Goal: Information Seeking & Learning: Compare options

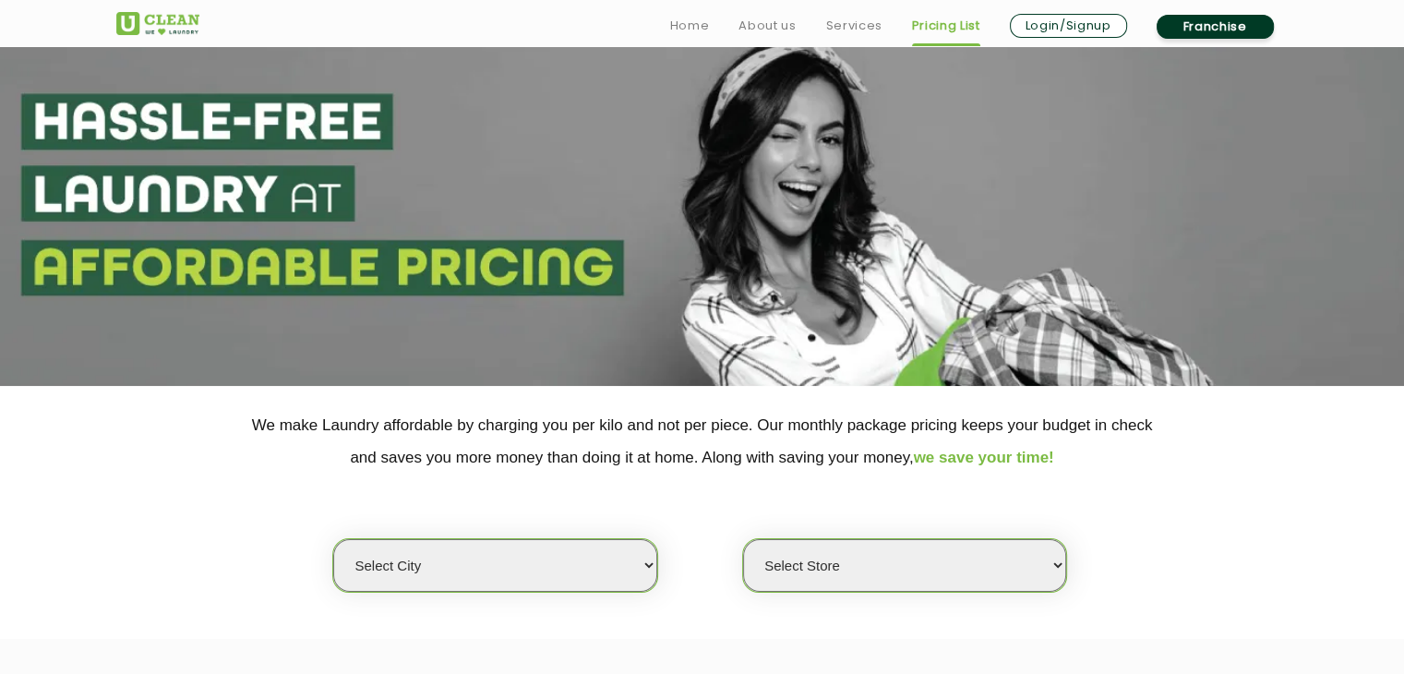
scroll to position [92, 0]
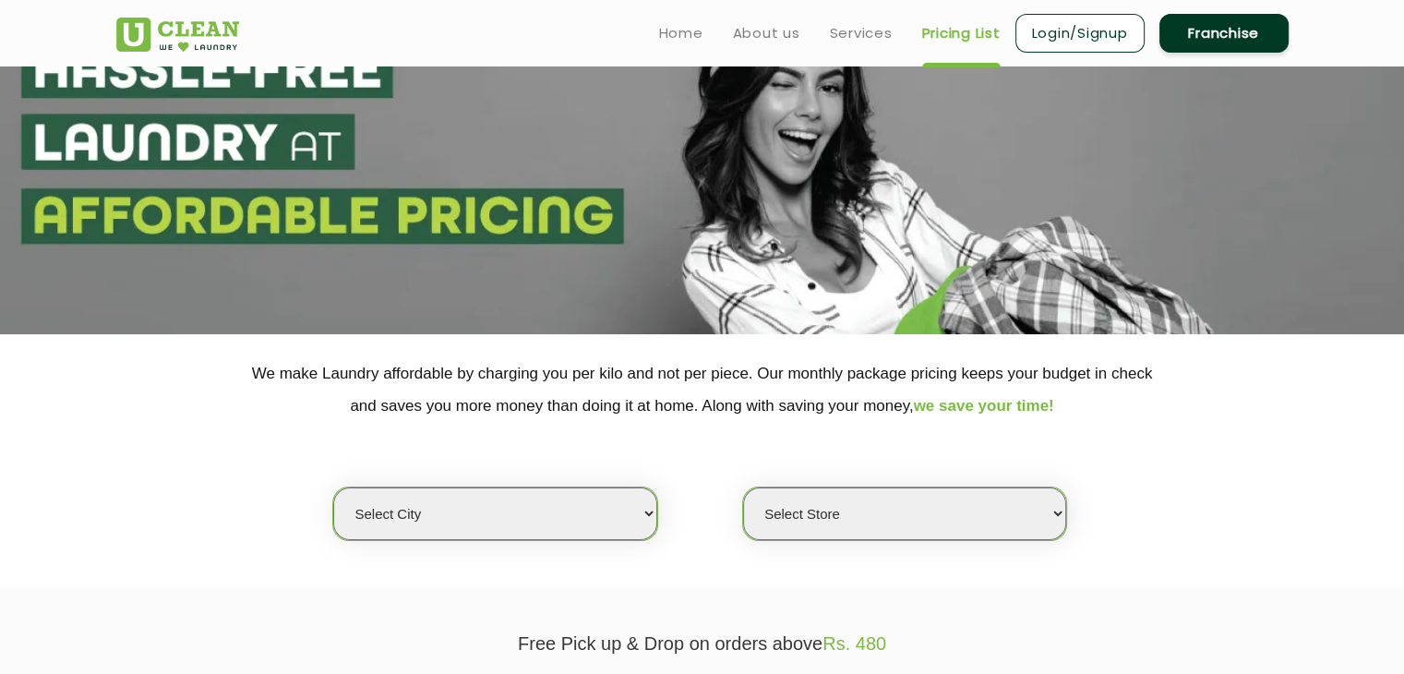
click at [547, 529] on select "Select city [GEOGRAPHIC_DATA] [GEOGRAPHIC_DATA] [GEOGRAPHIC_DATA] [GEOGRAPHIC_D…" at bounding box center [494, 513] width 323 height 53
click at [573, 507] on select "Select city [GEOGRAPHIC_DATA] [GEOGRAPHIC_DATA] [GEOGRAPHIC_DATA] [GEOGRAPHIC_D…" at bounding box center [494, 513] width 323 height 53
click at [624, 503] on select "Select city [GEOGRAPHIC_DATA] [GEOGRAPHIC_DATA] [GEOGRAPHIC_DATA] [GEOGRAPHIC_D…" at bounding box center [494, 513] width 323 height 53
select select "135"
click at [333, 487] on select "Select city [GEOGRAPHIC_DATA] [GEOGRAPHIC_DATA] [GEOGRAPHIC_DATA] [GEOGRAPHIC_D…" at bounding box center [494, 513] width 323 height 53
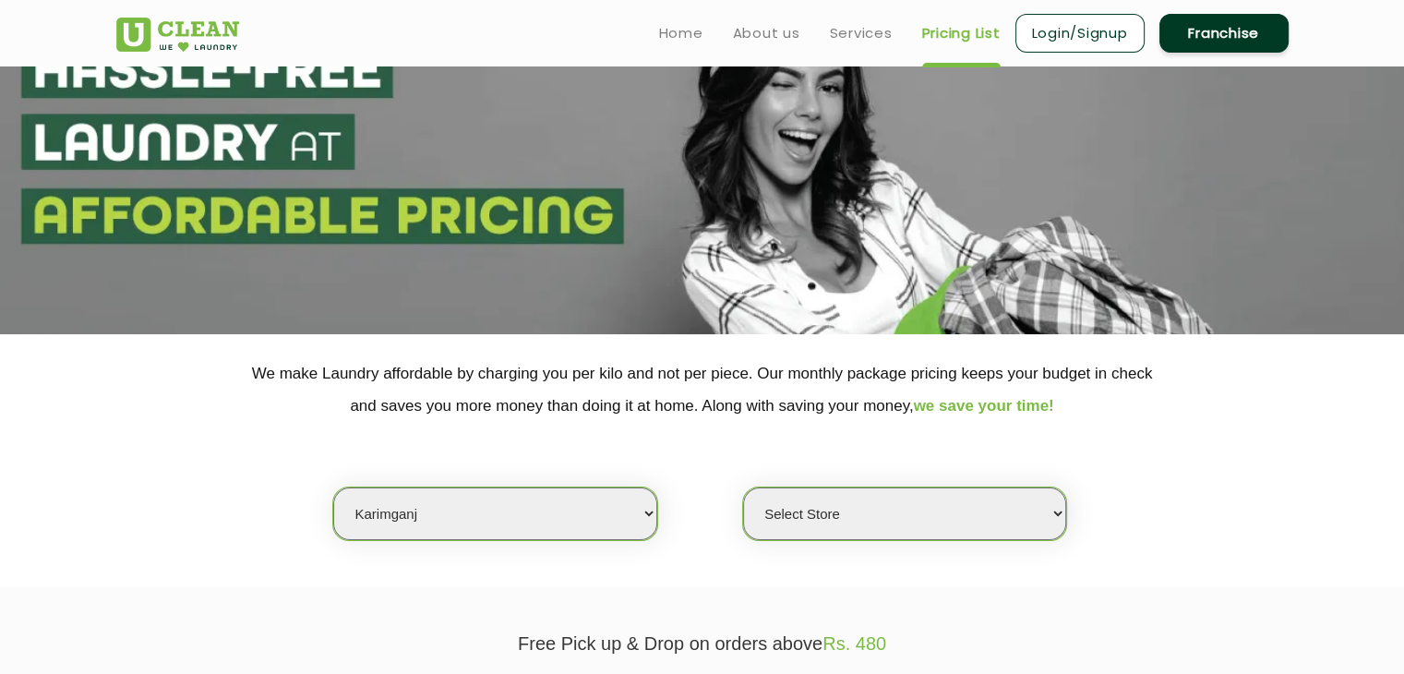
click at [928, 524] on select "Select Store" at bounding box center [904, 513] width 323 height 53
select select "384"
click at [743, 487] on select "Select Store UClean Karimganj" at bounding box center [904, 513] width 323 height 53
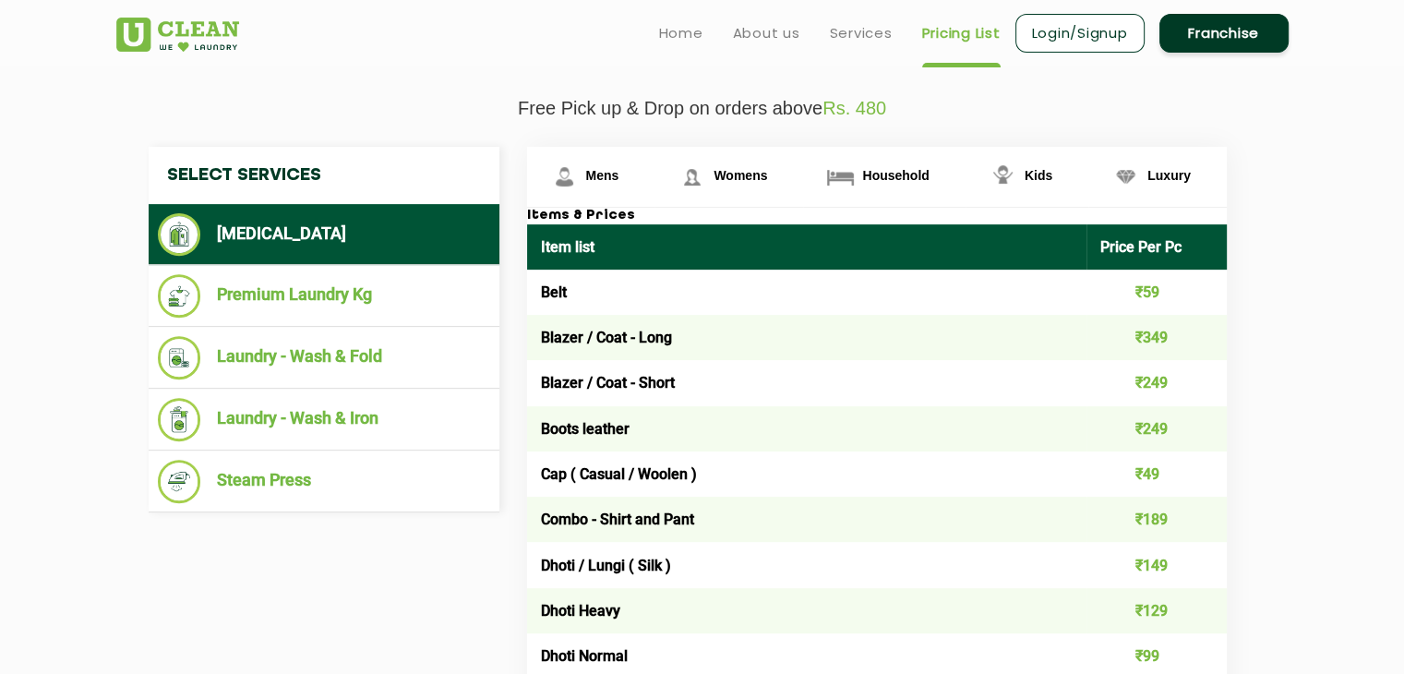
scroll to position [646, 0]
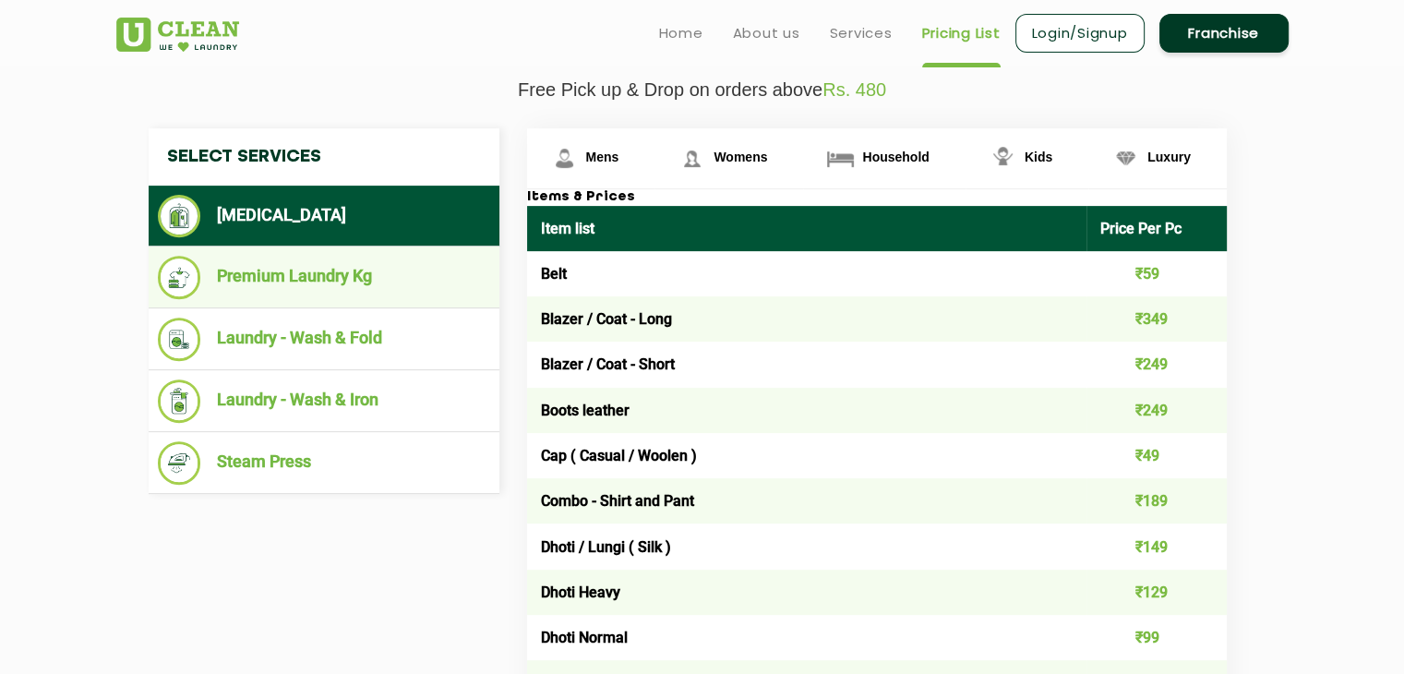
click at [271, 291] on li "Premium Laundry Kg" at bounding box center [324, 277] width 332 height 43
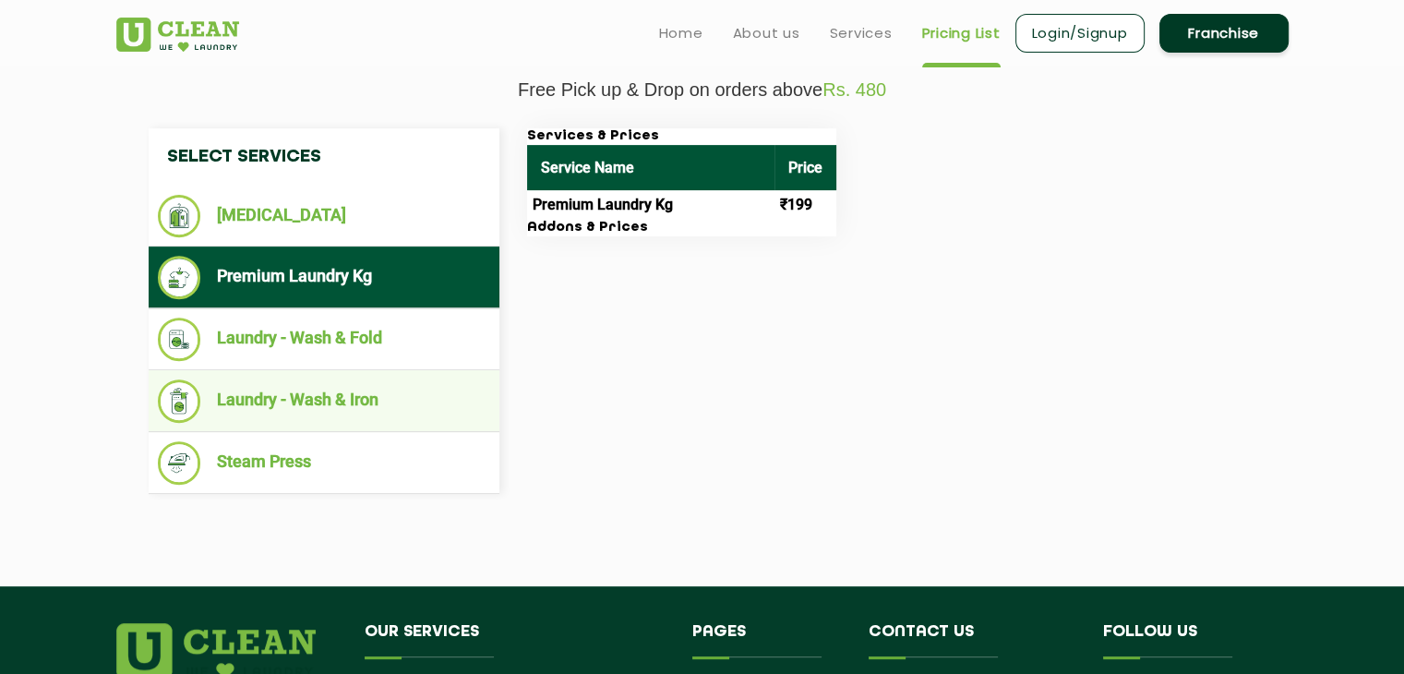
click at [273, 398] on li "Laundry - Wash & Iron" at bounding box center [324, 400] width 332 height 43
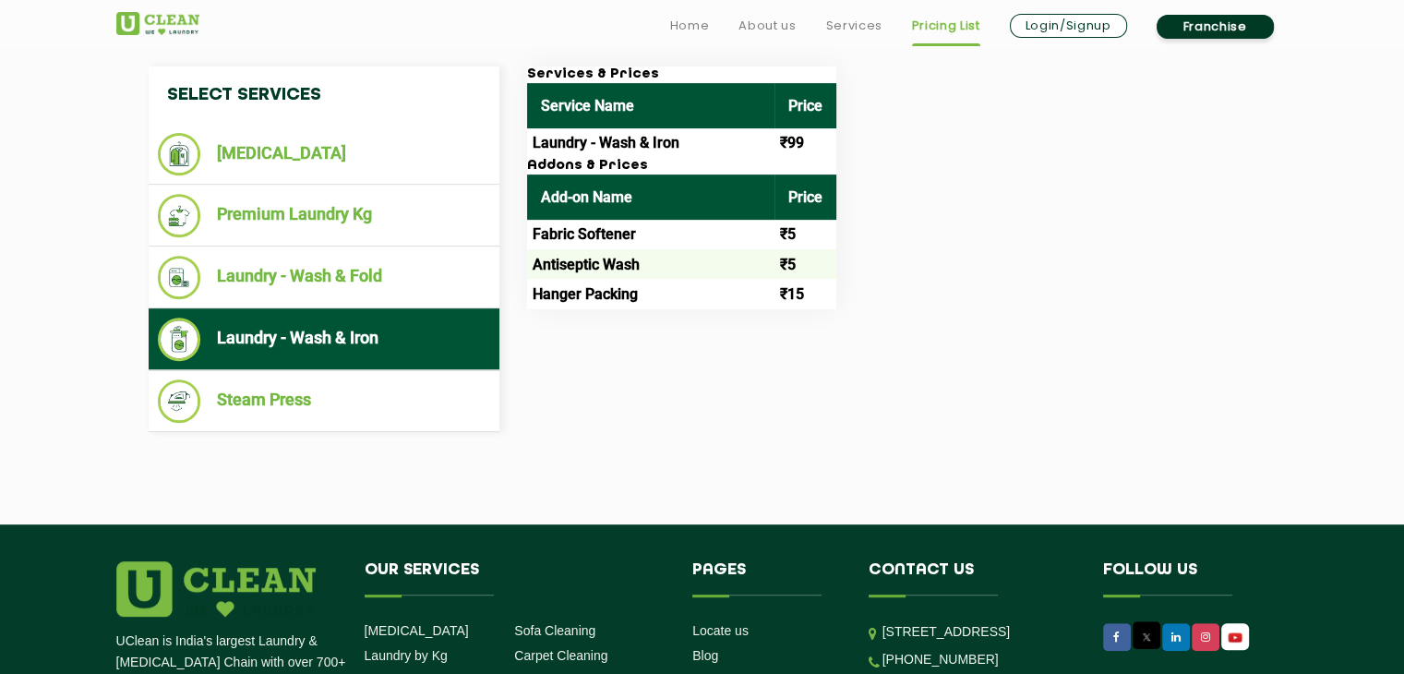
scroll to position [739, 0]
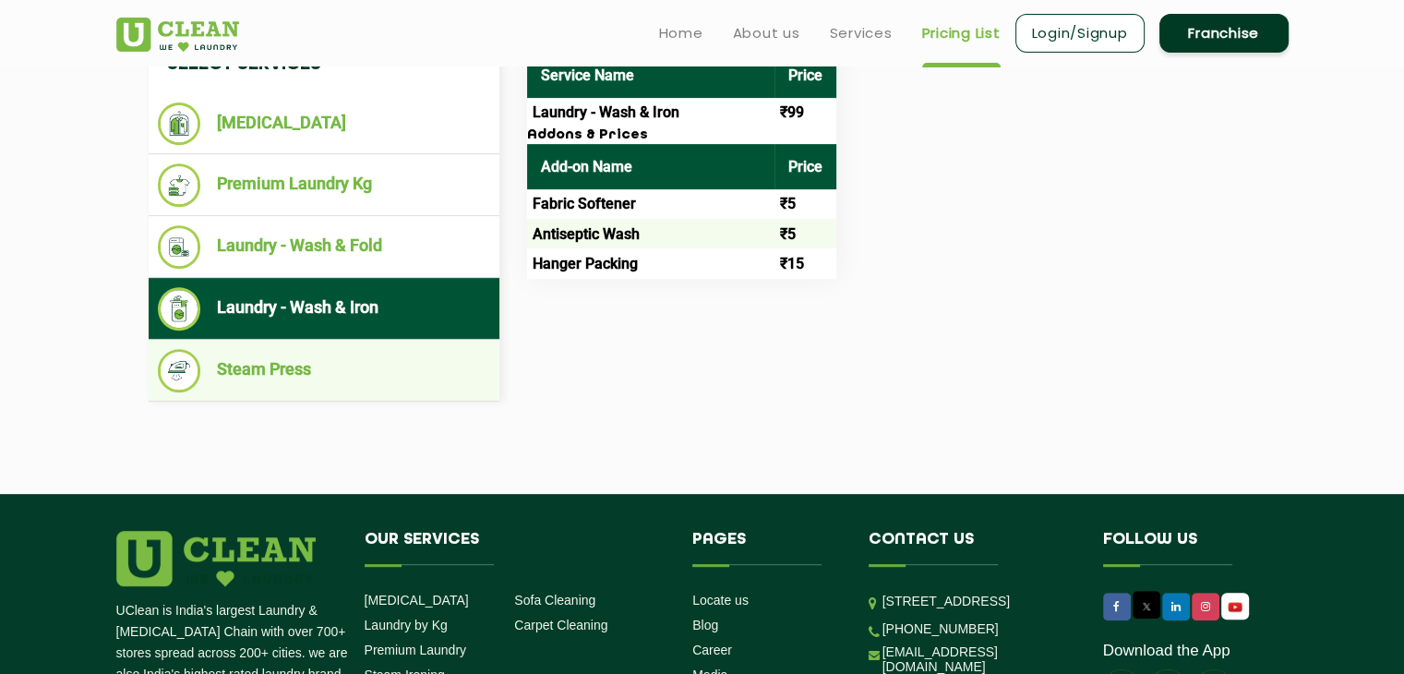
click at [261, 374] on li "Steam Press" at bounding box center [324, 370] width 332 height 43
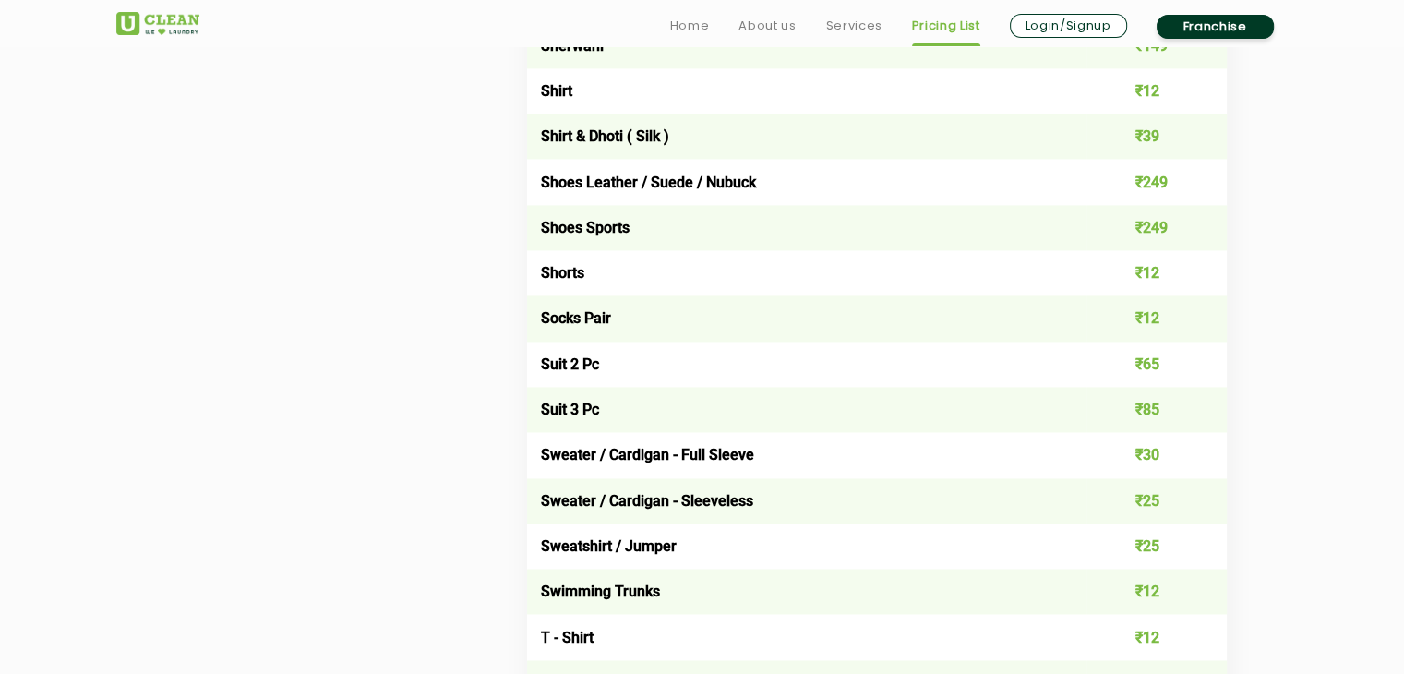
scroll to position [2770, 0]
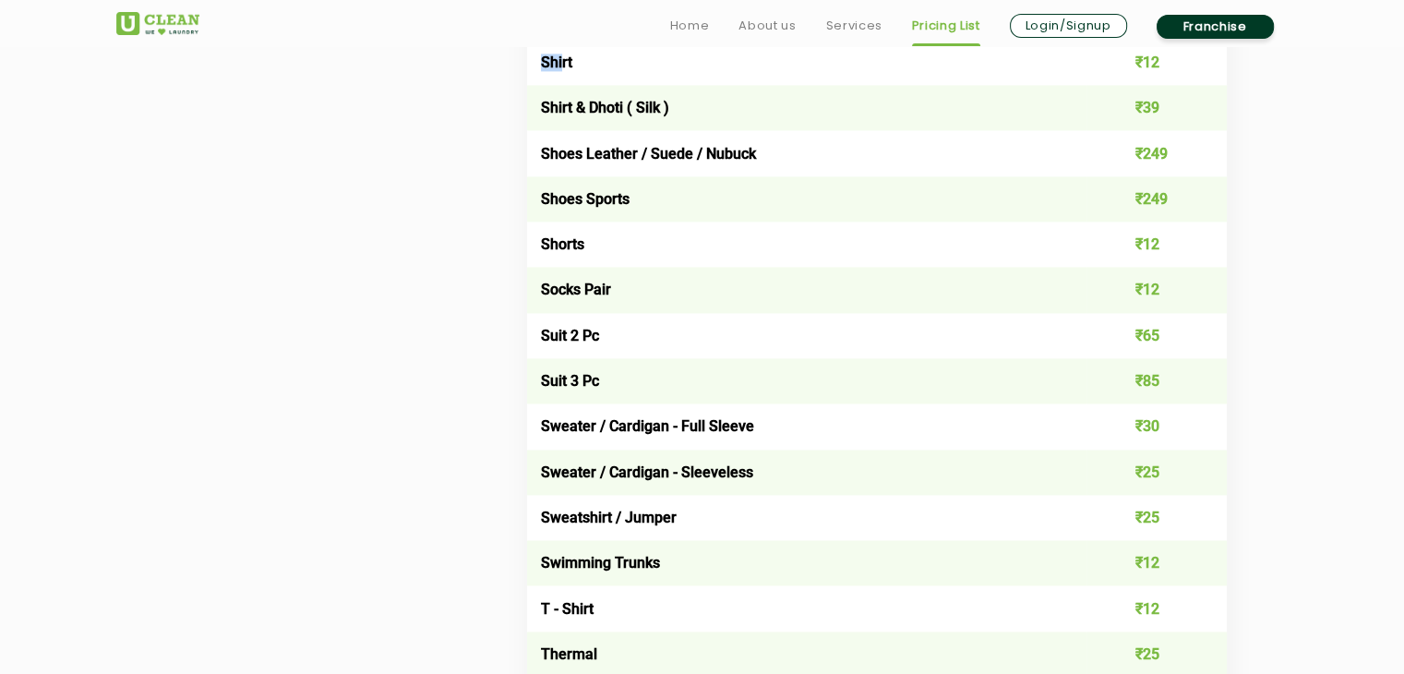
drag, startPoint x: 567, startPoint y: 274, endPoint x: 1087, endPoint y: 231, distance: 521.6
click at [1156, 85] on td "₹12" at bounding box center [1157, 62] width 140 height 45
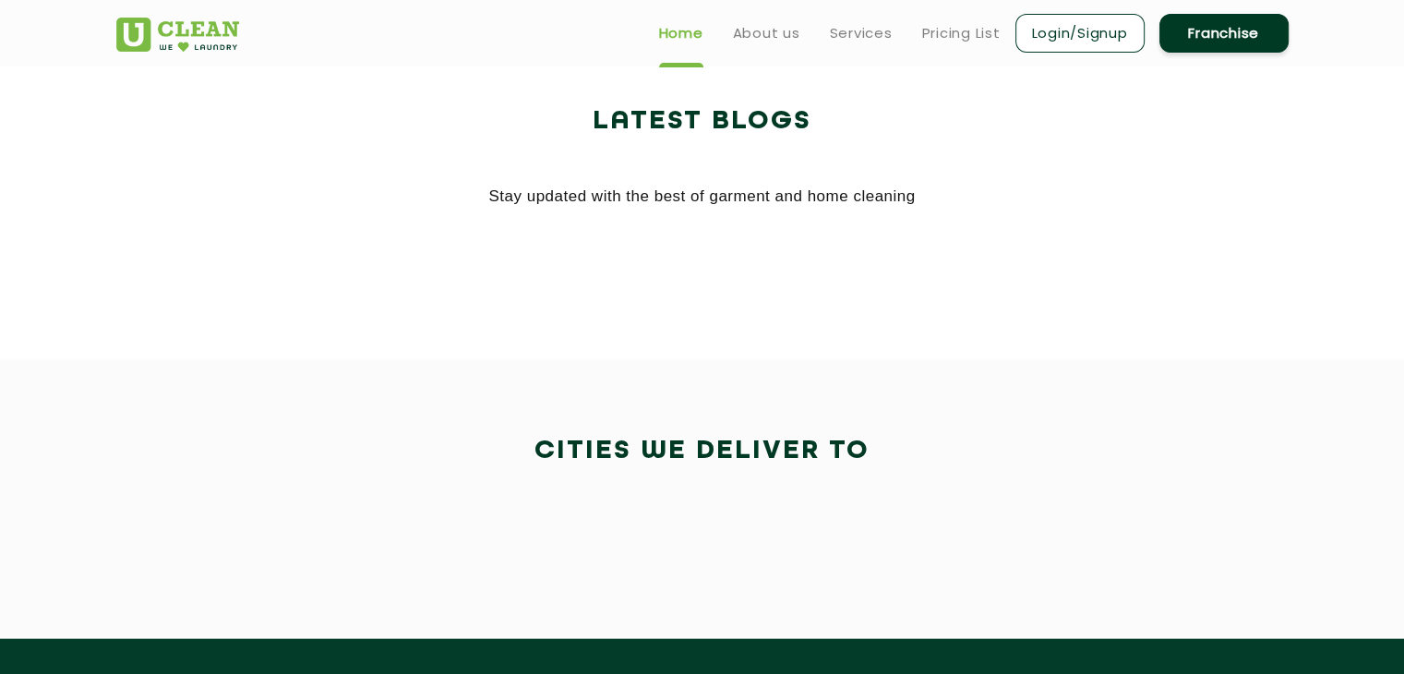
scroll to position [0, 0]
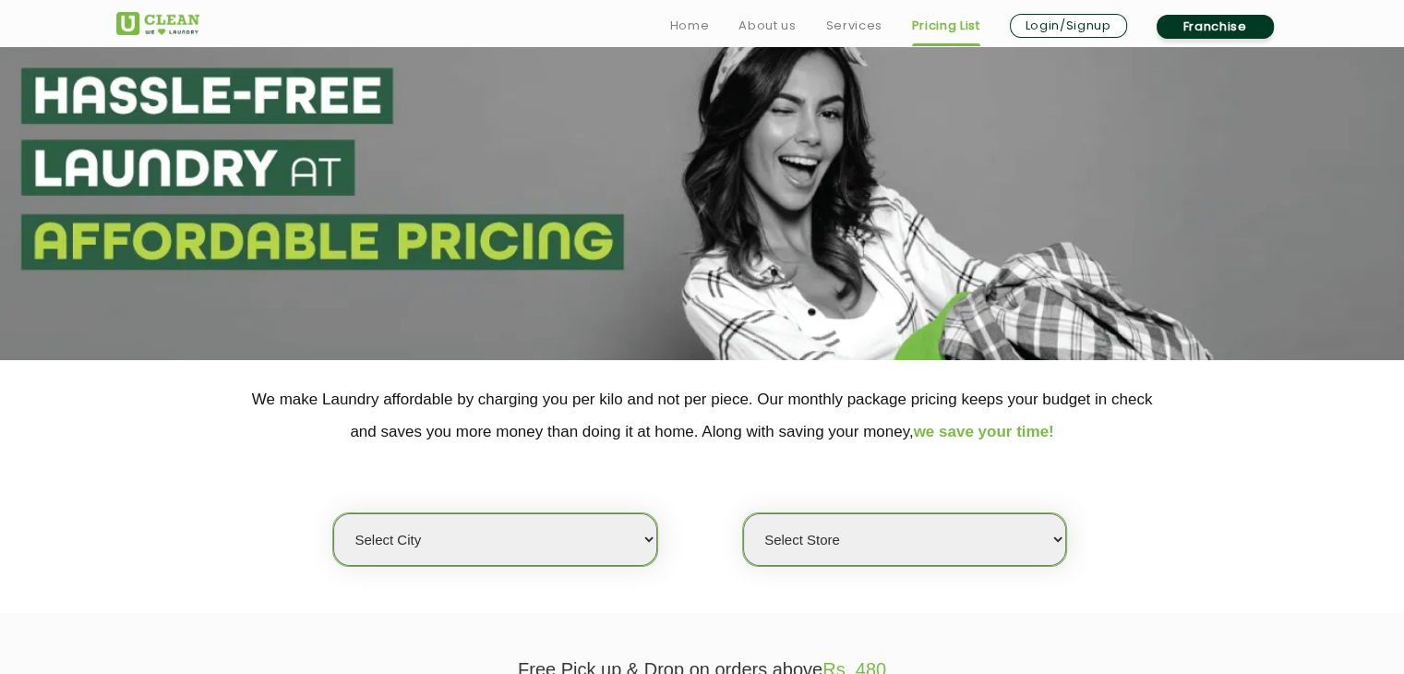
scroll to position [277, 0]
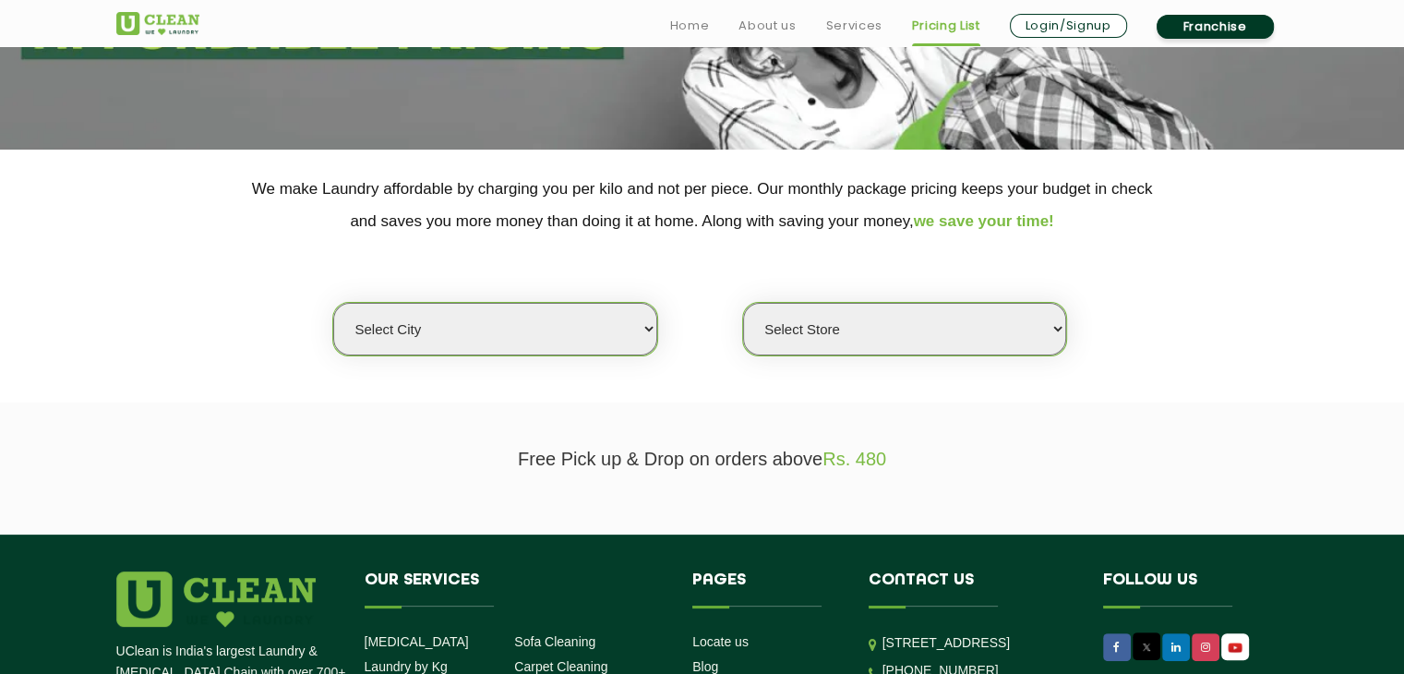
click at [534, 344] on select "Select city [GEOGRAPHIC_DATA] [GEOGRAPHIC_DATA] [GEOGRAPHIC_DATA] [GEOGRAPHIC_D…" at bounding box center [494, 329] width 323 height 53
select select "23"
click at [333, 303] on select "Select city [GEOGRAPHIC_DATA] [GEOGRAPHIC_DATA] [GEOGRAPHIC_DATA] [GEOGRAPHIC_D…" at bounding box center [494, 329] width 323 height 53
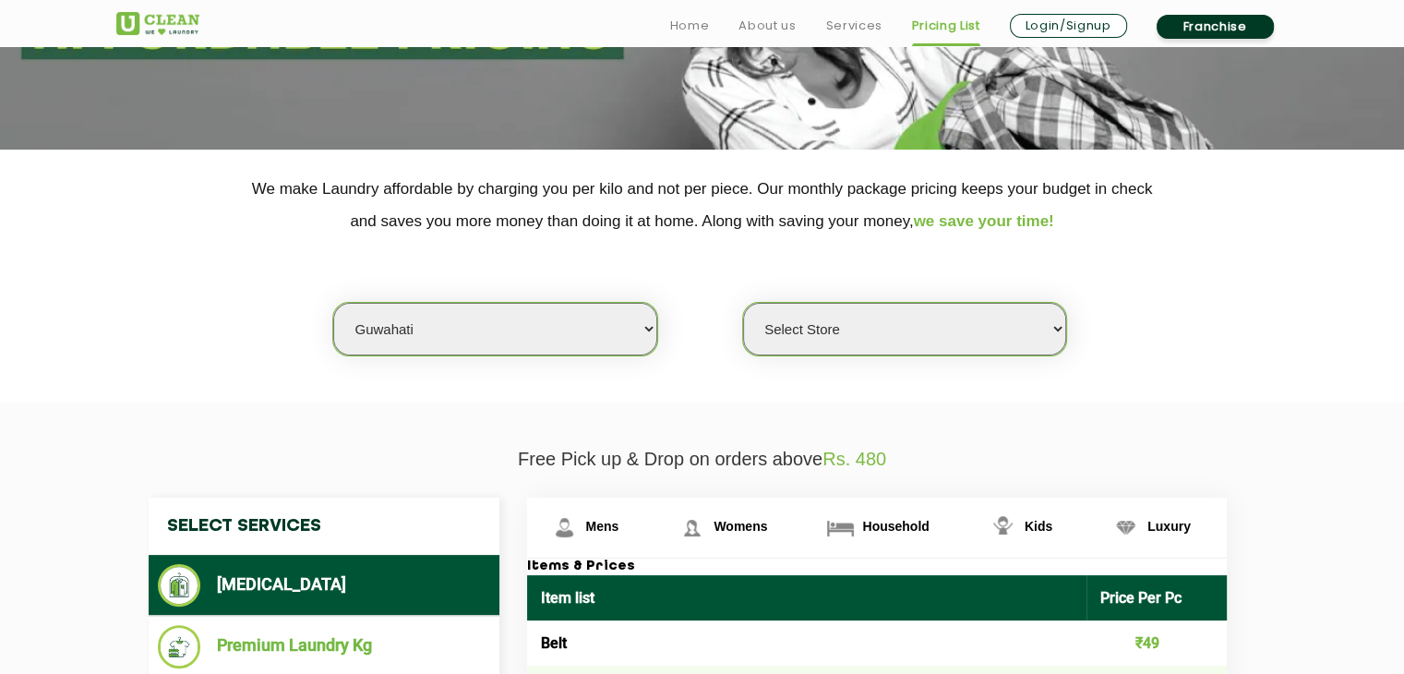
click at [806, 327] on select "Select Store UClean [PERSON_NAME] UClean Ghoramara UClean Narengi UClean Ulubar…" at bounding box center [904, 329] width 323 height 53
select select "50"
click at [743, 303] on select "Select Store UClean [PERSON_NAME] UClean Ghoramara UClean Narengi UClean Ulubar…" at bounding box center [904, 329] width 323 height 53
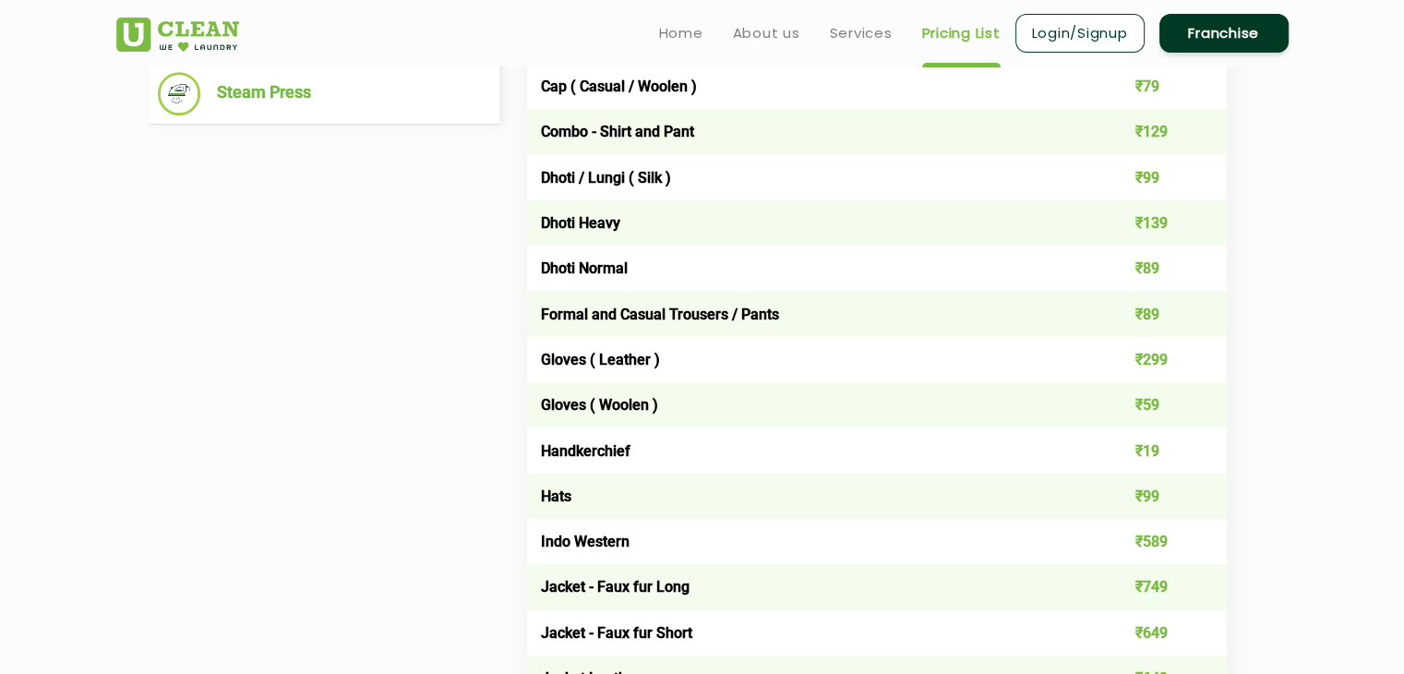
scroll to position [554, 0]
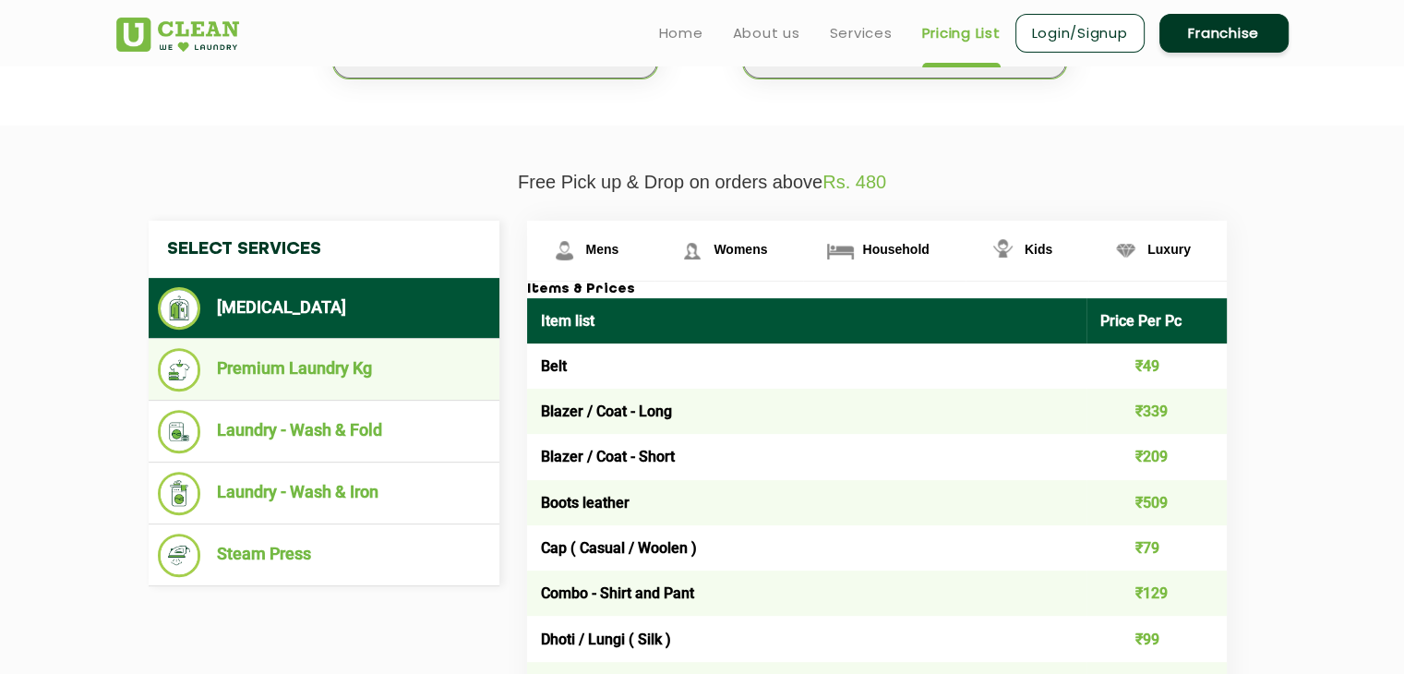
click at [310, 359] on li "Premium Laundry Kg" at bounding box center [324, 369] width 332 height 43
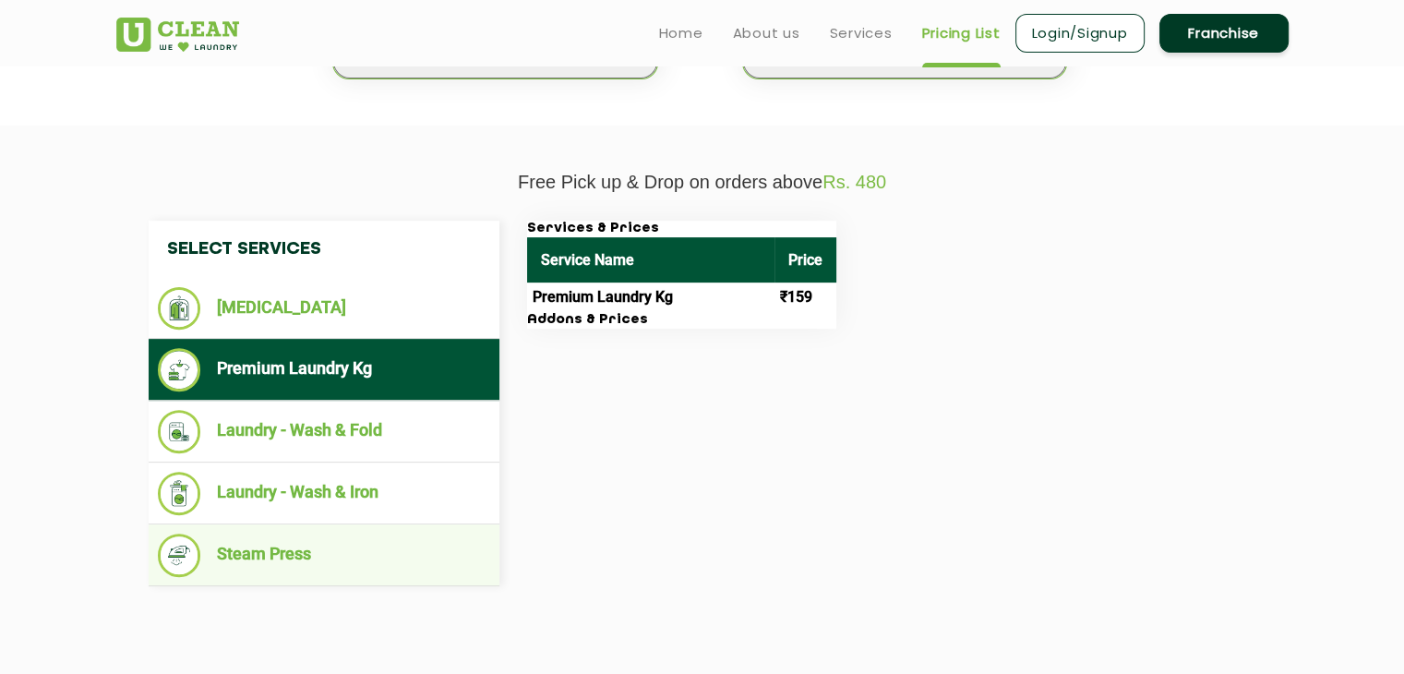
click at [278, 552] on li "Steam Press" at bounding box center [324, 555] width 332 height 43
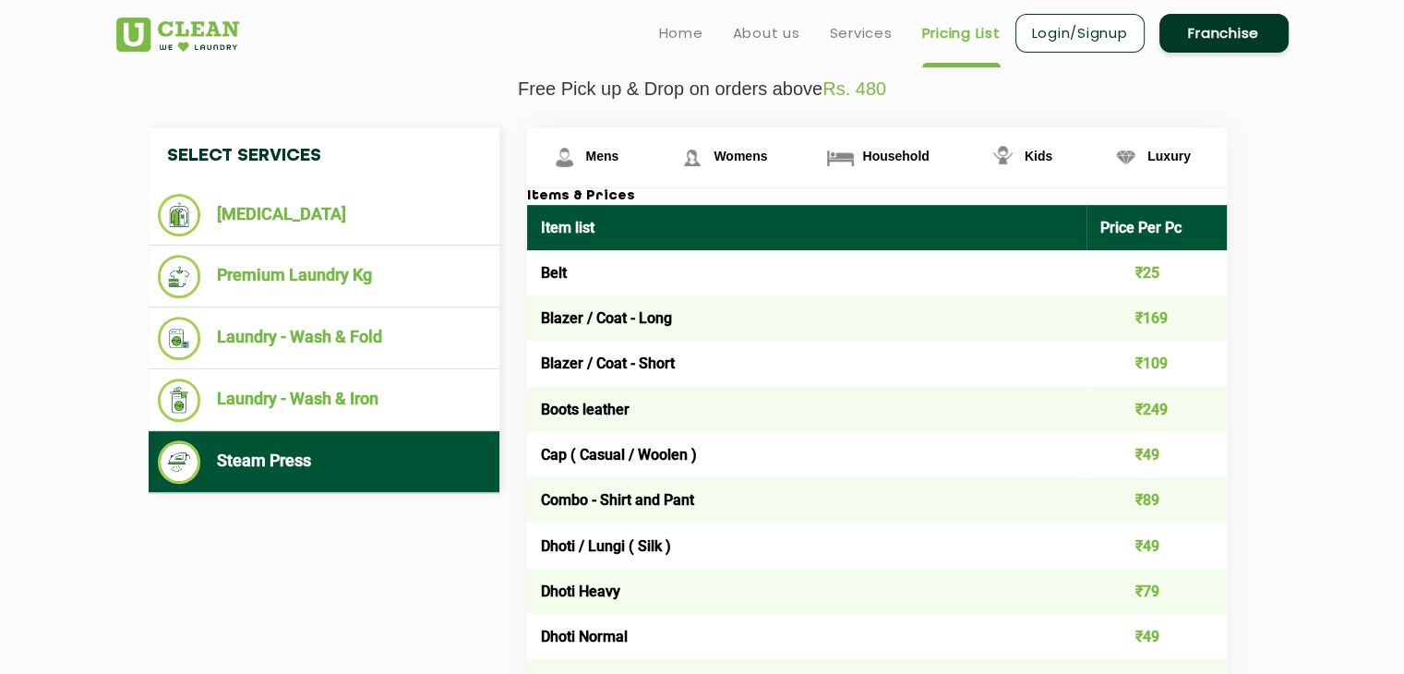
scroll to position [646, 0]
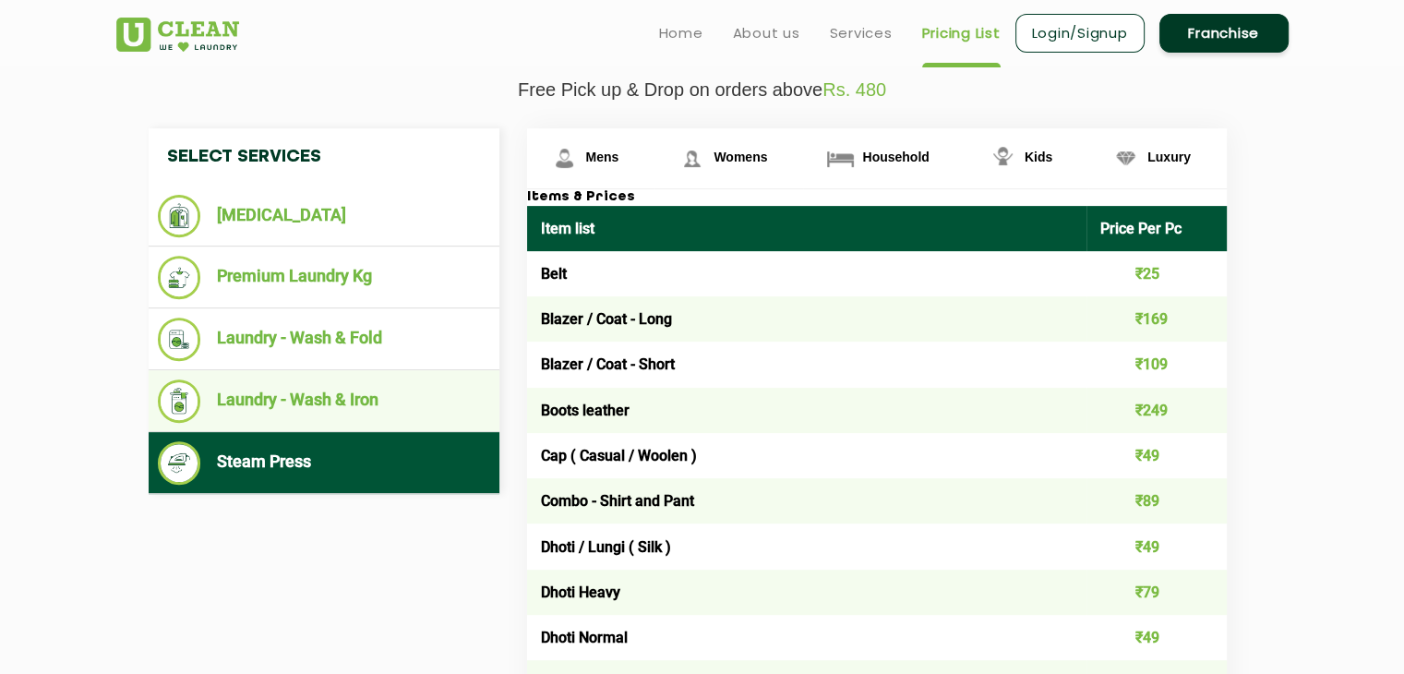
click at [330, 406] on li "Laundry - Wash & Iron" at bounding box center [324, 400] width 332 height 43
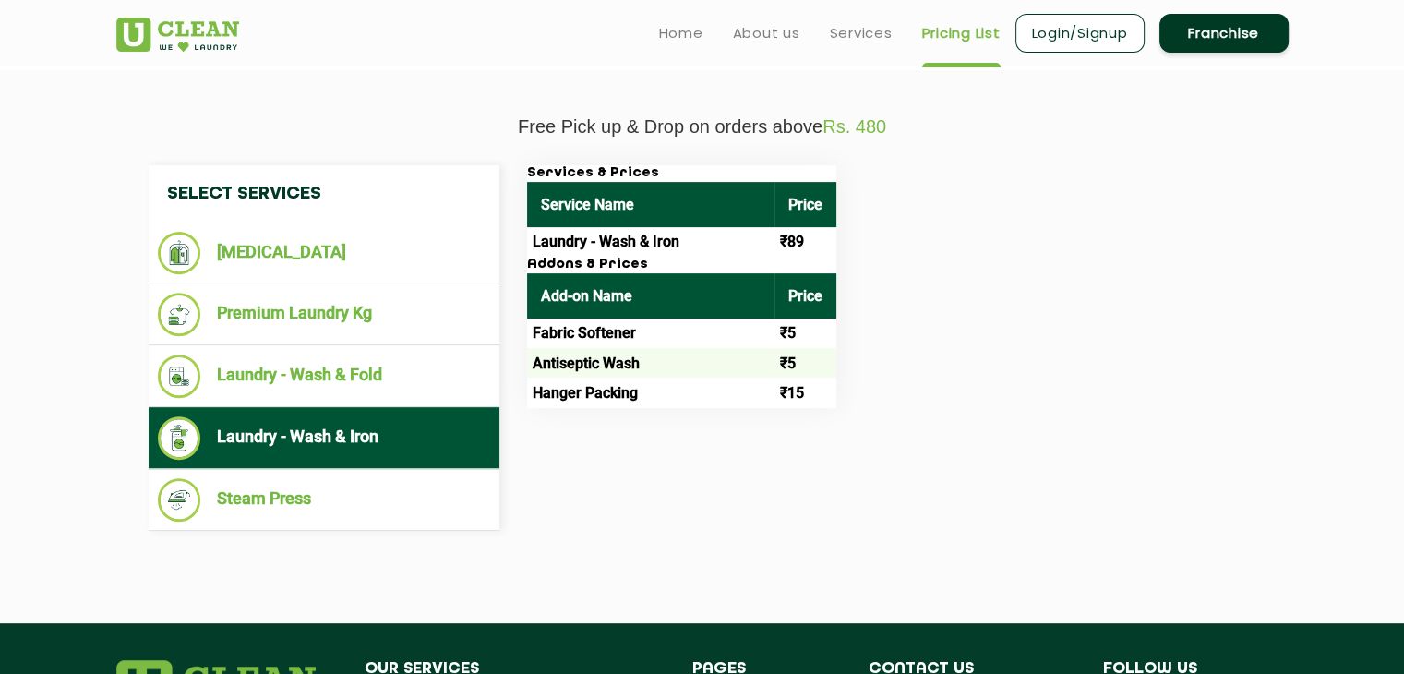
scroll to position [578, 0]
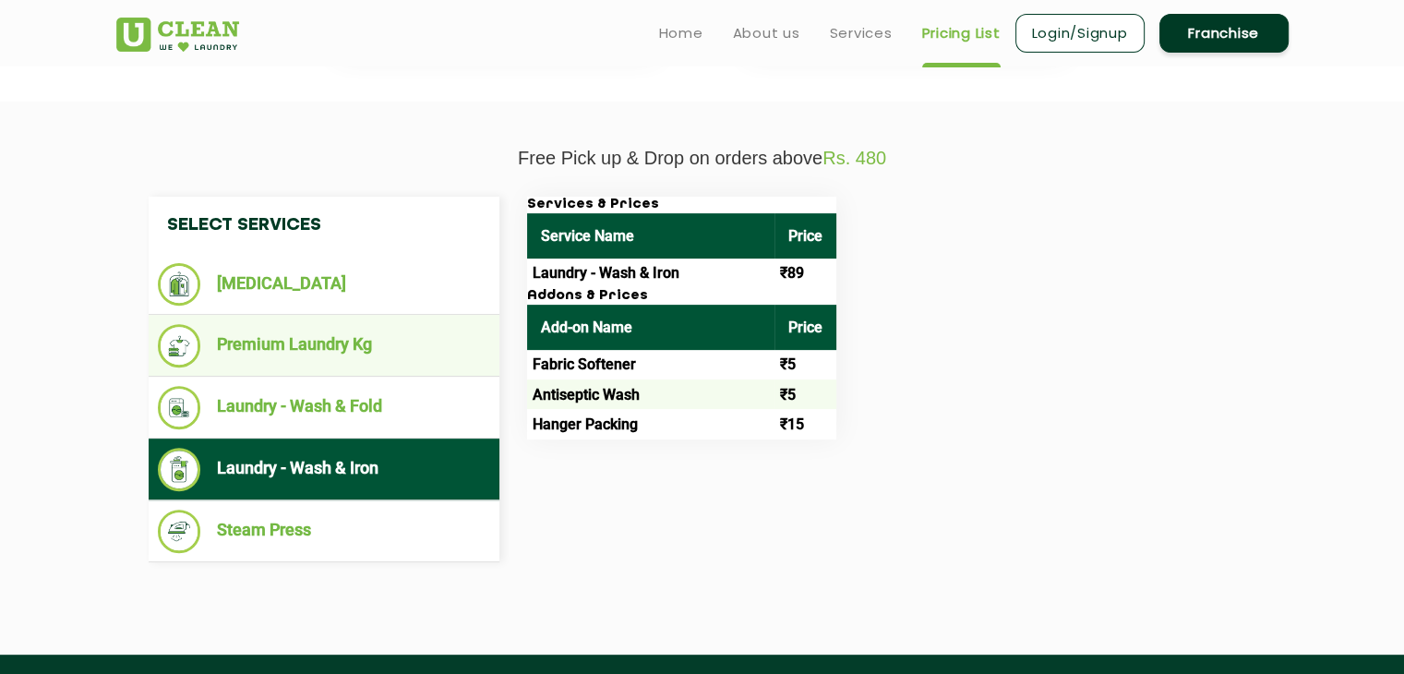
click at [278, 342] on li "Premium Laundry Kg" at bounding box center [324, 345] width 332 height 43
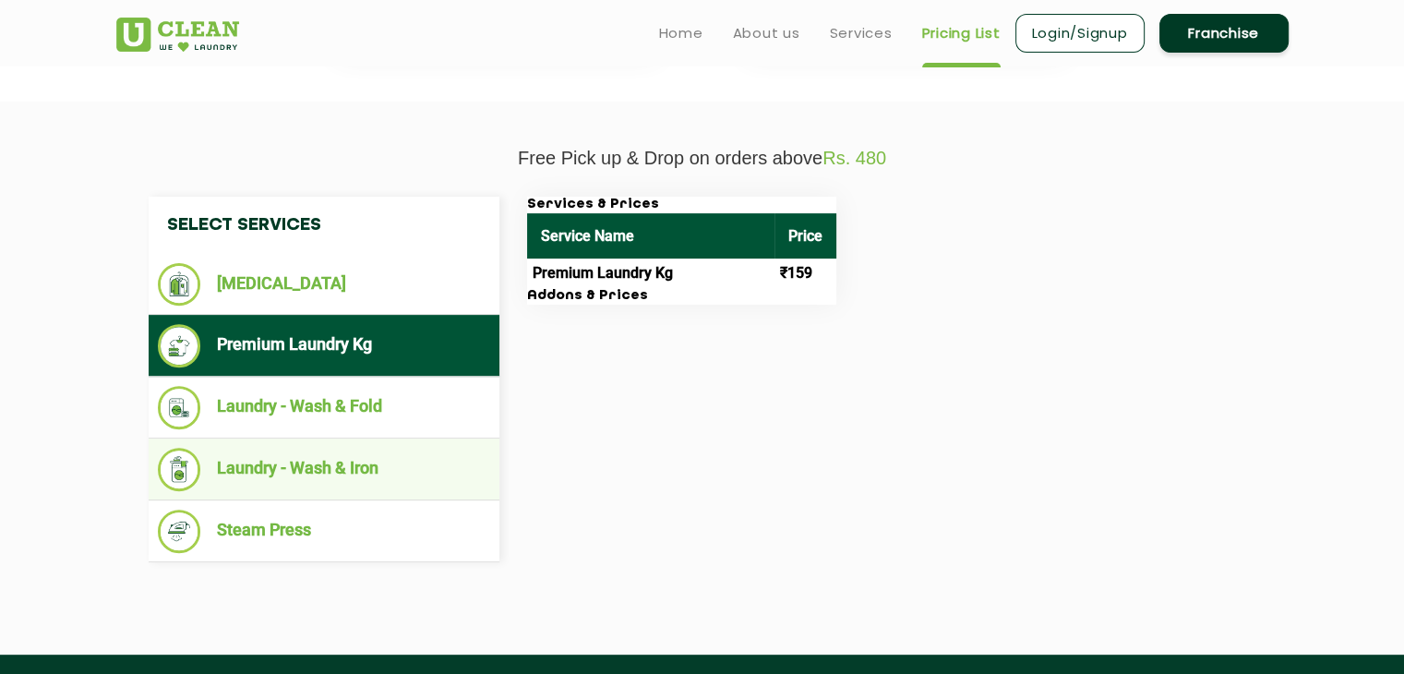
click at [297, 460] on li "Laundry - Wash & Iron" at bounding box center [324, 469] width 332 height 43
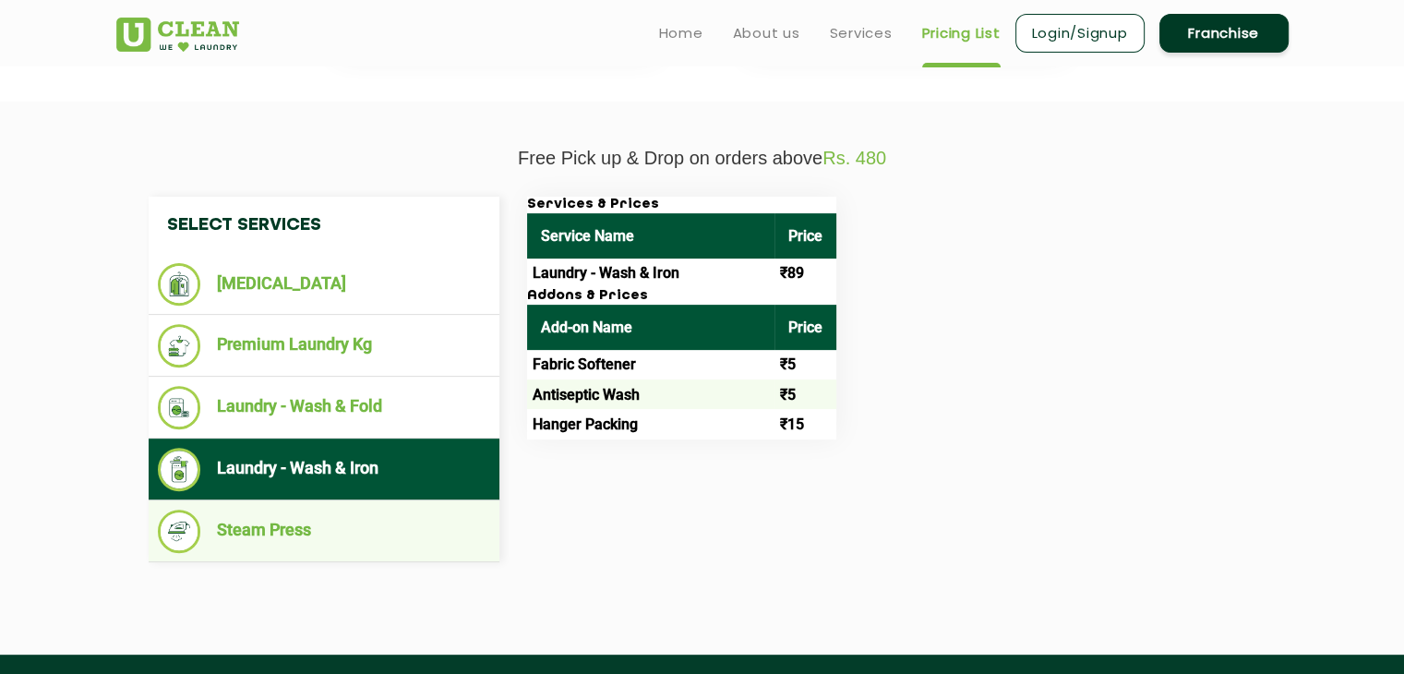
click at [355, 540] on li "Steam Press" at bounding box center [324, 531] width 332 height 43
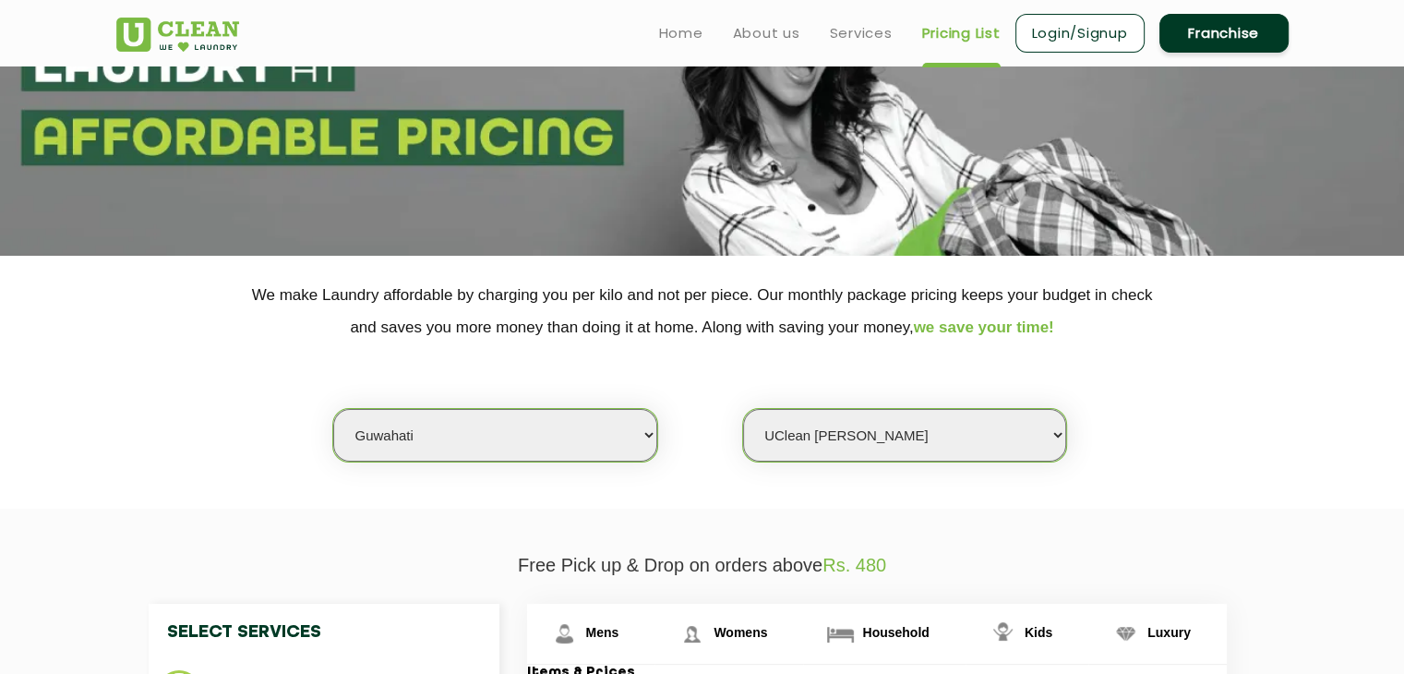
scroll to position [462, 0]
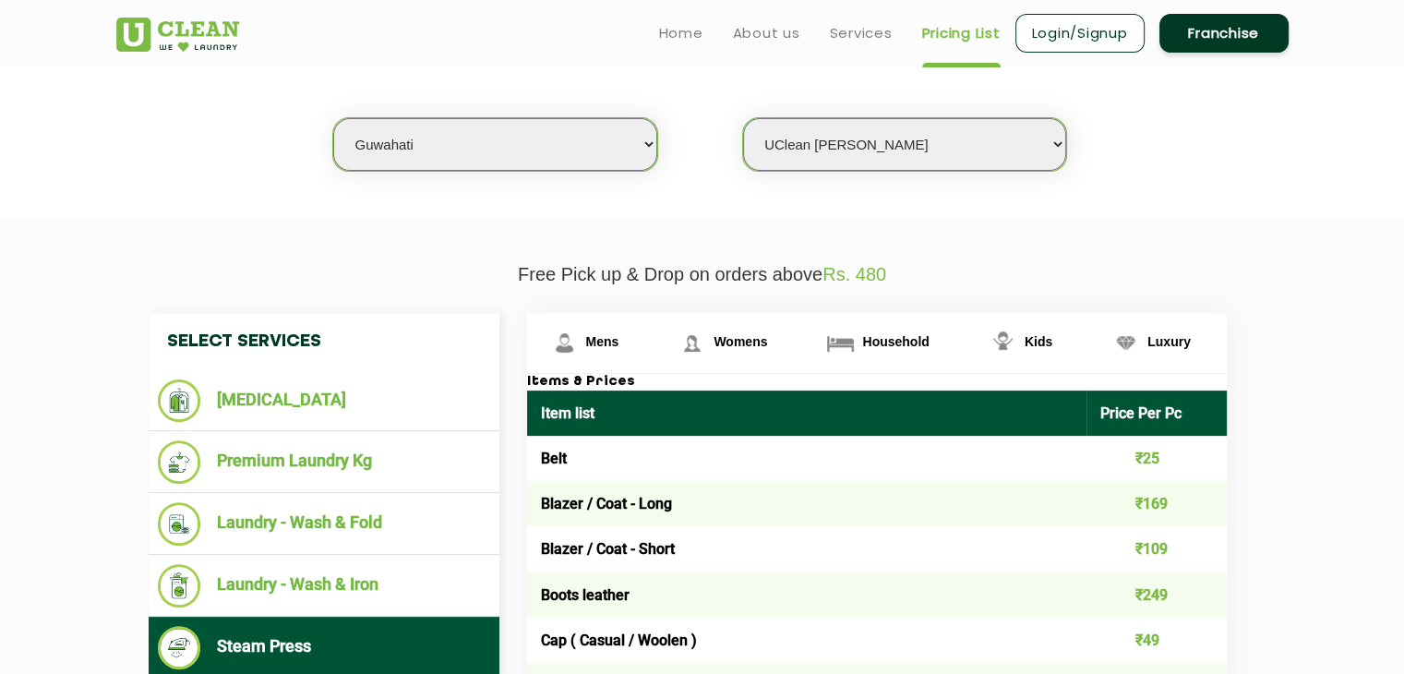
click at [581, 151] on select "Select city [GEOGRAPHIC_DATA] [GEOGRAPHIC_DATA] [GEOGRAPHIC_DATA] [GEOGRAPHIC_D…" at bounding box center [494, 144] width 323 height 53
select select "135"
click at [333, 118] on select "Select city [GEOGRAPHIC_DATA] [GEOGRAPHIC_DATA] [GEOGRAPHIC_DATA] [GEOGRAPHIC_D…" at bounding box center [494, 144] width 323 height 53
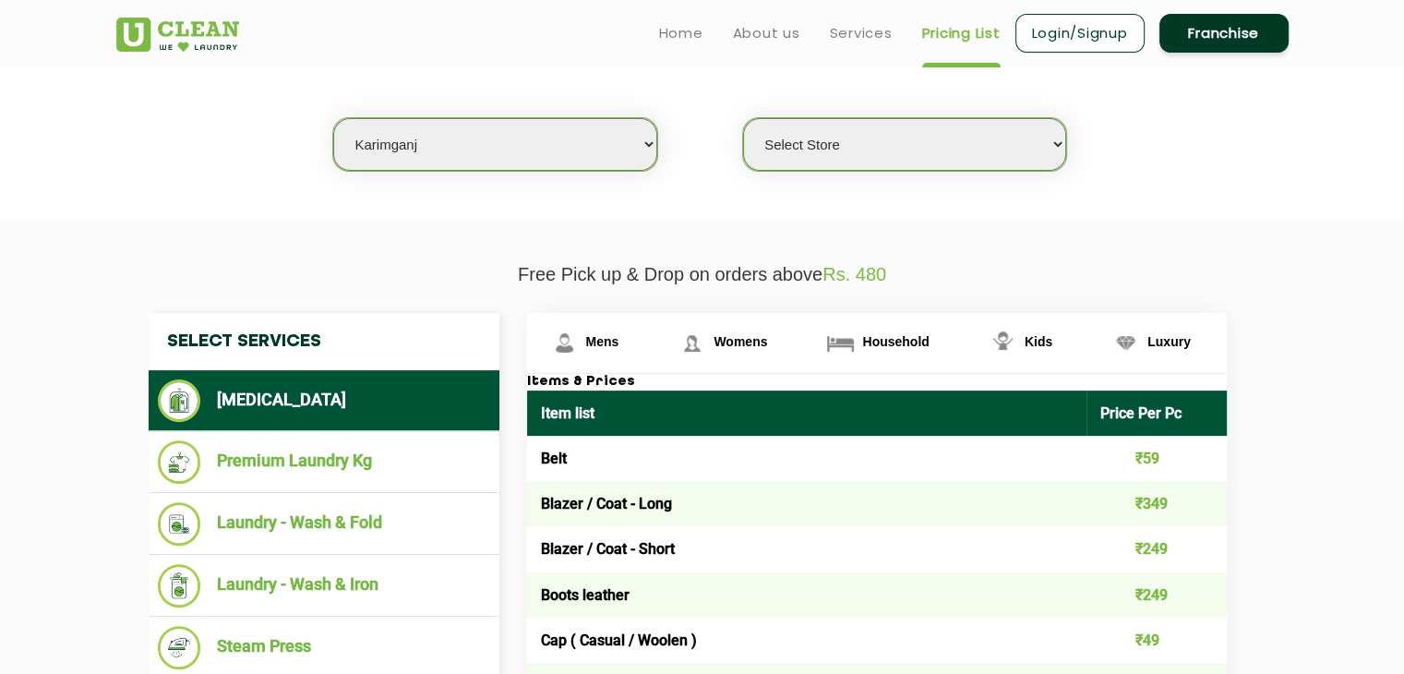
click at [857, 138] on select "Select Store UClean Karimganj" at bounding box center [904, 144] width 323 height 53
select select "384"
click at [743, 118] on select "Select Store UClean Karimganj" at bounding box center [904, 144] width 323 height 53
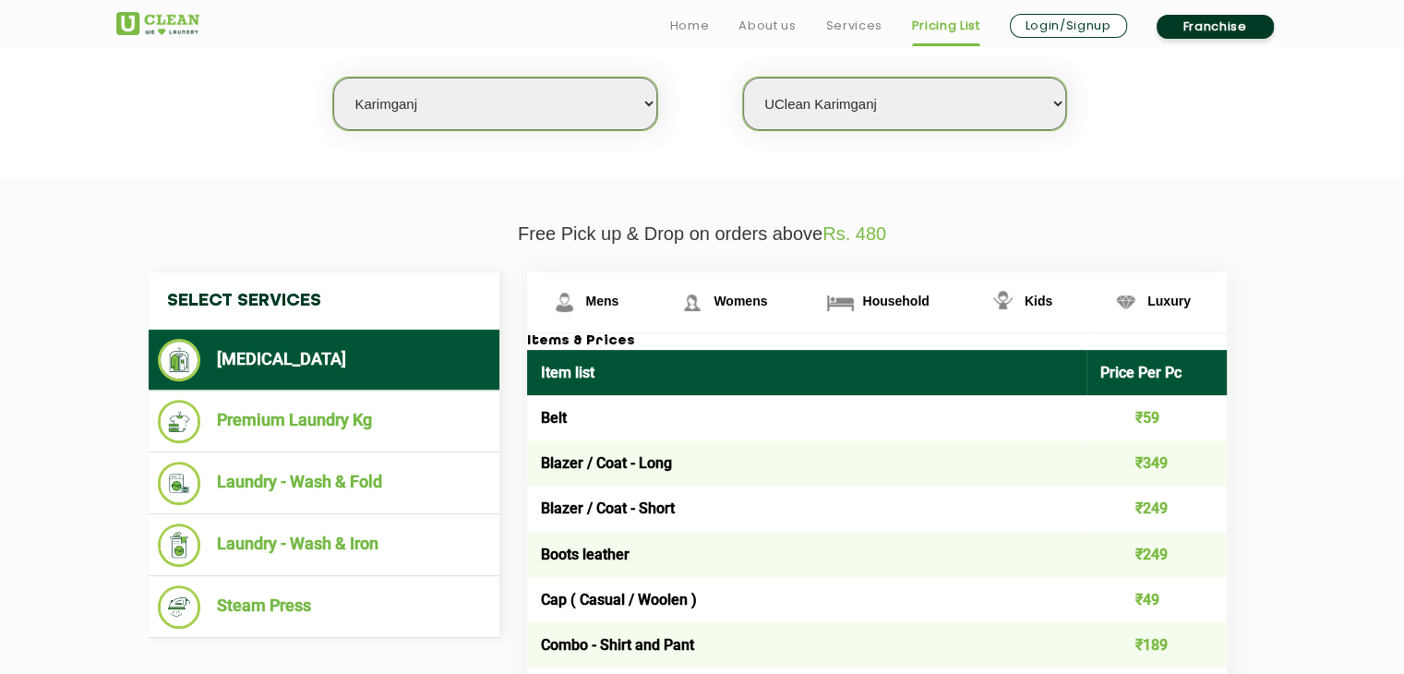
scroll to position [554, 0]
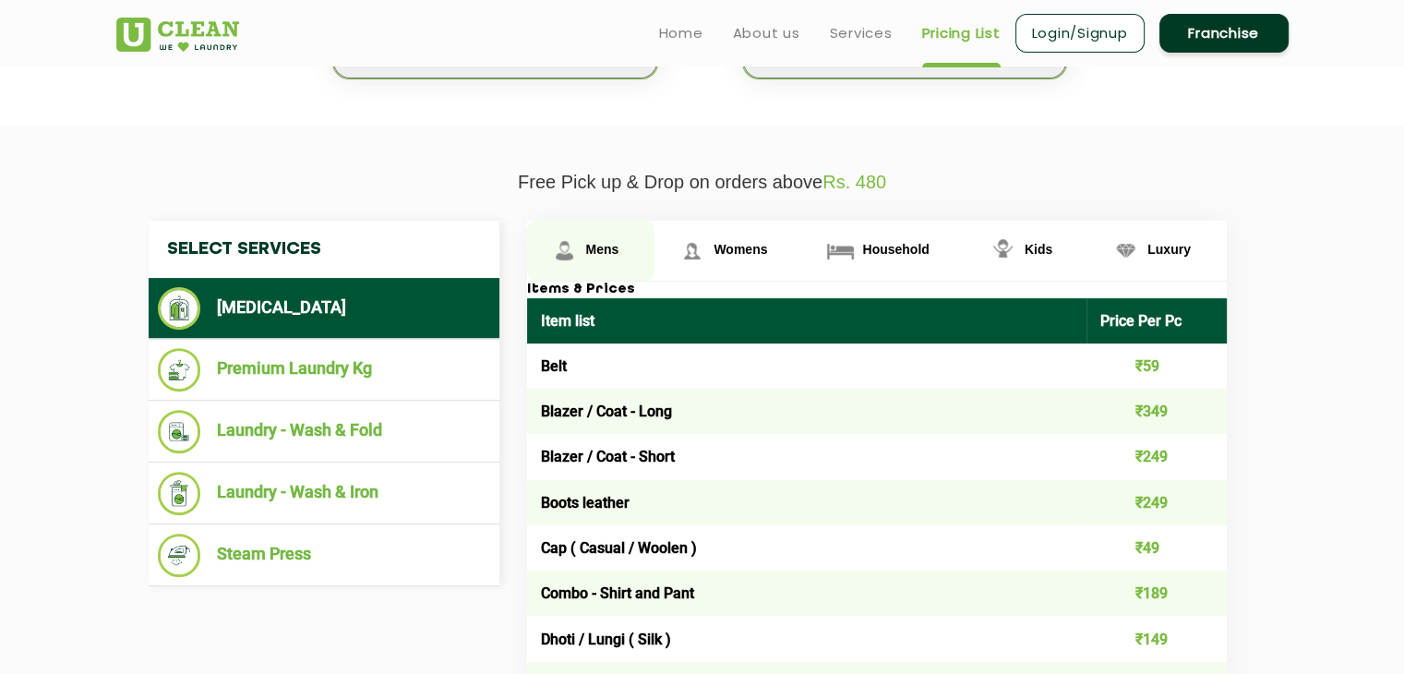
click at [629, 258] on link "Mens" at bounding box center [591, 251] width 128 height 60
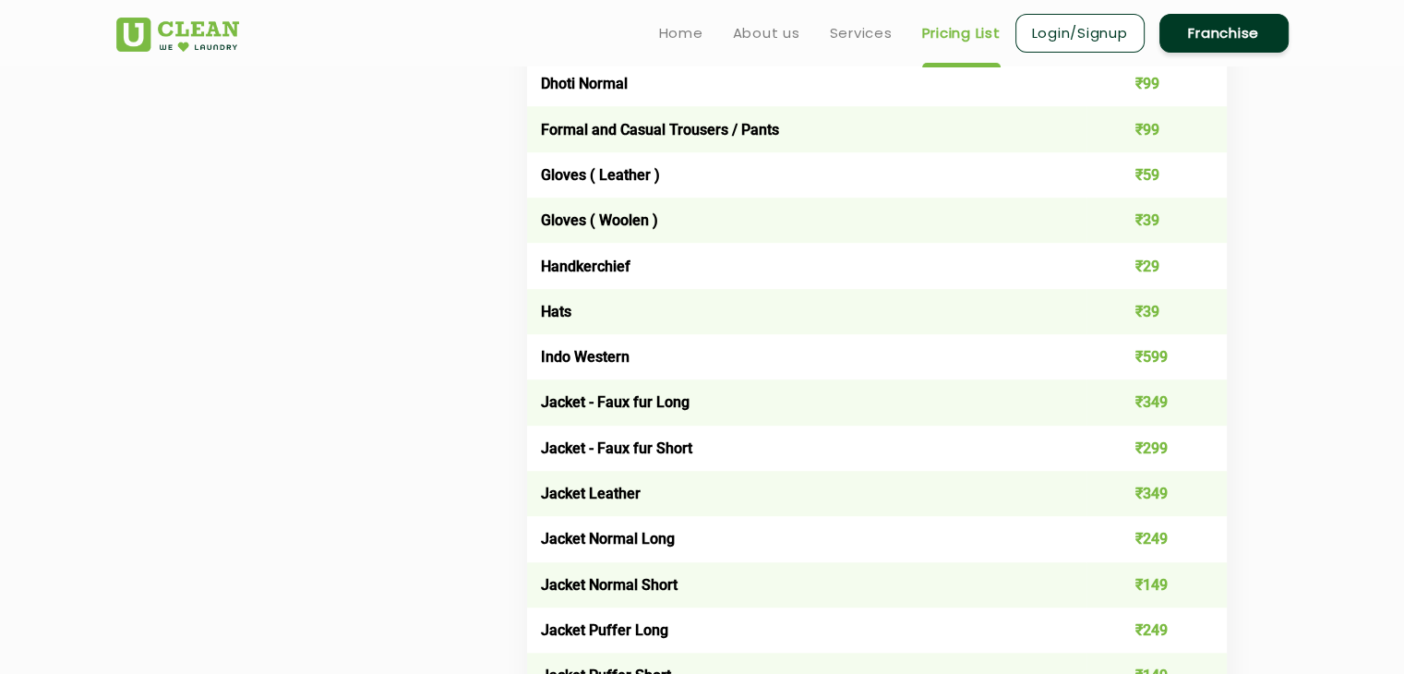
scroll to position [646, 0]
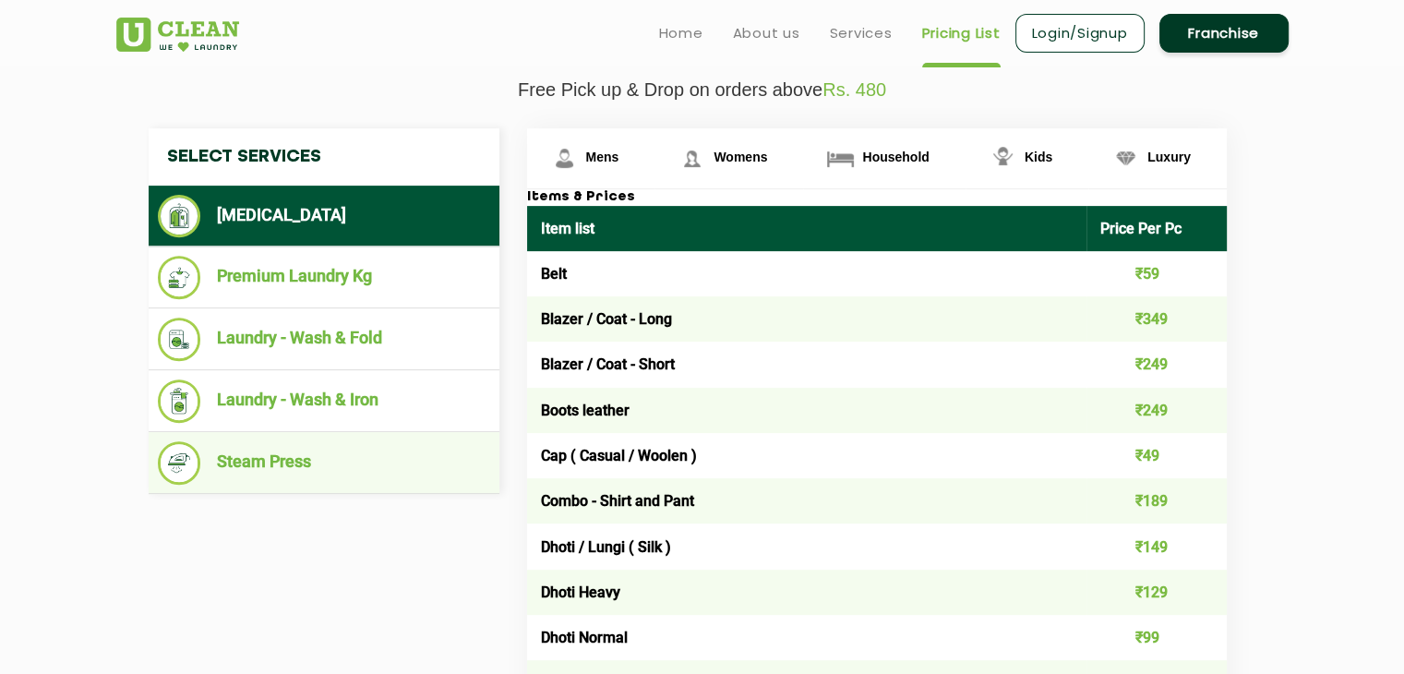
click at [314, 466] on li "Steam Press" at bounding box center [324, 462] width 332 height 43
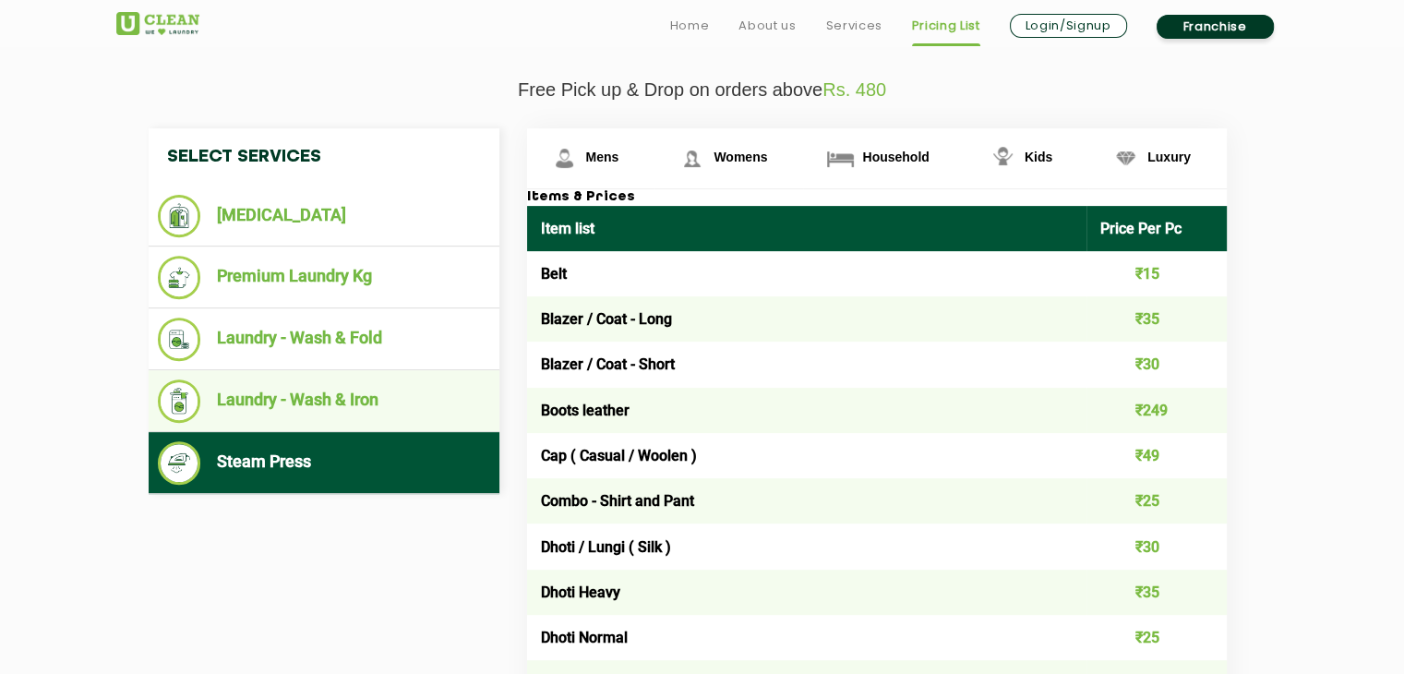
click at [363, 403] on li "Laundry - Wash & Iron" at bounding box center [324, 400] width 332 height 43
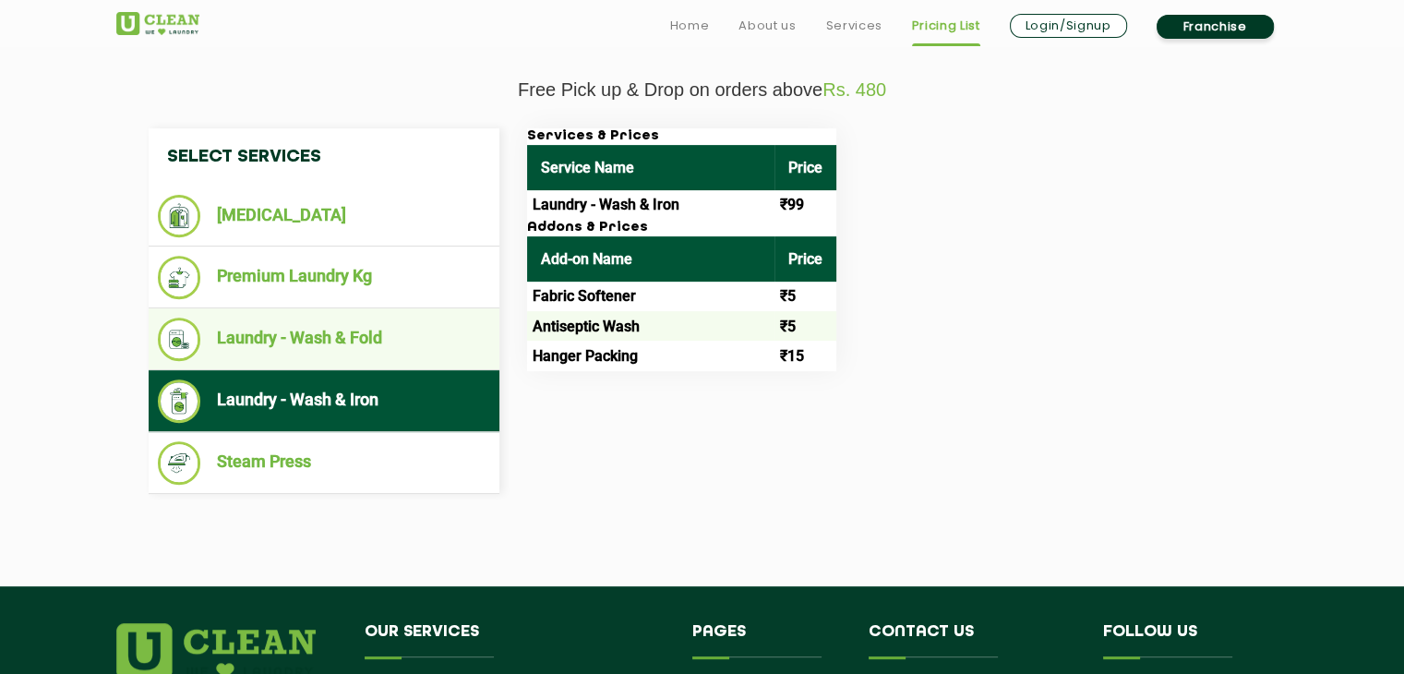
click at [338, 340] on li "Laundry - Wash & Fold" at bounding box center [324, 339] width 332 height 43
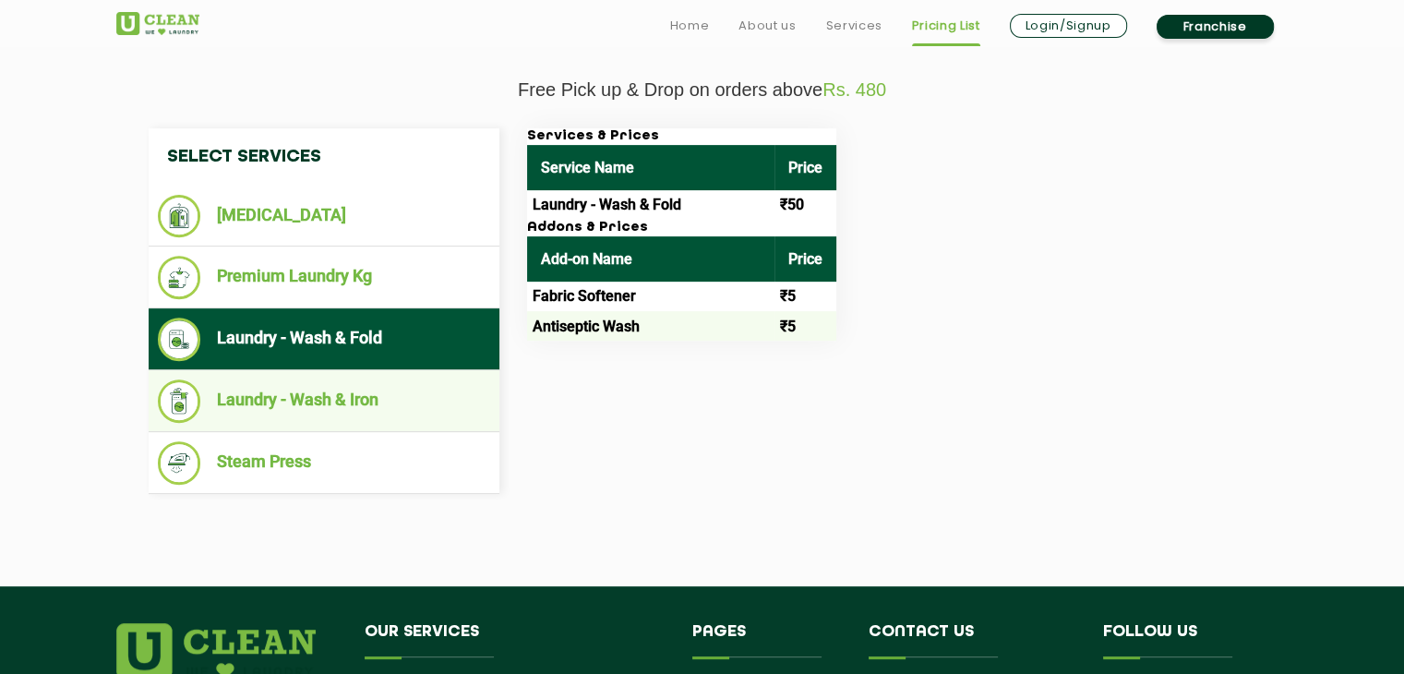
click at [325, 386] on li "Laundry - Wash & Iron" at bounding box center [324, 400] width 332 height 43
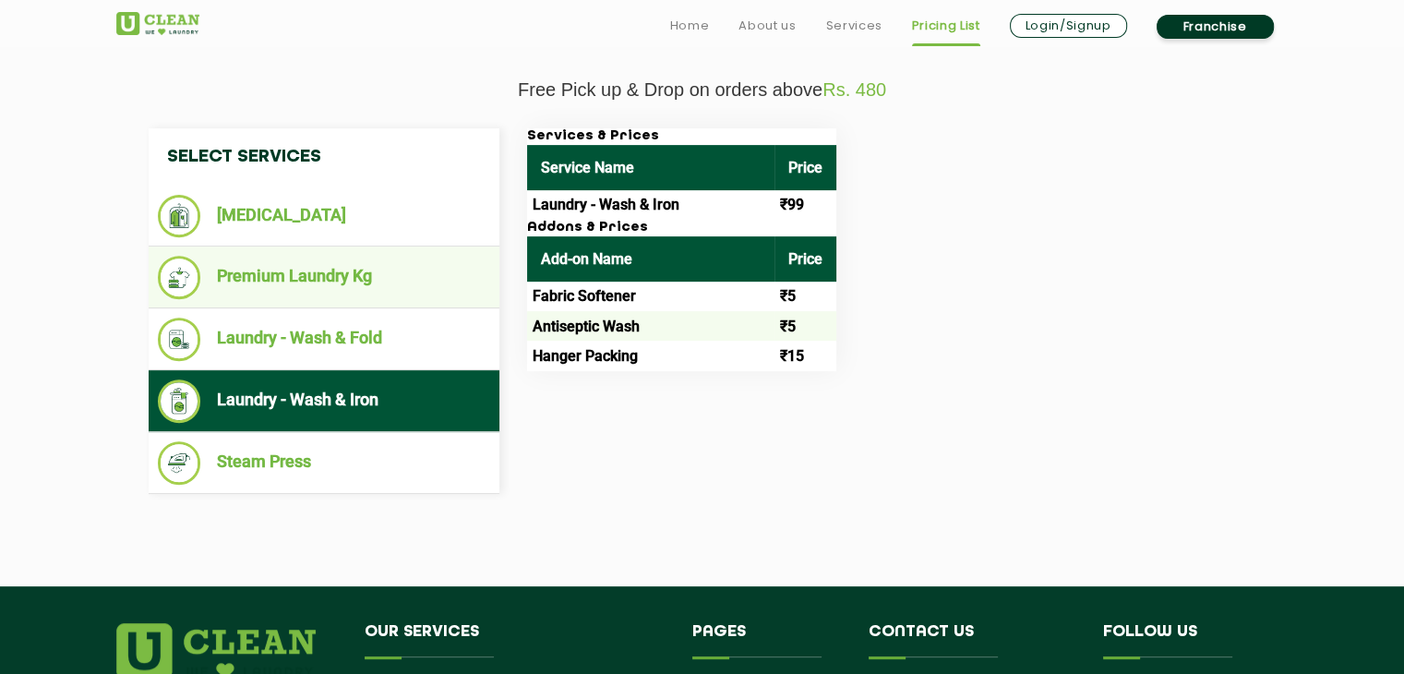
click at [325, 287] on li "Premium Laundry Kg" at bounding box center [324, 277] width 332 height 43
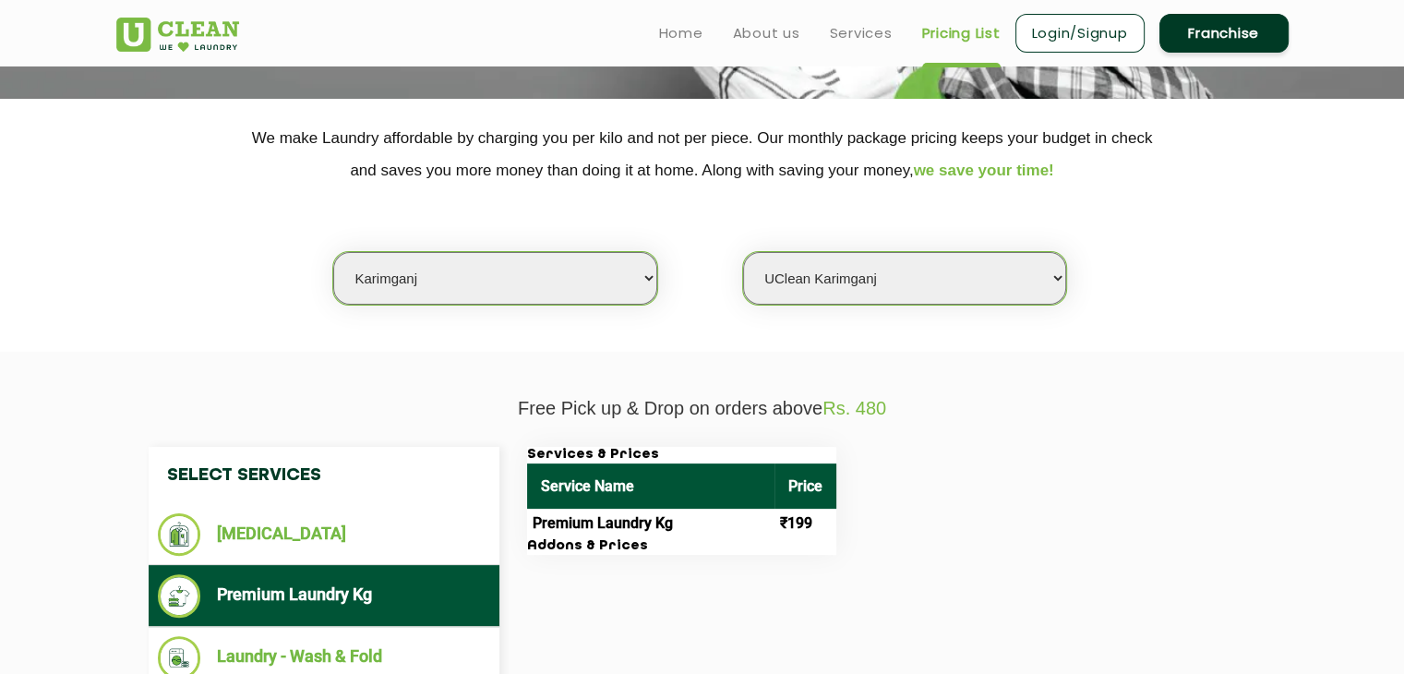
scroll to position [277, 0]
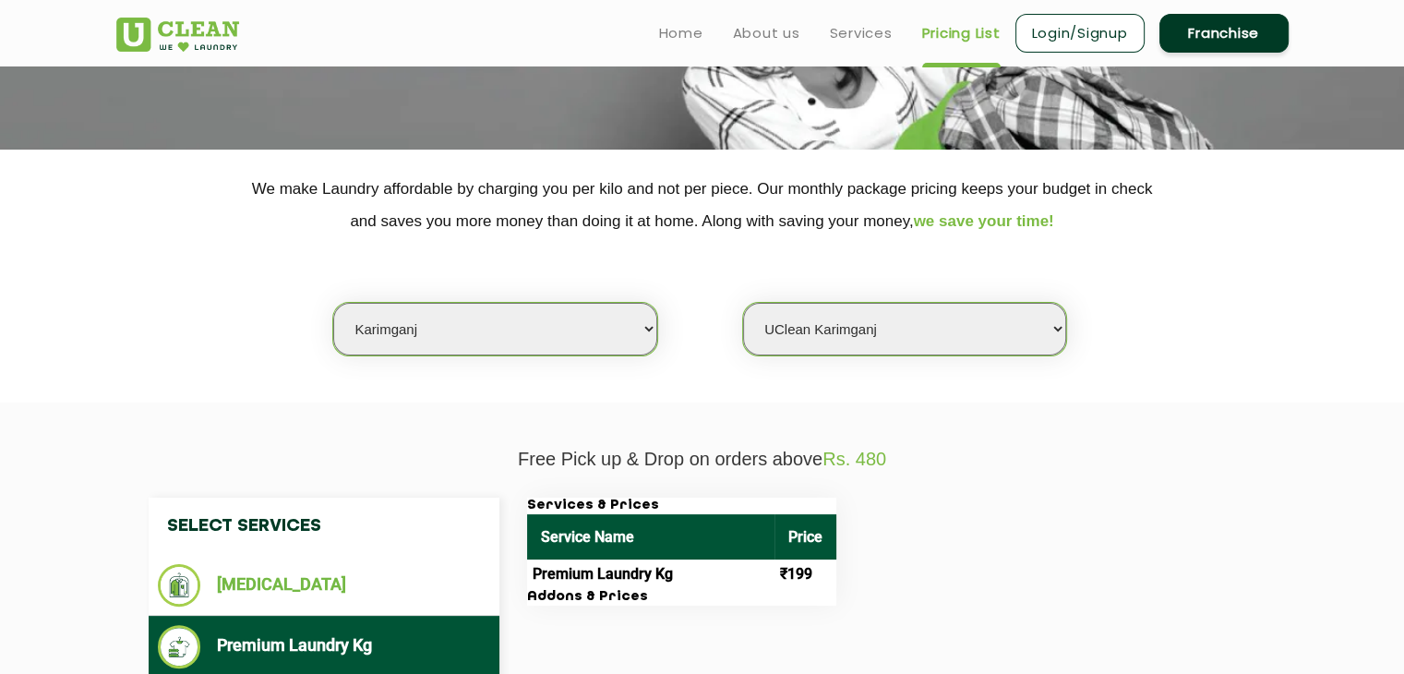
click at [608, 351] on select "Select city [GEOGRAPHIC_DATA] [GEOGRAPHIC_DATA] [GEOGRAPHIC_DATA] [GEOGRAPHIC_D…" at bounding box center [494, 329] width 323 height 53
select select "208"
click at [333, 303] on select "Select city [GEOGRAPHIC_DATA] [GEOGRAPHIC_DATA] [GEOGRAPHIC_DATA] [GEOGRAPHIC_D…" at bounding box center [494, 329] width 323 height 53
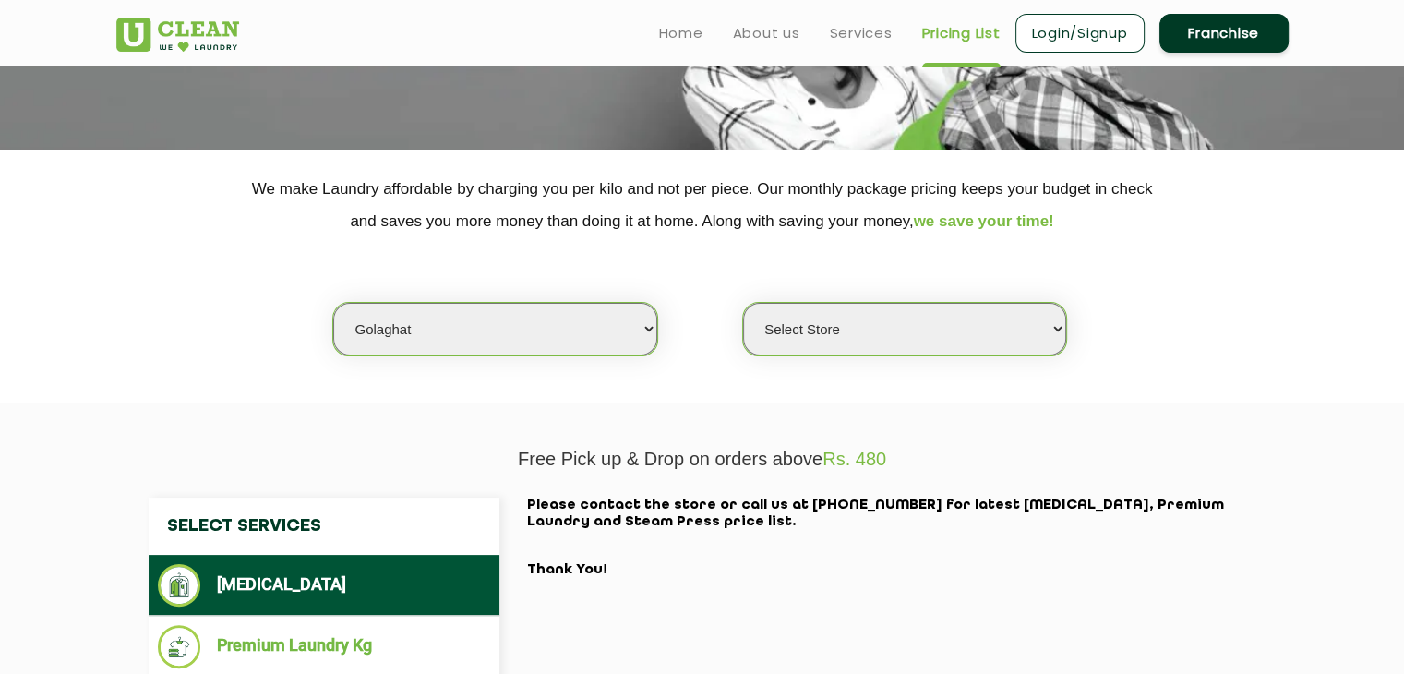
click at [848, 341] on select "Select Store [GEOGRAPHIC_DATA]" at bounding box center [904, 329] width 323 height 53
select select "613"
click at [743, 303] on select "Select Store [GEOGRAPHIC_DATA]" at bounding box center [904, 329] width 323 height 53
click at [579, 330] on select "Select city [GEOGRAPHIC_DATA] [GEOGRAPHIC_DATA] [GEOGRAPHIC_DATA] [GEOGRAPHIC_D…" at bounding box center [494, 329] width 323 height 53
select select "97"
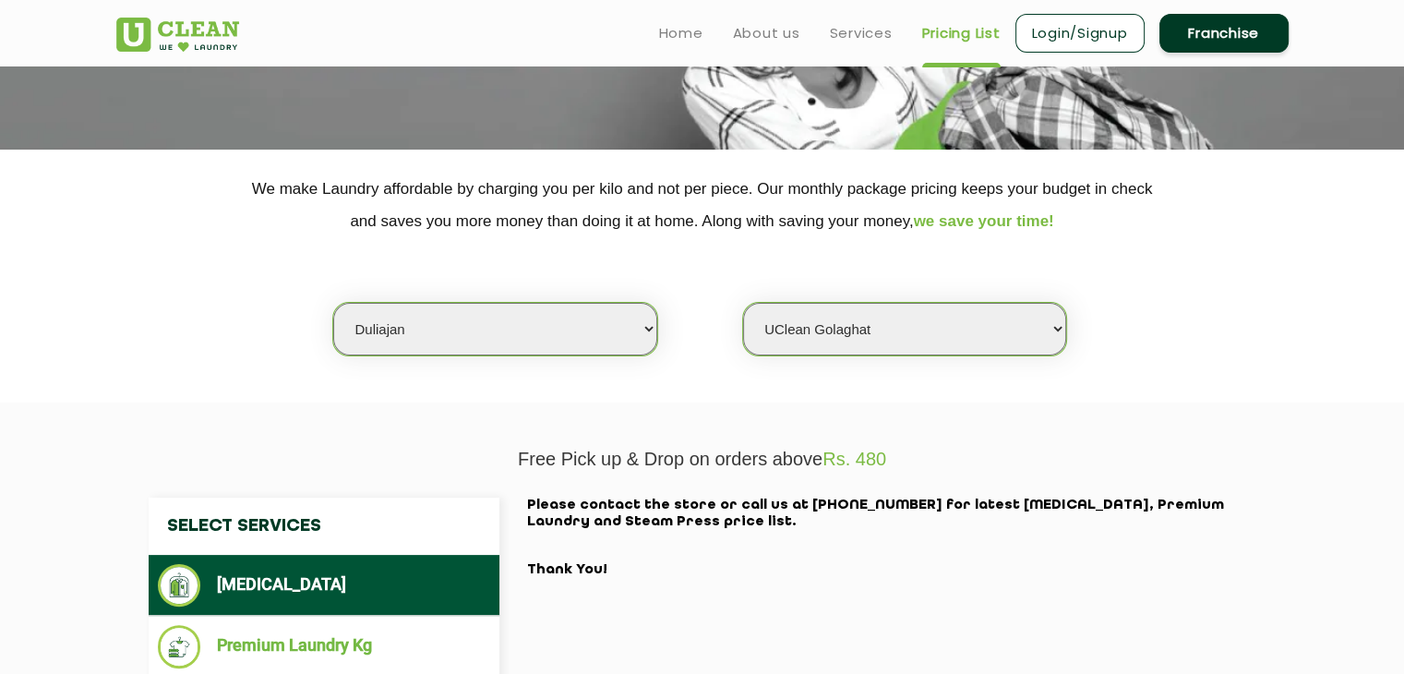
click at [333, 303] on select "Select city [GEOGRAPHIC_DATA] [GEOGRAPHIC_DATA] [GEOGRAPHIC_DATA] [GEOGRAPHIC_D…" at bounding box center [494, 329] width 323 height 53
select select "0"
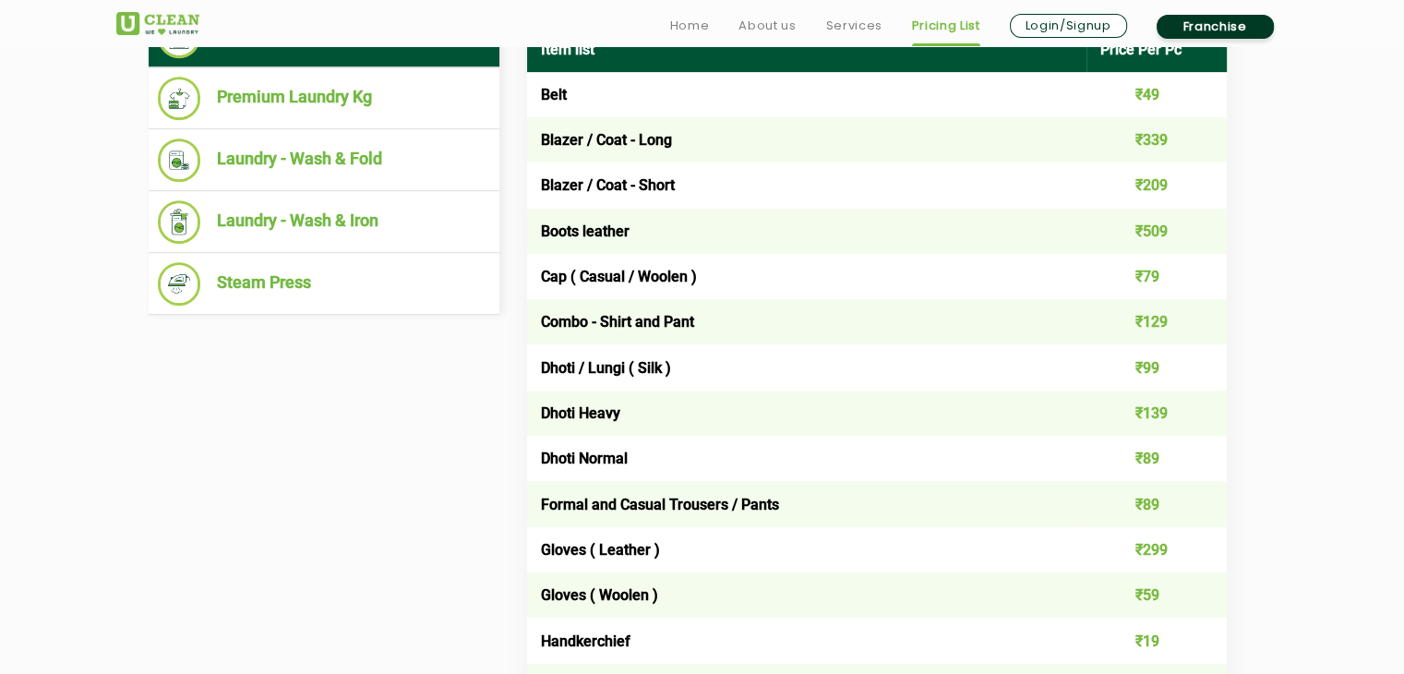
scroll to position [831, 0]
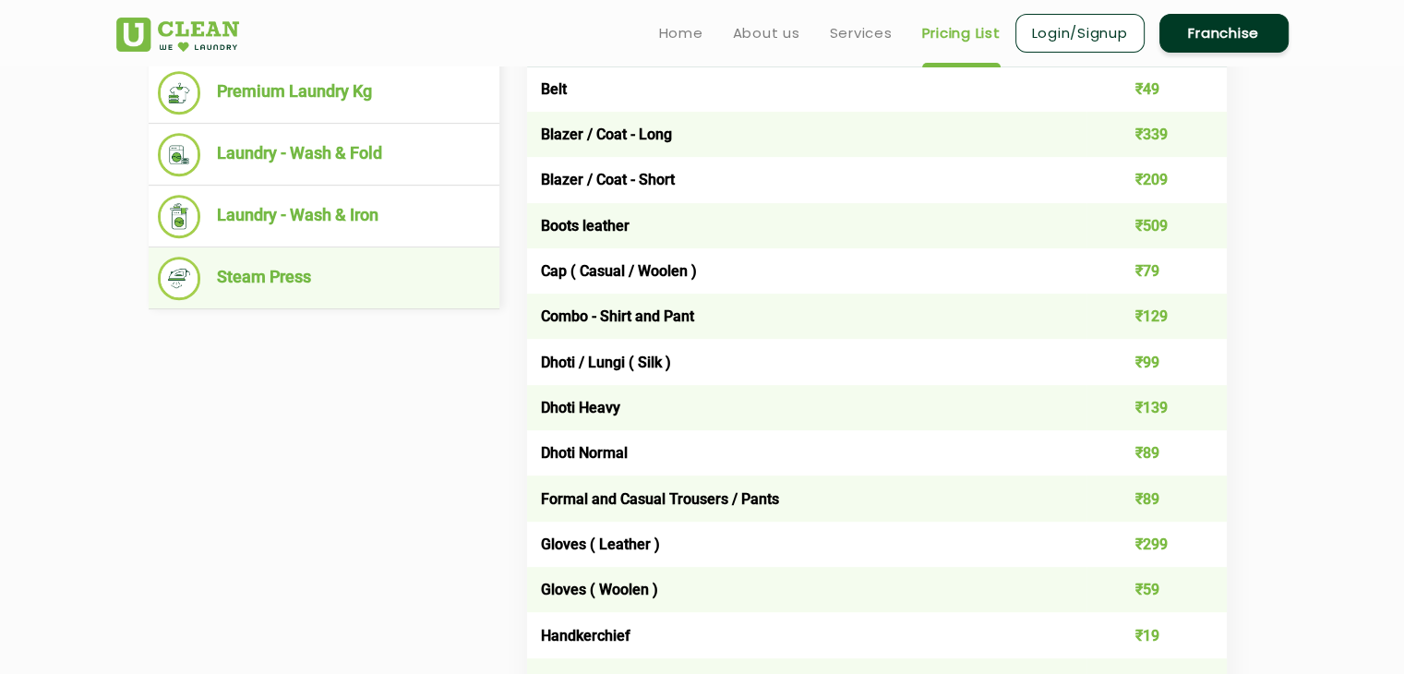
drag, startPoint x: 273, startPoint y: 255, endPoint x: 295, endPoint y: 252, distance: 22.3
click at [275, 257] on li "Steam Press" at bounding box center [324, 278] width 332 height 43
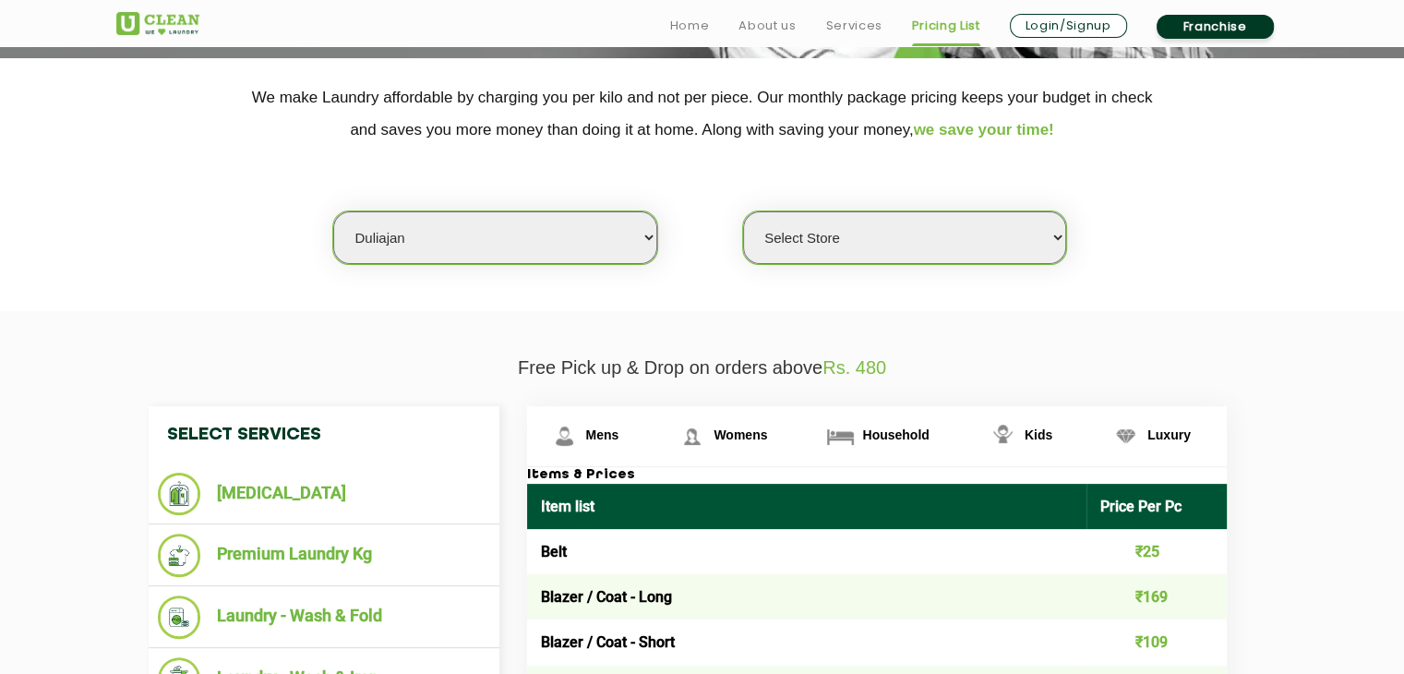
scroll to position [369, 0]
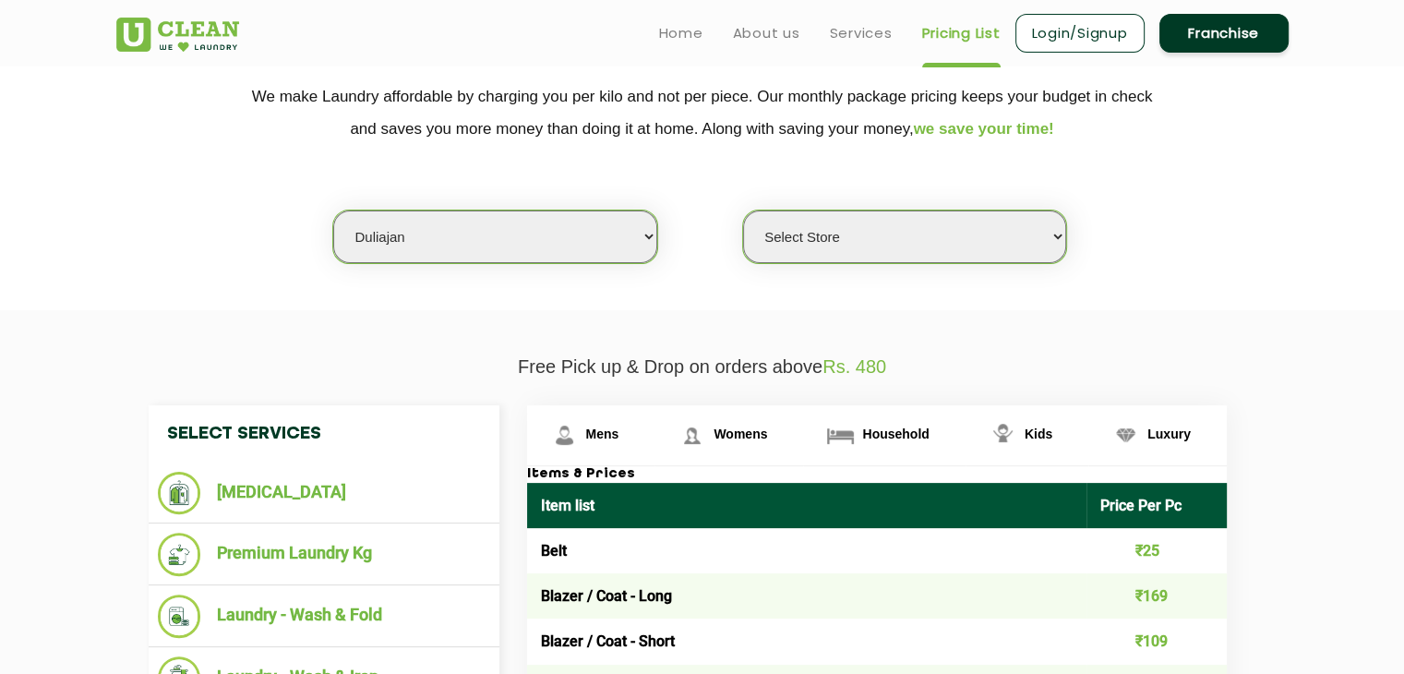
click at [545, 248] on select "Select city [GEOGRAPHIC_DATA] [GEOGRAPHIC_DATA] [GEOGRAPHIC_DATA] [GEOGRAPHIC_D…" at bounding box center [494, 237] width 323 height 53
select select "85"
click at [333, 211] on select "Select city [GEOGRAPHIC_DATA] [GEOGRAPHIC_DATA] [GEOGRAPHIC_DATA] [GEOGRAPHIC_D…" at bounding box center [494, 237] width 323 height 53
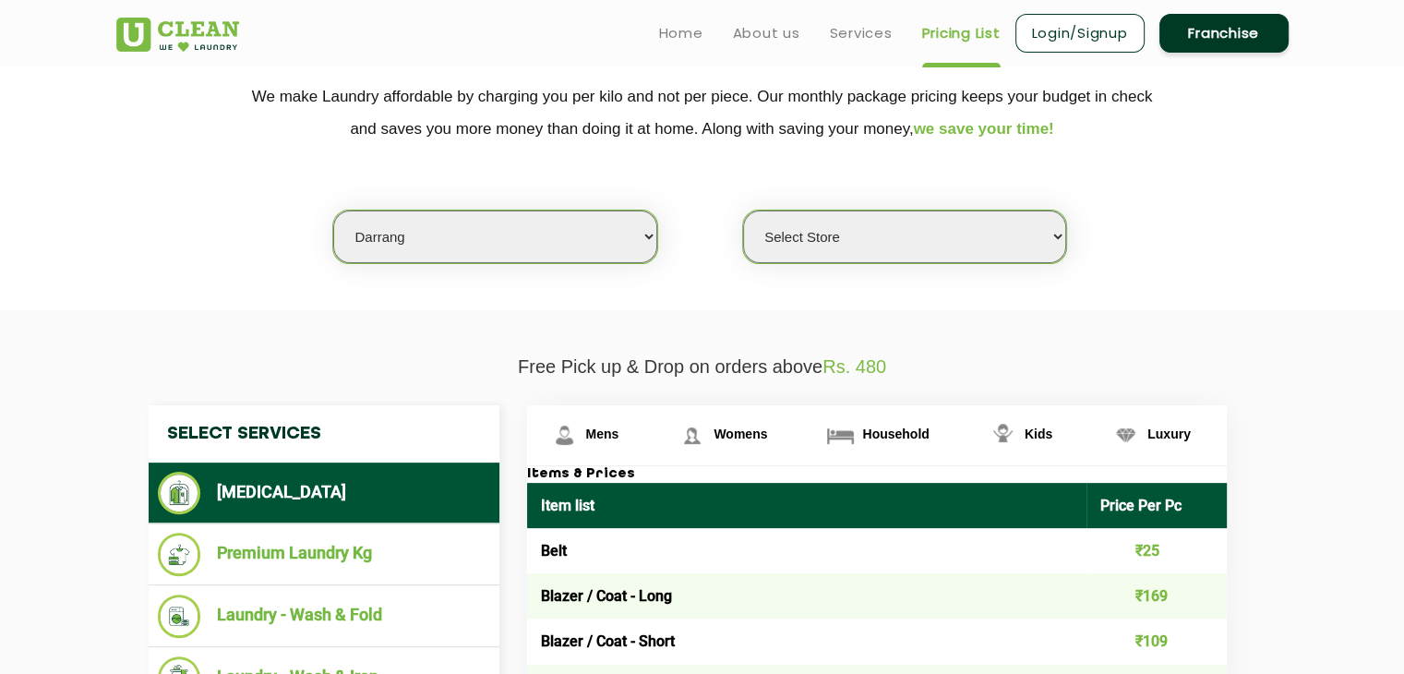
select select "0"
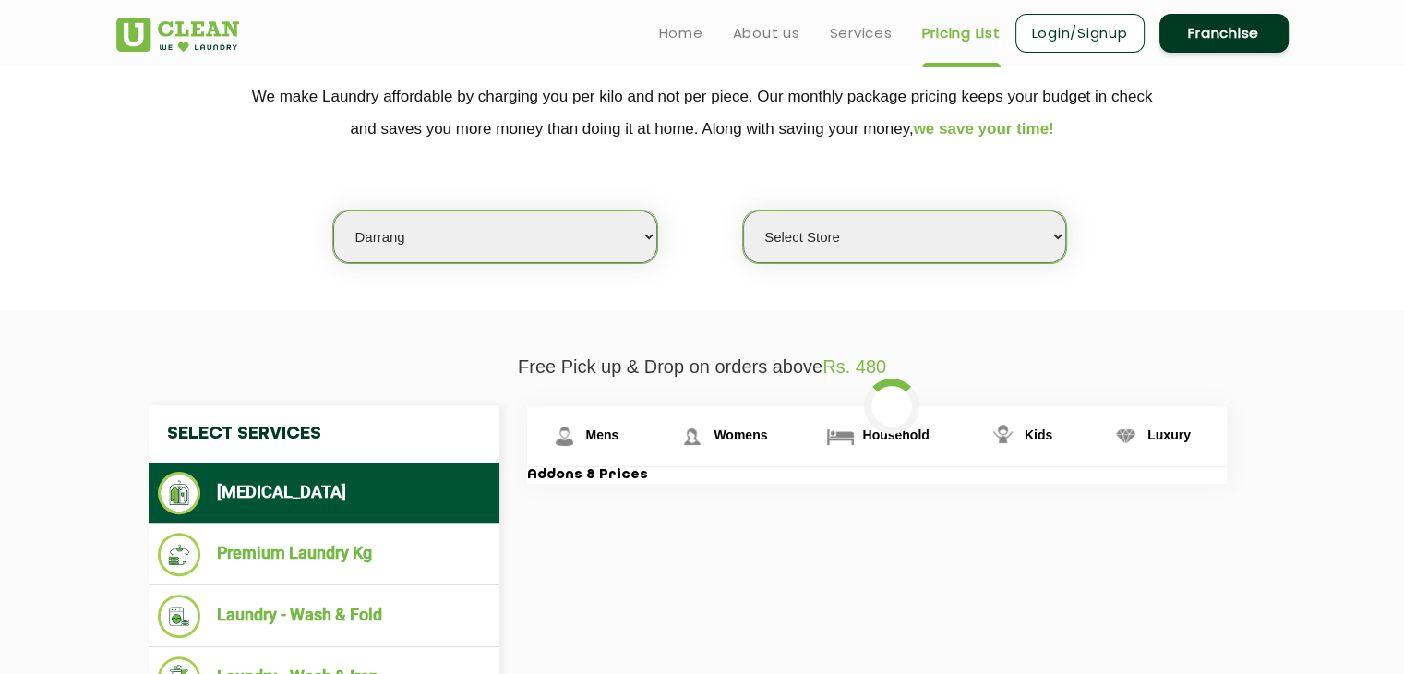
click at [849, 228] on select "Select Store" at bounding box center [904, 237] width 323 height 53
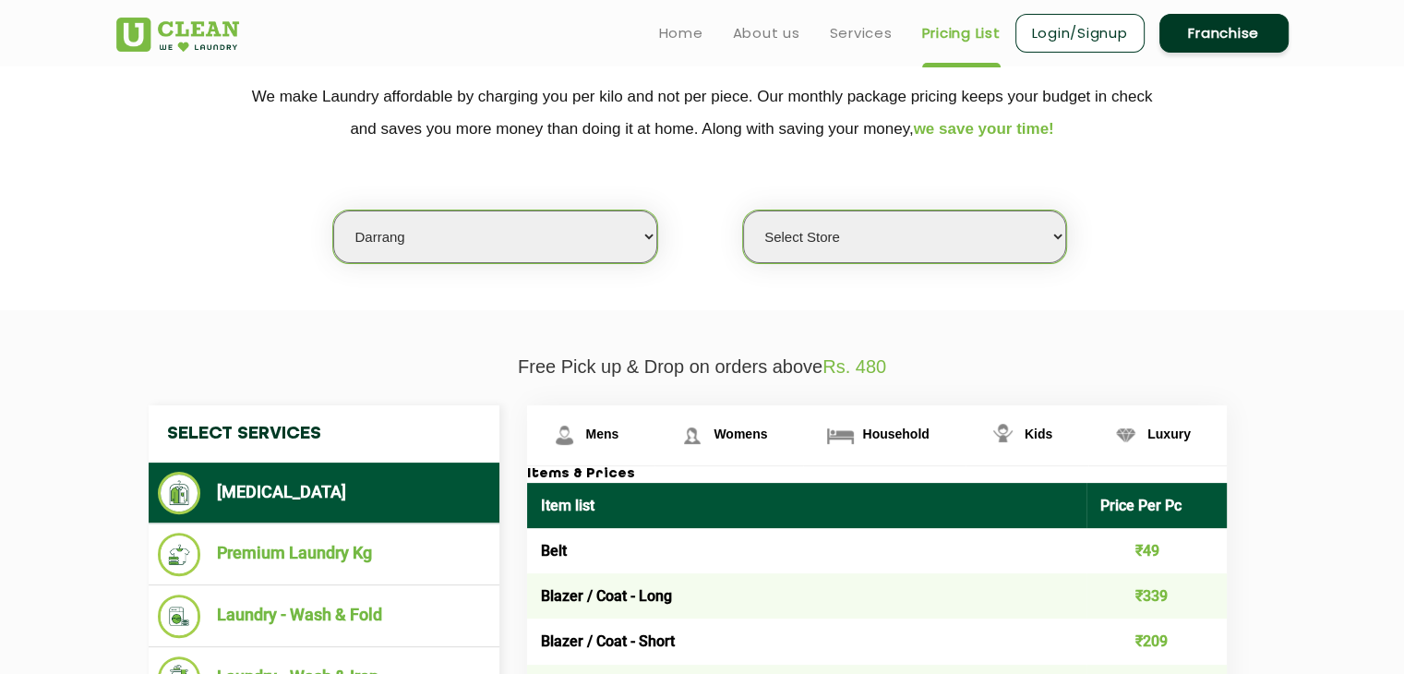
click at [834, 241] on select "Select Store" at bounding box center [904, 237] width 323 height 53
click at [833, 241] on select "Select Store" at bounding box center [904, 237] width 323 height 53
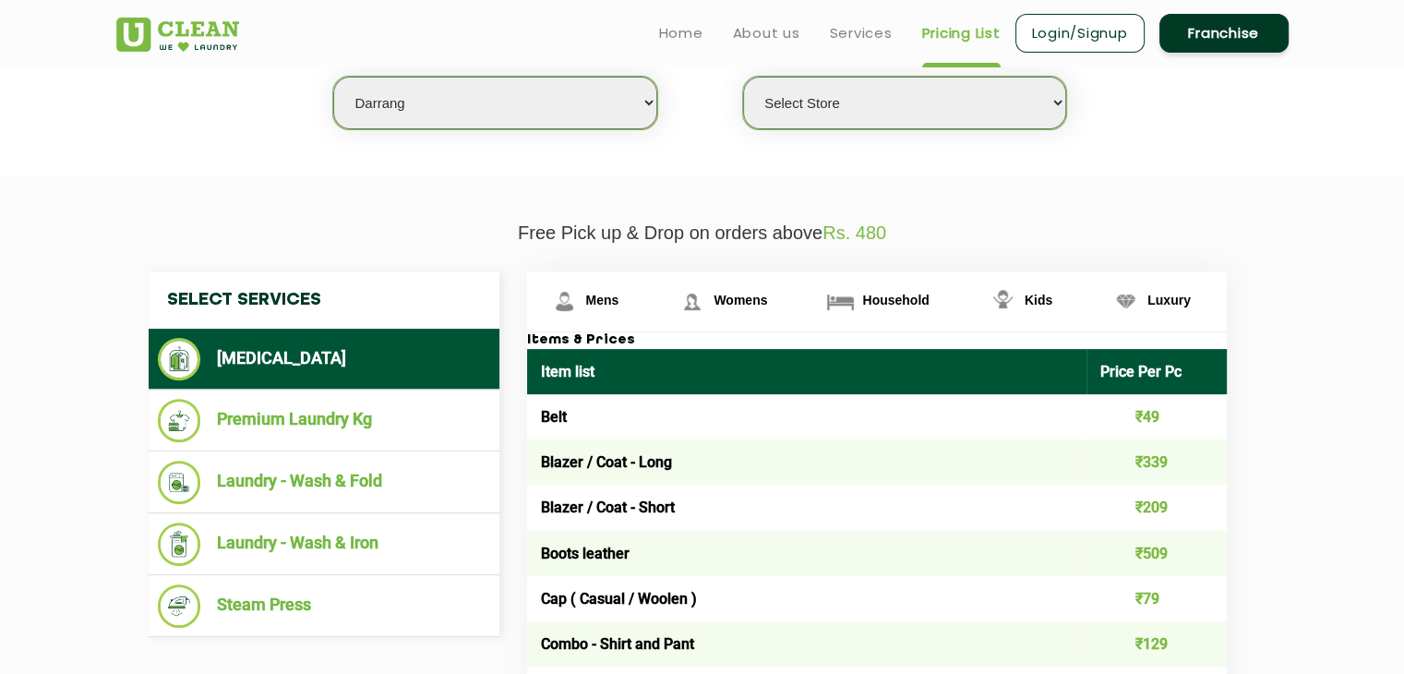
scroll to position [277, 0]
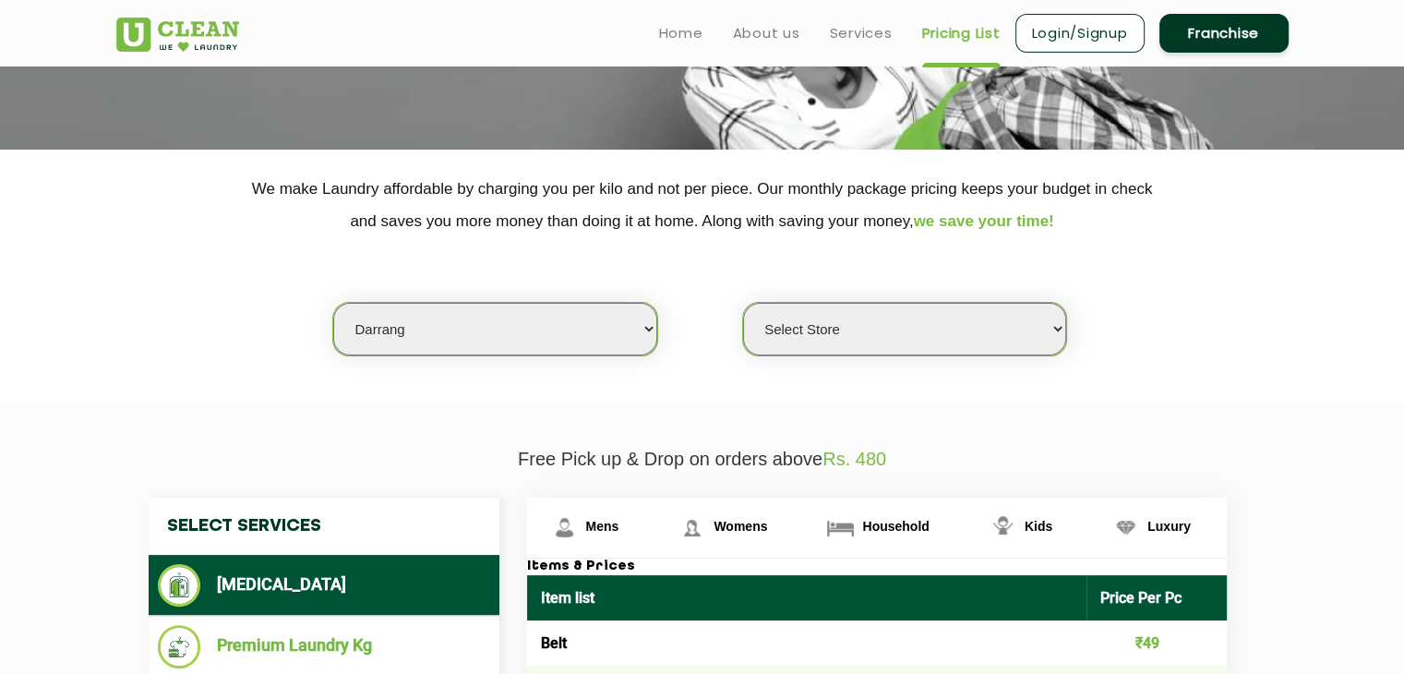
click at [498, 322] on select "Select city [GEOGRAPHIC_DATA] [GEOGRAPHIC_DATA] [GEOGRAPHIC_DATA] [GEOGRAPHIC_D…" at bounding box center [494, 329] width 323 height 53
select select "48"
click at [333, 303] on select "Select city [GEOGRAPHIC_DATA] [GEOGRAPHIC_DATA] [GEOGRAPHIC_DATA] [GEOGRAPHIC_D…" at bounding box center [494, 329] width 323 height 53
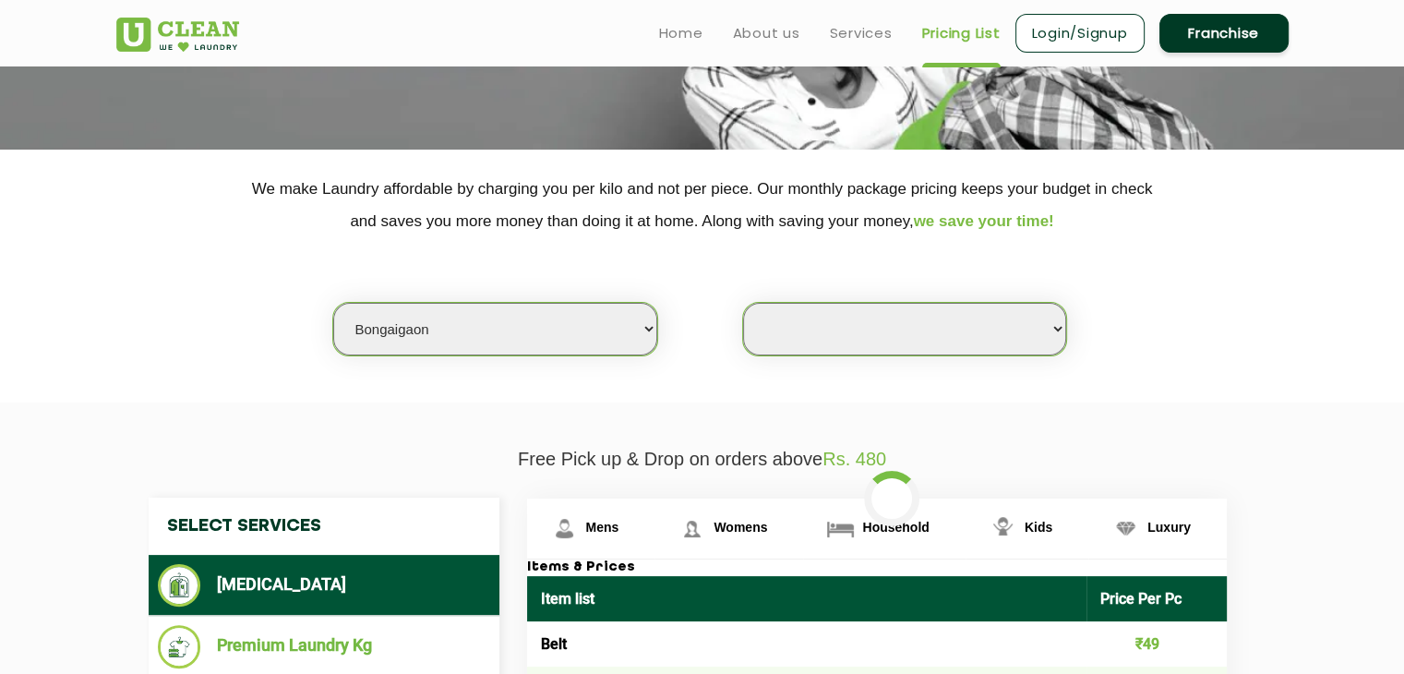
click at [780, 330] on select "Select Store [GEOGRAPHIC_DATA] [GEOGRAPHIC_DATA]" at bounding box center [904, 329] width 323 height 53
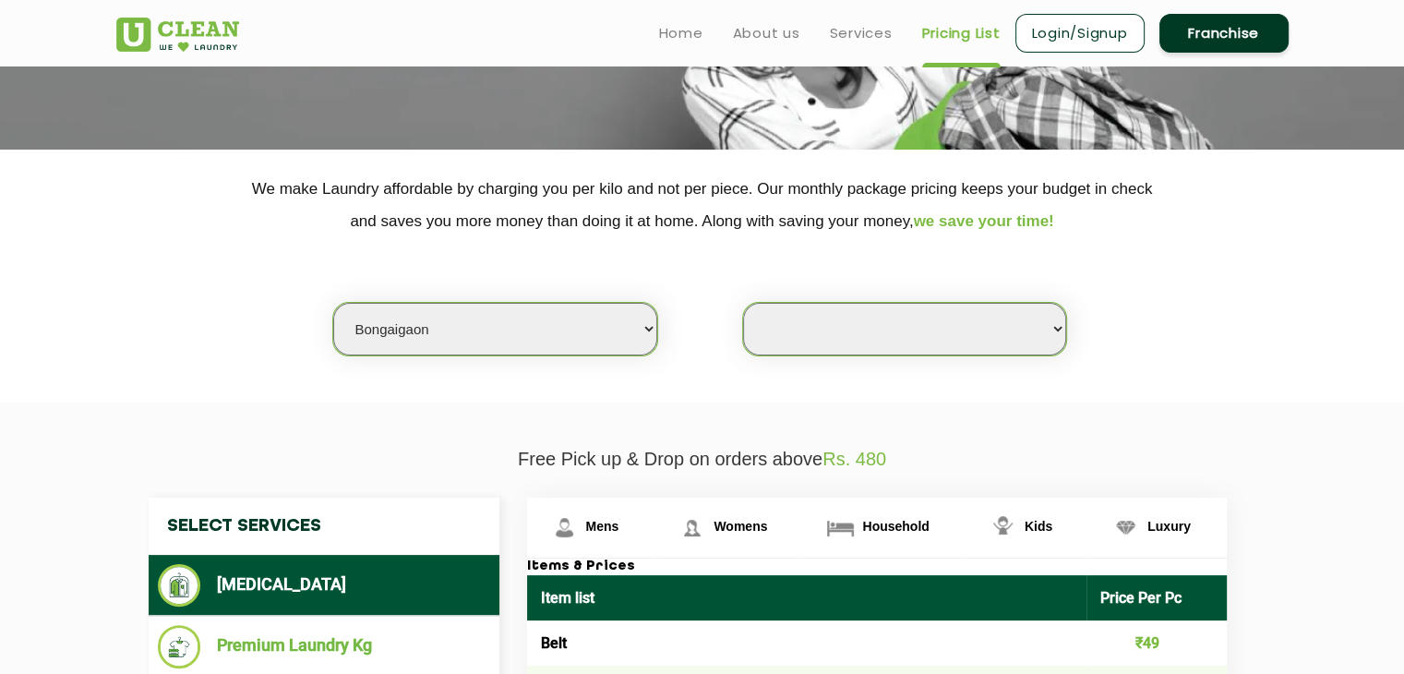
select select "342"
click at [743, 303] on select "Select Store [GEOGRAPHIC_DATA] [GEOGRAPHIC_DATA]" at bounding box center [904, 329] width 323 height 53
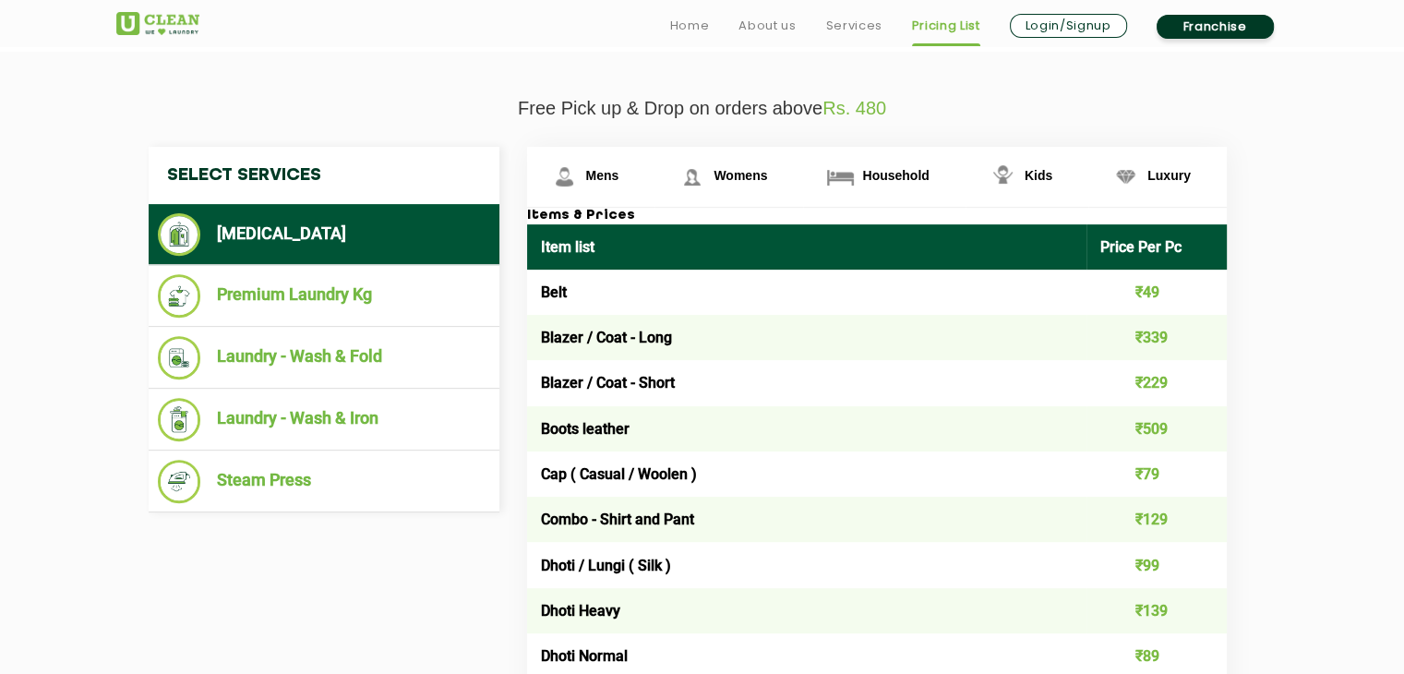
scroll to position [646, 0]
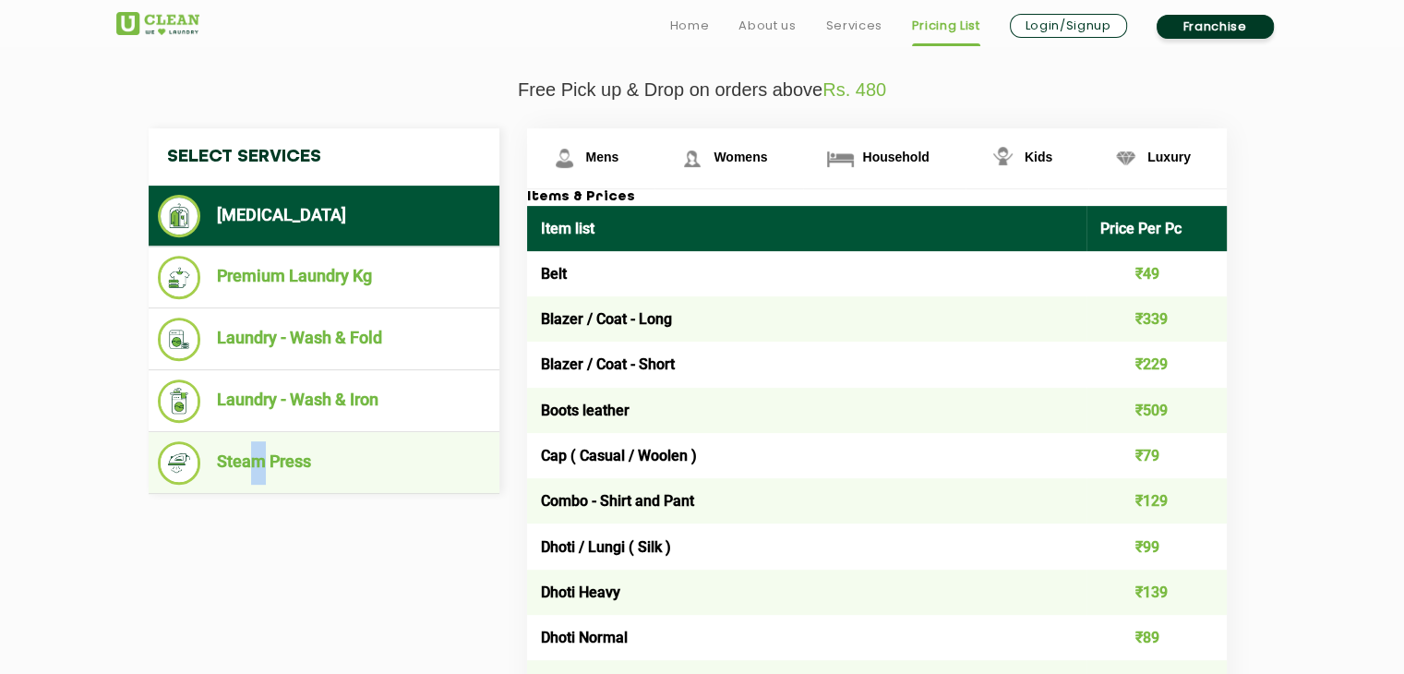
click at [259, 455] on li "Steam Press" at bounding box center [324, 462] width 332 height 43
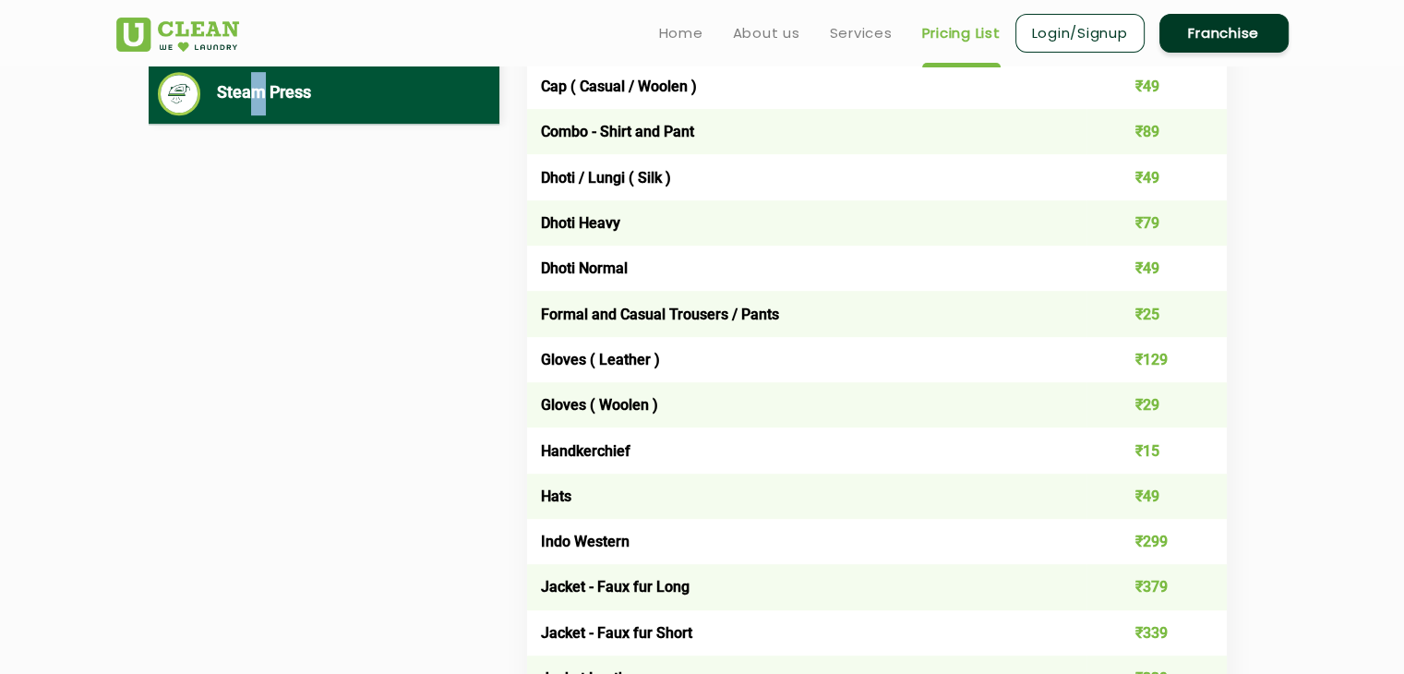
scroll to position [277, 0]
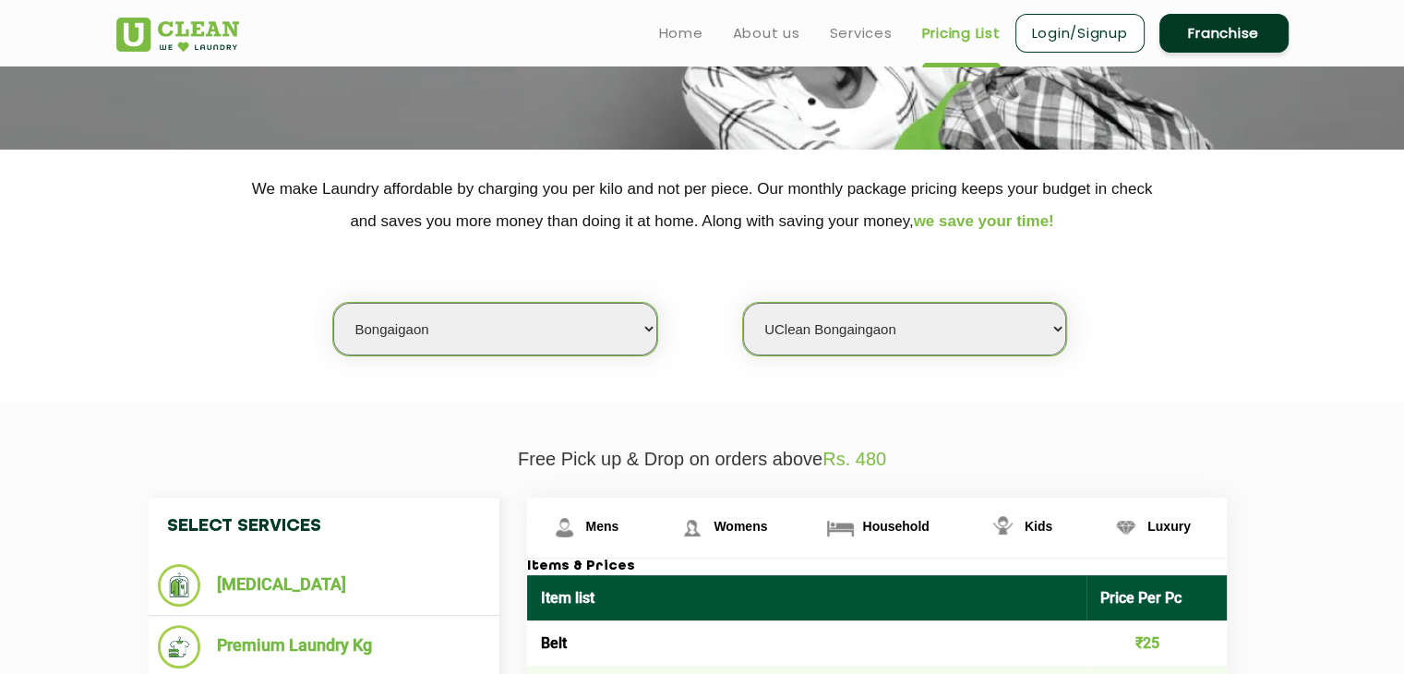
click at [512, 339] on select "Select city [GEOGRAPHIC_DATA] [GEOGRAPHIC_DATA] [GEOGRAPHIC_DATA] [GEOGRAPHIC_D…" at bounding box center [494, 329] width 323 height 53
select select "44"
click at [333, 303] on select "Select city [GEOGRAPHIC_DATA] [GEOGRAPHIC_DATA] [GEOGRAPHIC_DATA] [GEOGRAPHIC_D…" at bounding box center [494, 329] width 323 height 53
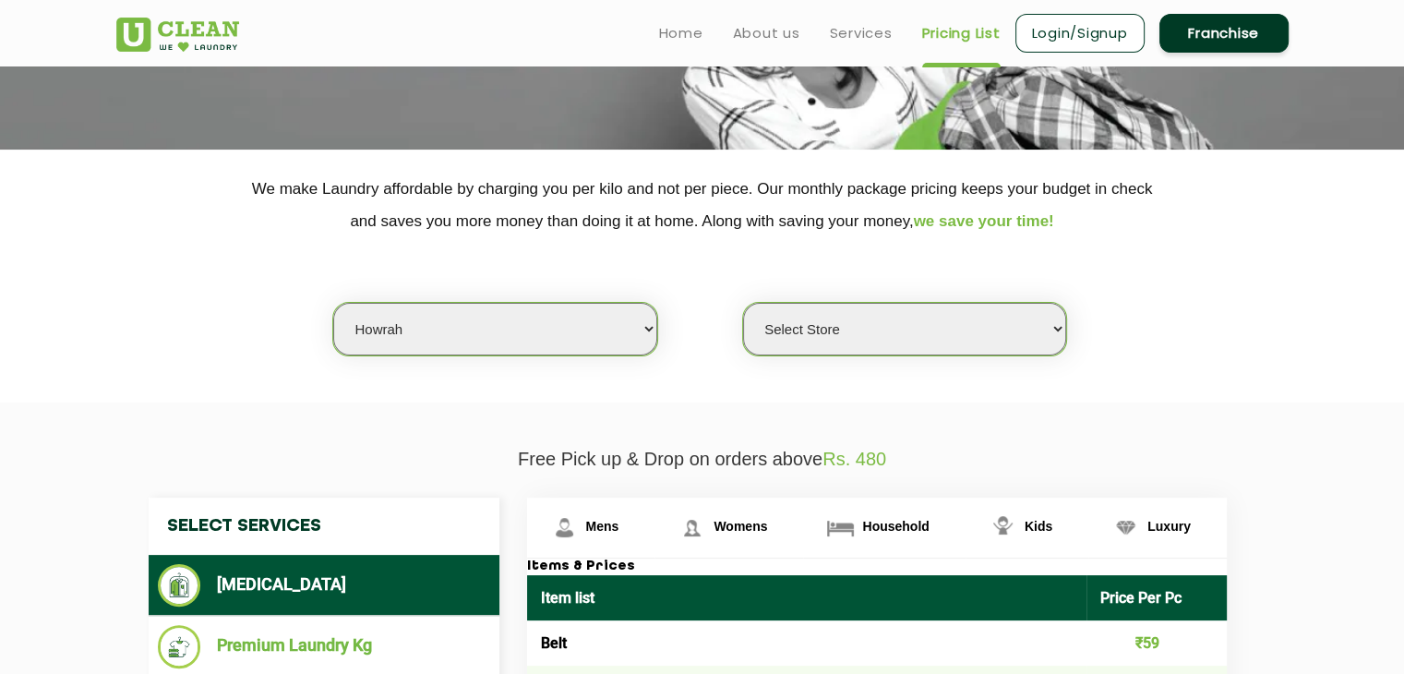
click at [812, 319] on select "Select Store [GEOGRAPHIC_DATA]" at bounding box center [904, 329] width 323 height 53
select select "378"
click at [743, 303] on select "Select Store [GEOGRAPHIC_DATA]" at bounding box center [904, 329] width 323 height 53
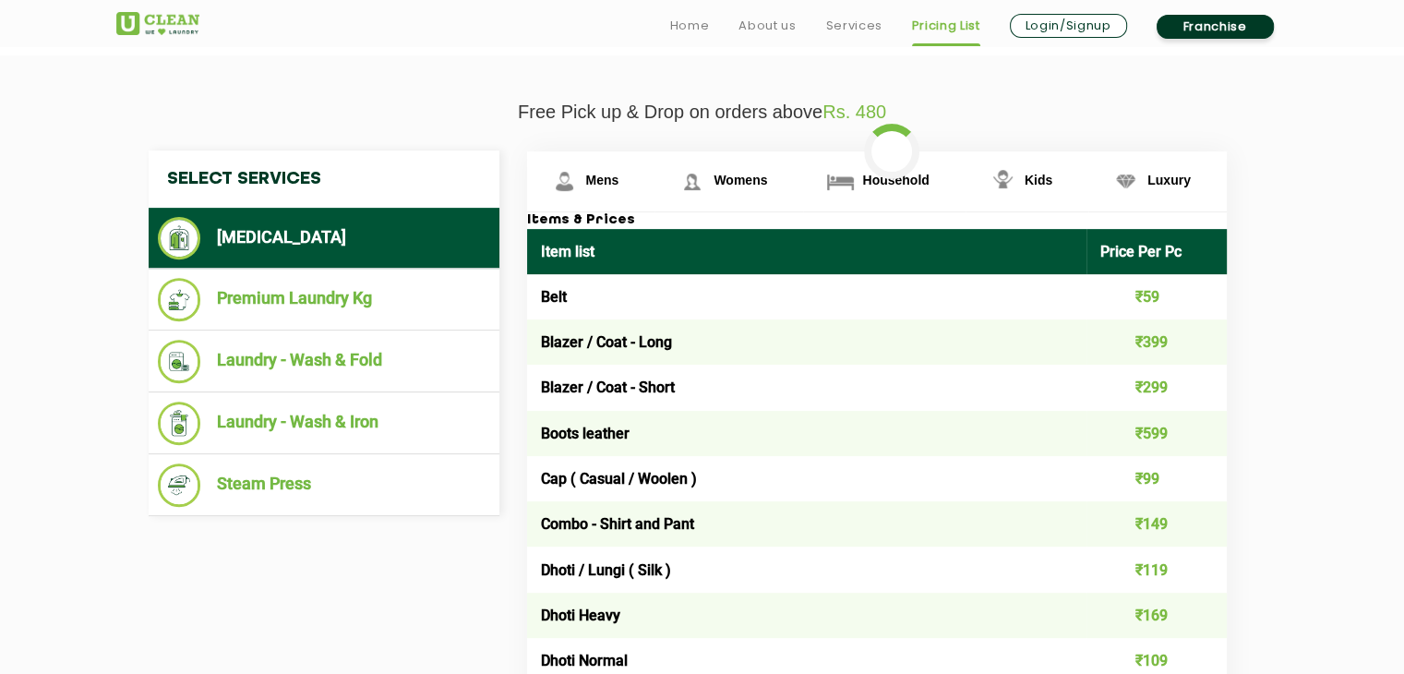
scroll to position [646, 0]
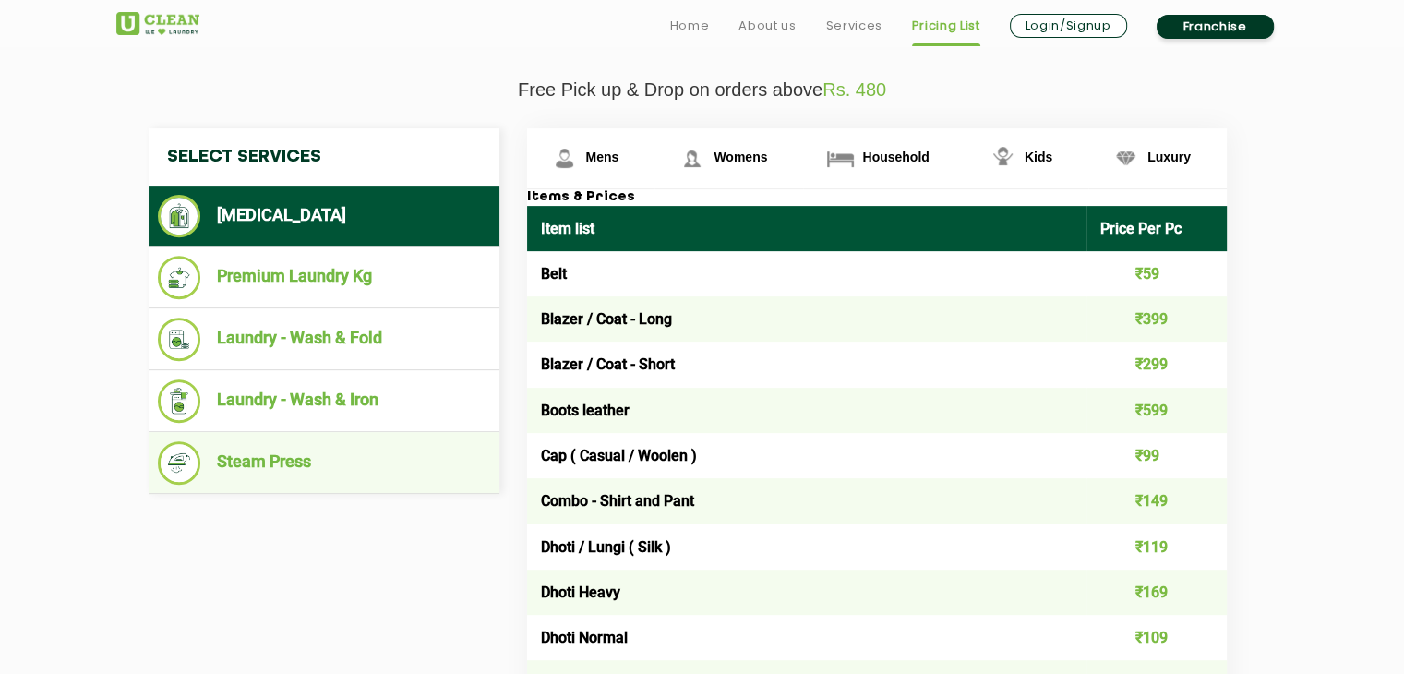
click at [273, 449] on li "Steam Press" at bounding box center [324, 462] width 332 height 43
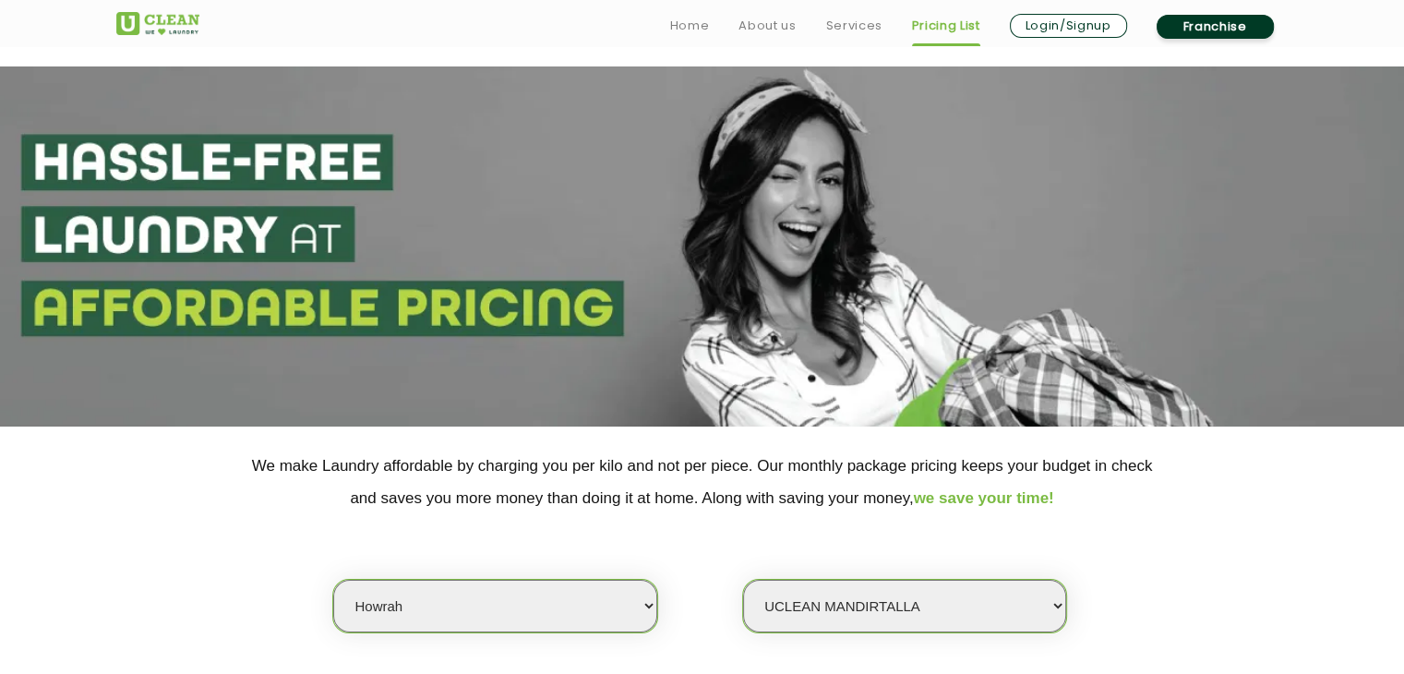
scroll to position [462, 0]
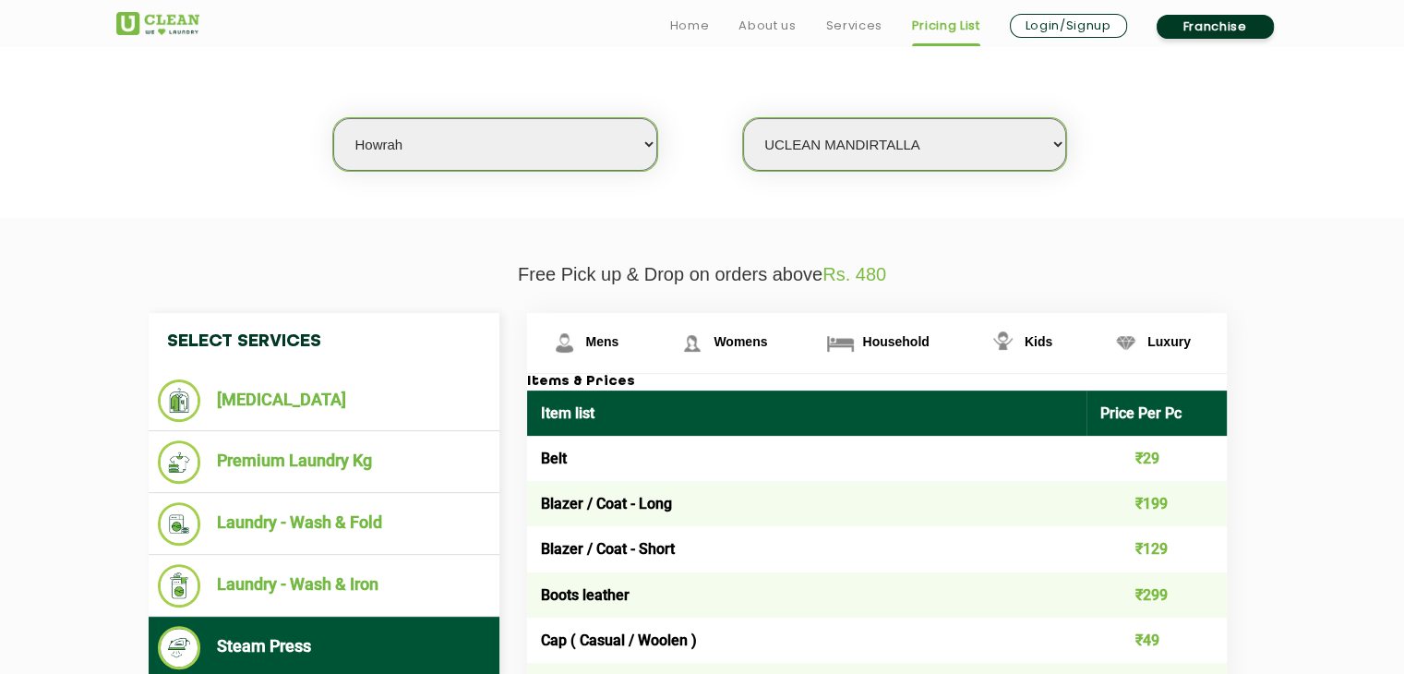
click at [560, 155] on select "Select city [GEOGRAPHIC_DATA] [GEOGRAPHIC_DATA] [GEOGRAPHIC_DATA] [GEOGRAPHIC_D…" at bounding box center [494, 144] width 323 height 53
click at [179, 209] on section "We make Laundry affordable by charging you per kilo and not per piece. Our mont…" at bounding box center [702, 91] width 1404 height 253
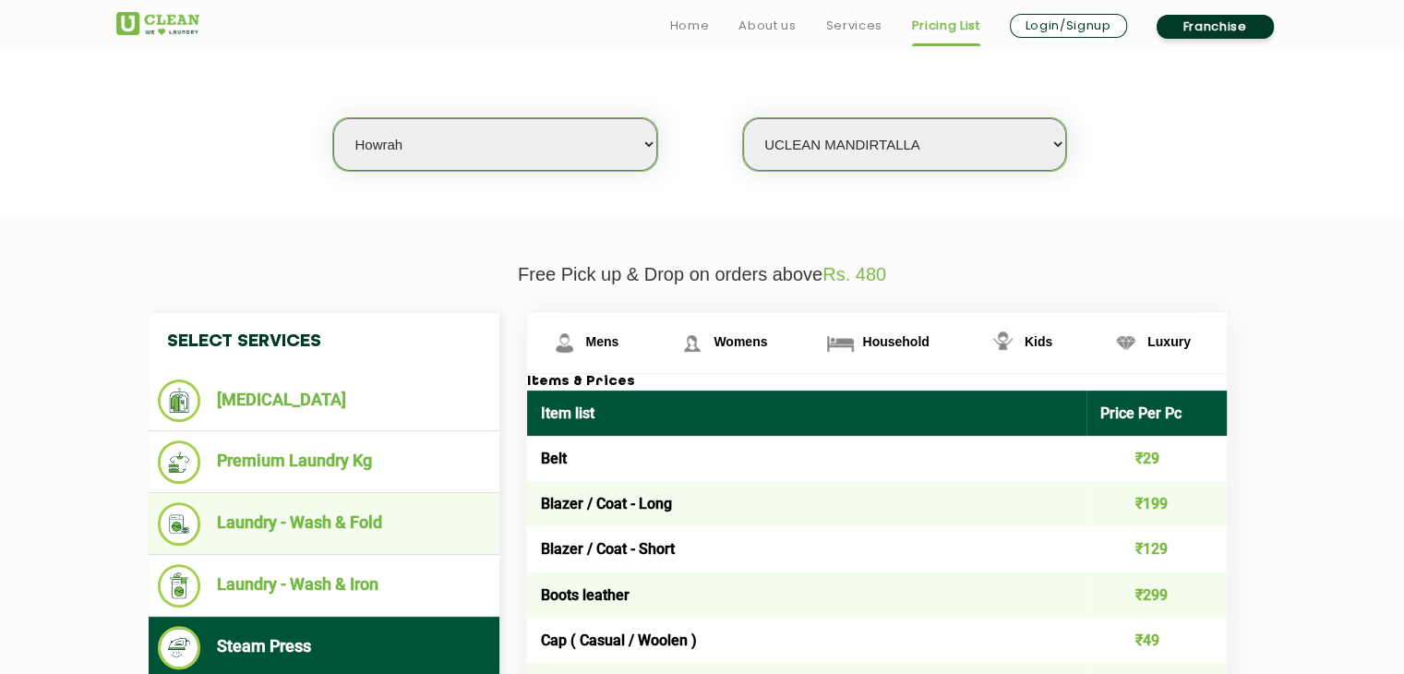
click at [340, 514] on li "Laundry - Wash & Fold" at bounding box center [324, 523] width 332 height 43
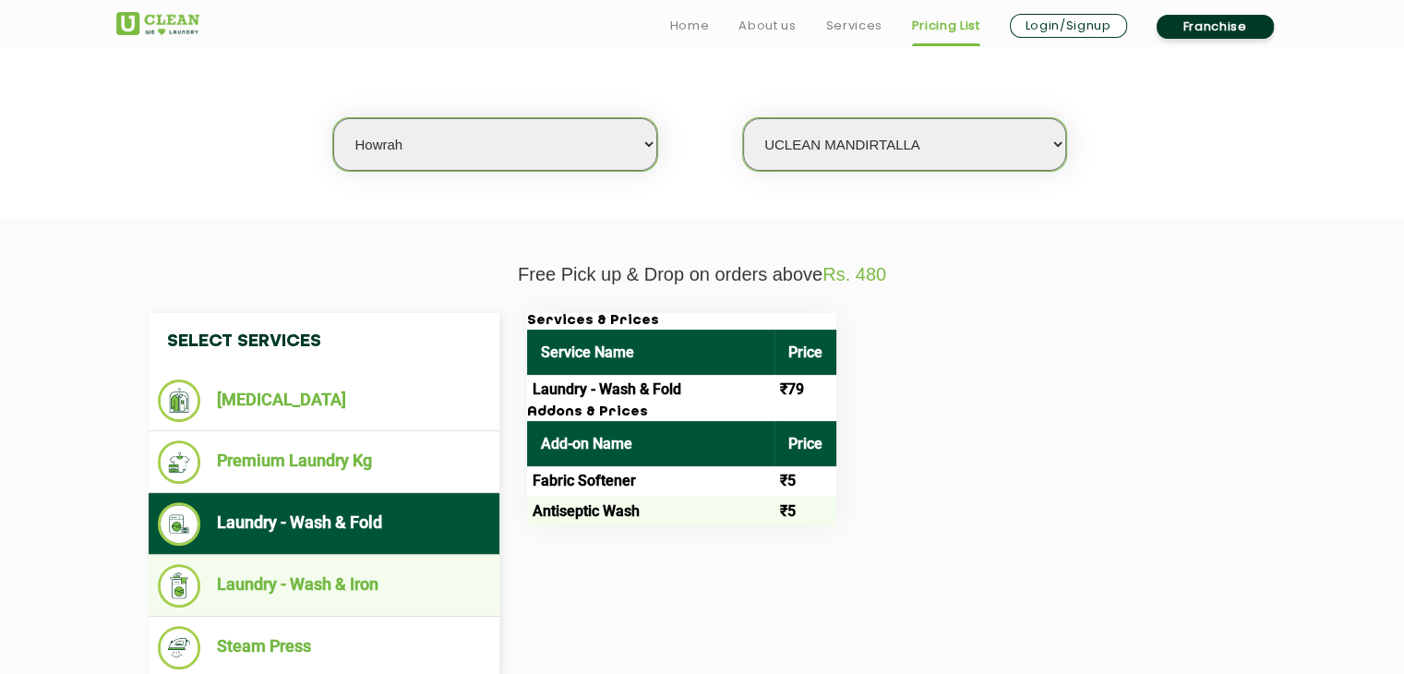
drag, startPoint x: 345, startPoint y: 573, endPoint x: 355, endPoint y: 576, distance: 9.6
click at [348, 576] on li "Laundry - Wash & Iron" at bounding box center [324, 585] width 332 height 43
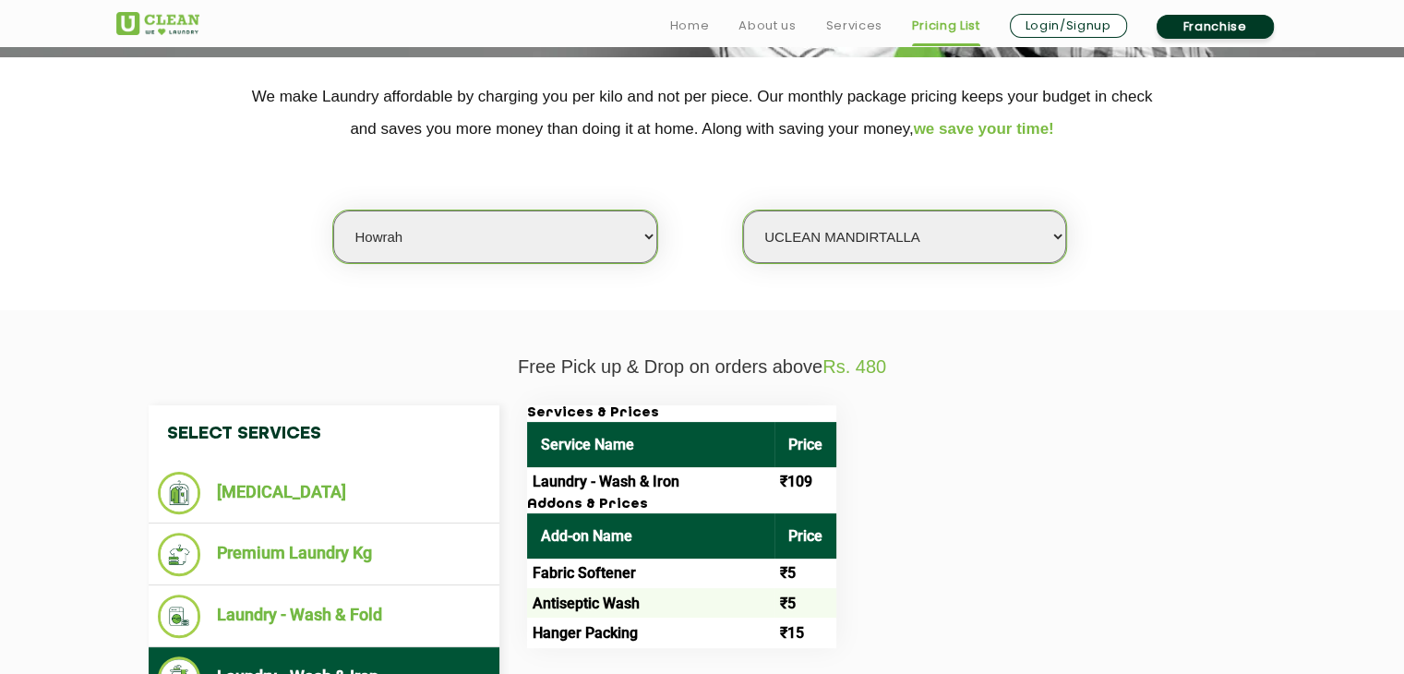
scroll to position [554, 0]
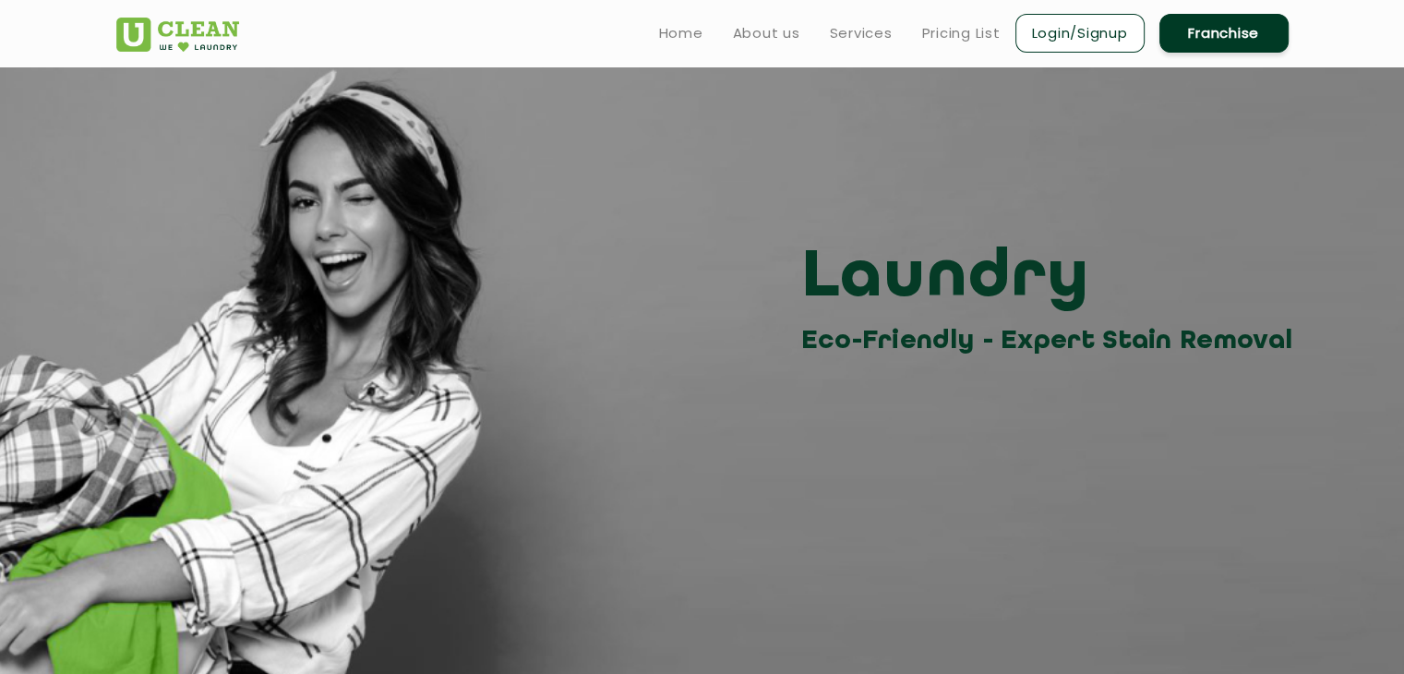
click at [957, 46] on ul "Home About us Services Pricing List Login/Signup Franchise" at bounding box center [966, 32] width 644 height 43
click at [957, 38] on link "Pricing List" at bounding box center [961, 33] width 78 height 22
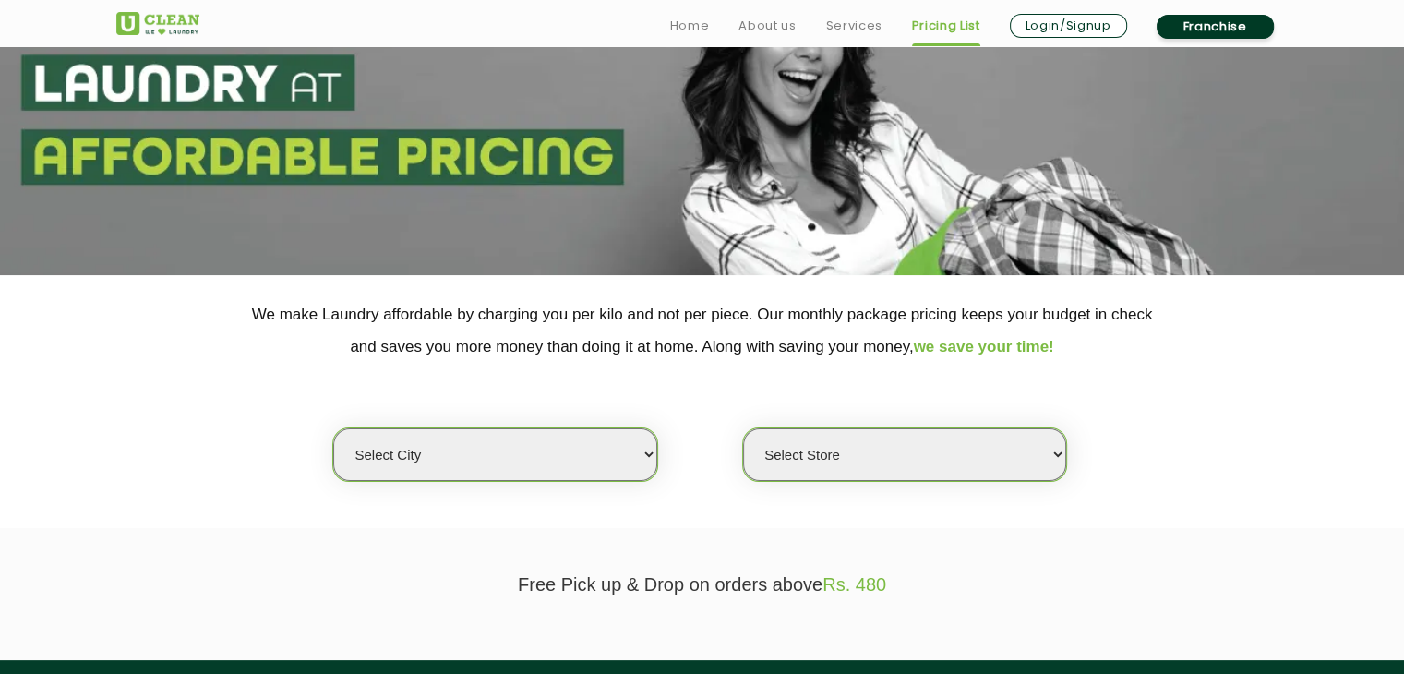
scroll to position [369, 0]
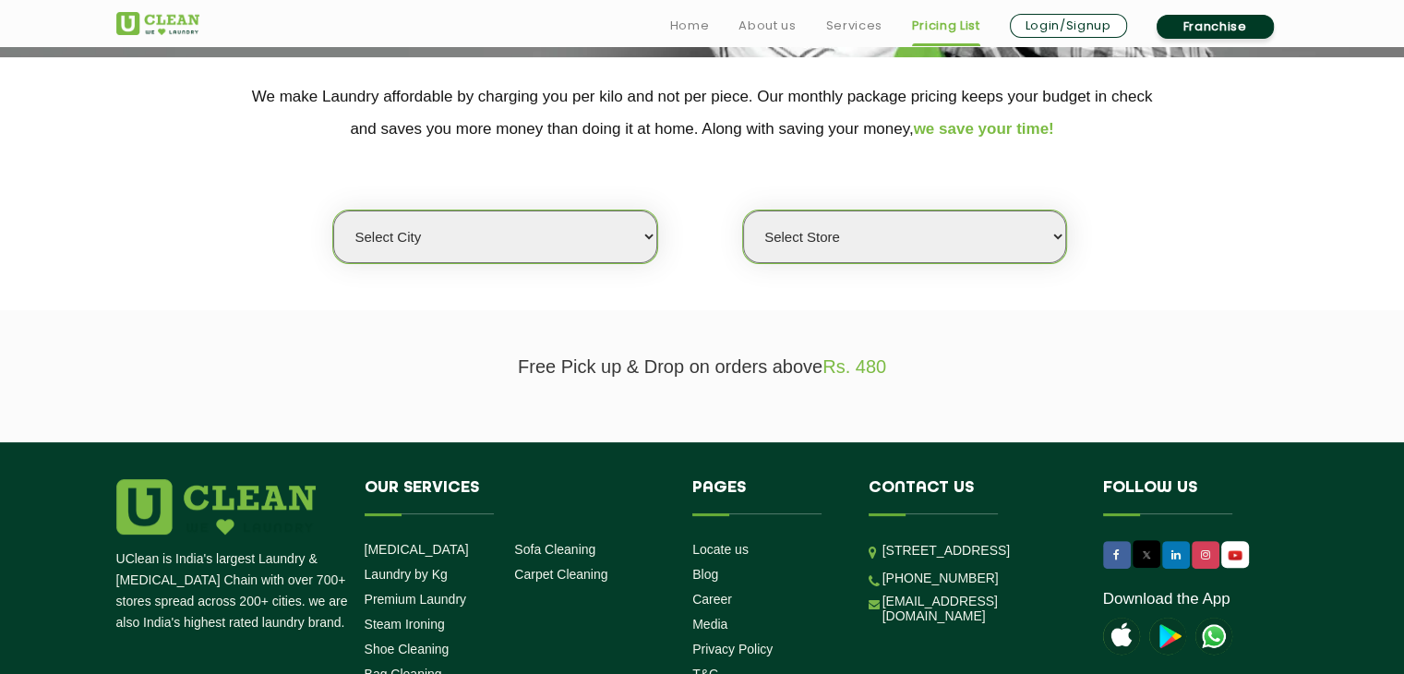
click at [512, 228] on select "Select city [GEOGRAPHIC_DATA] [GEOGRAPHIC_DATA] [GEOGRAPHIC_DATA] [GEOGRAPHIC_D…" at bounding box center [494, 237] width 323 height 53
select select "23"
click at [333, 211] on select "Select city [GEOGRAPHIC_DATA] [GEOGRAPHIC_DATA] [GEOGRAPHIC_DATA] [GEOGRAPHIC_D…" at bounding box center [494, 237] width 323 height 53
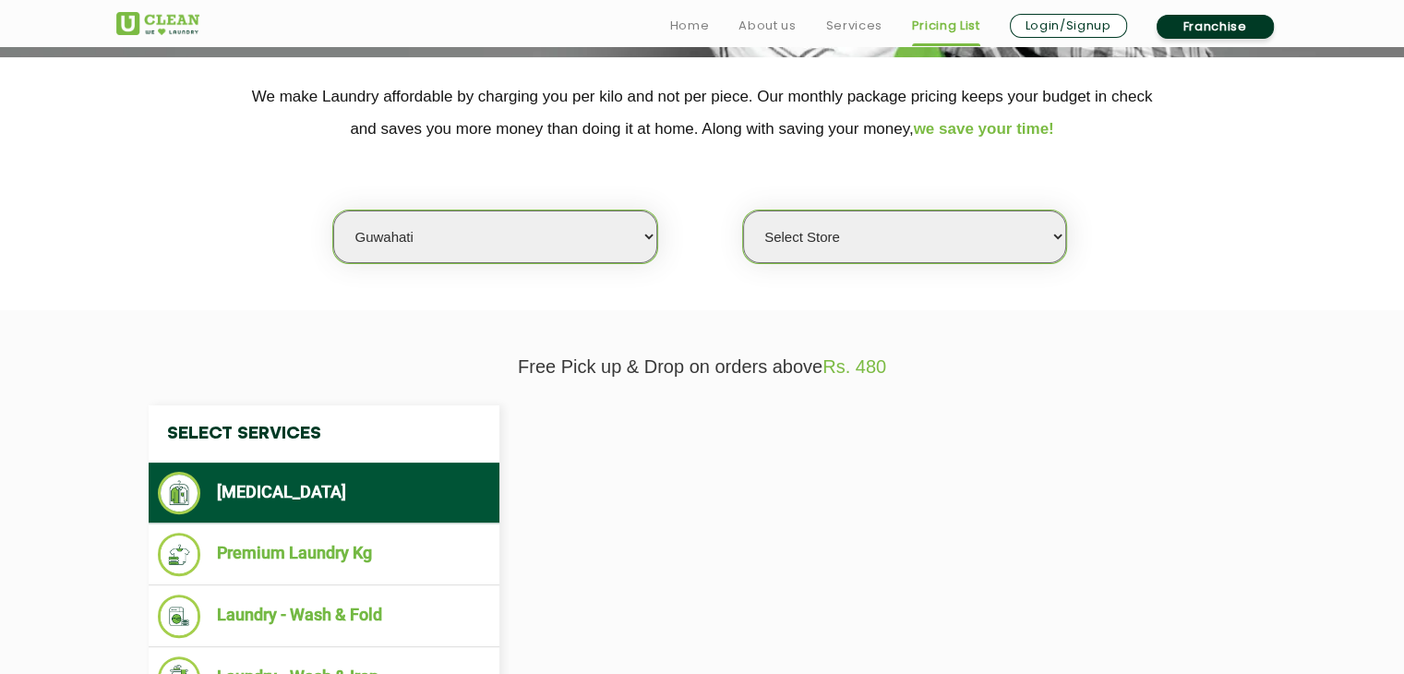
click at [777, 237] on select "Select Store" at bounding box center [904, 237] width 323 height 53
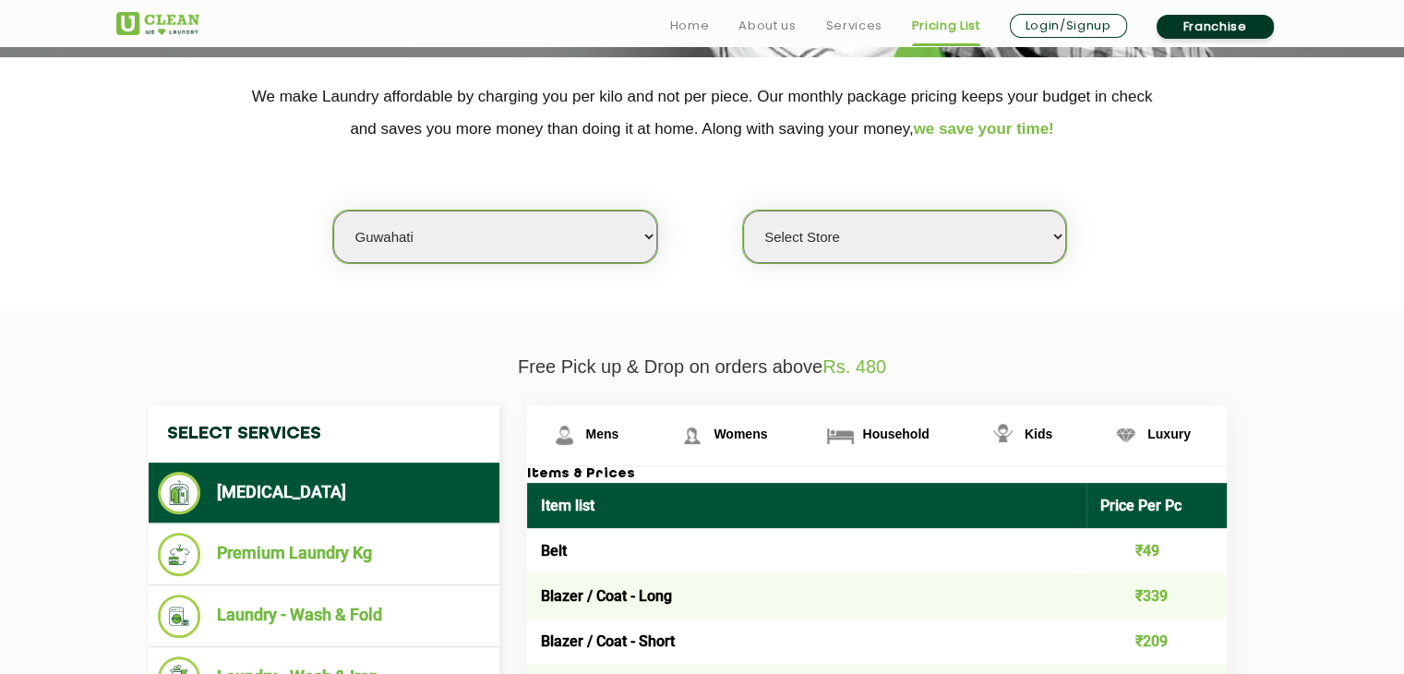
select select "249"
click at [743, 211] on select "Select Store UClean [PERSON_NAME] UClean Ghoramara UClean Narengi UClean Ulubar…" at bounding box center [904, 237] width 323 height 53
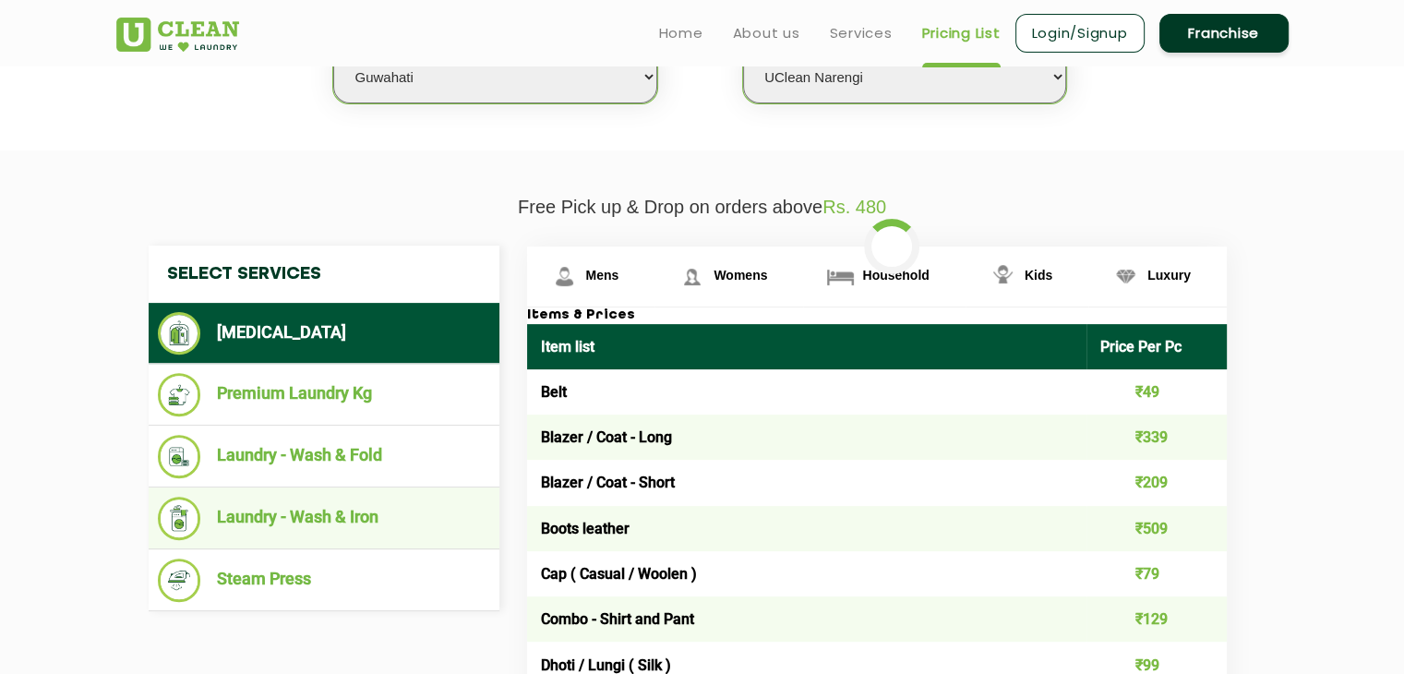
scroll to position [554, 0]
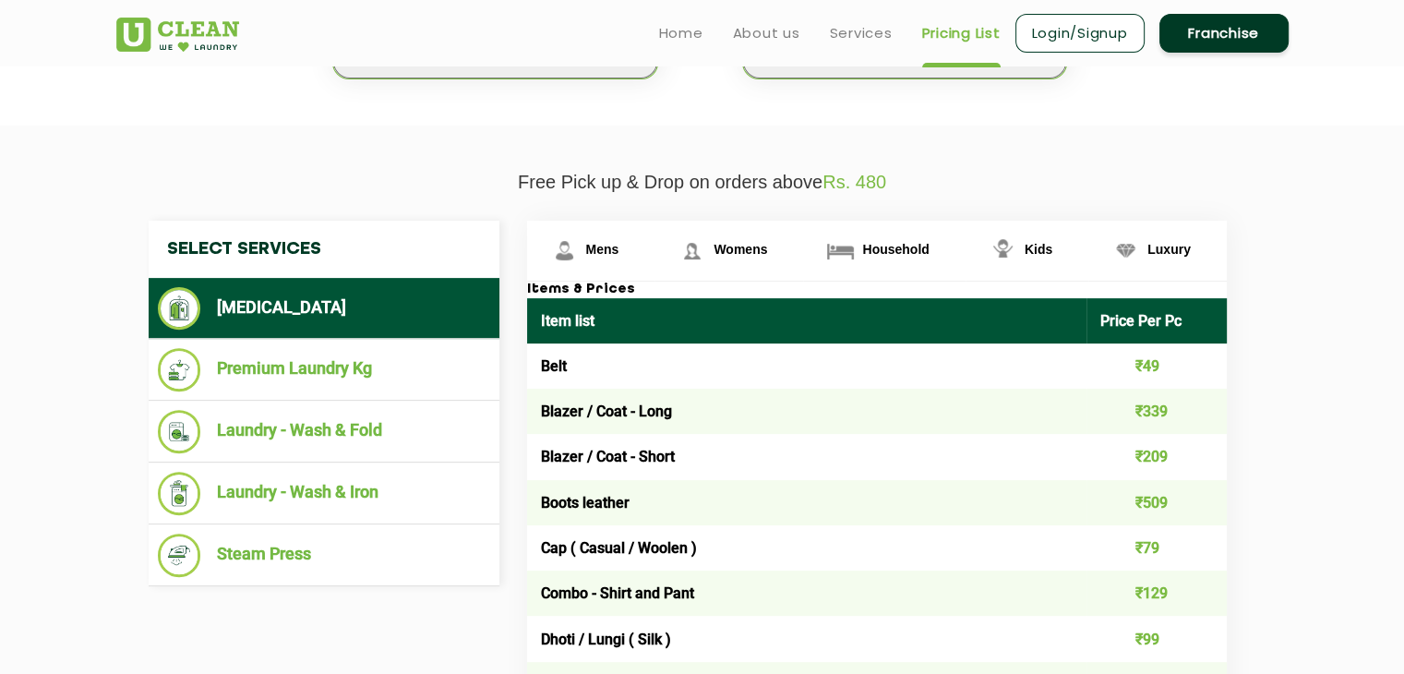
click at [353, 493] on li "Laundry - Wash & Iron" at bounding box center [324, 493] width 332 height 43
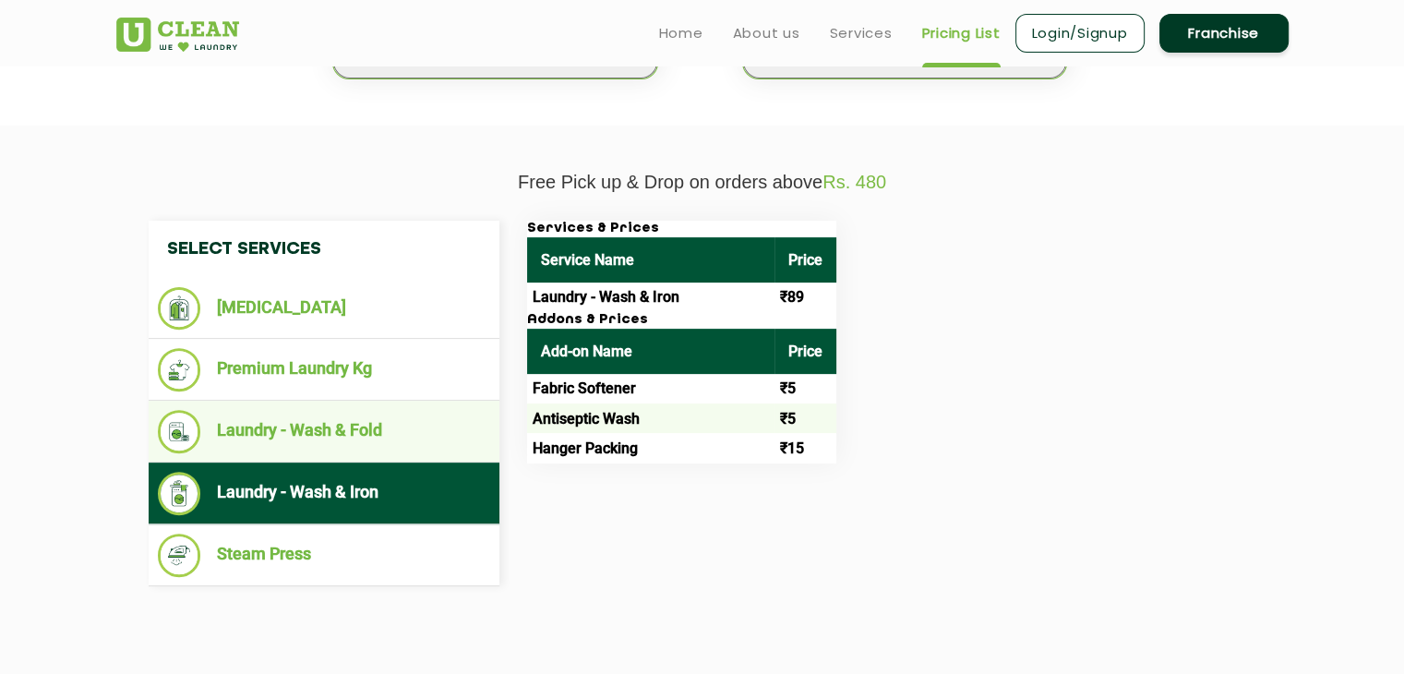
click at [355, 423] on li "Laundry - Wash & Fold" at bounding box center [324, 431] width 332 height 43
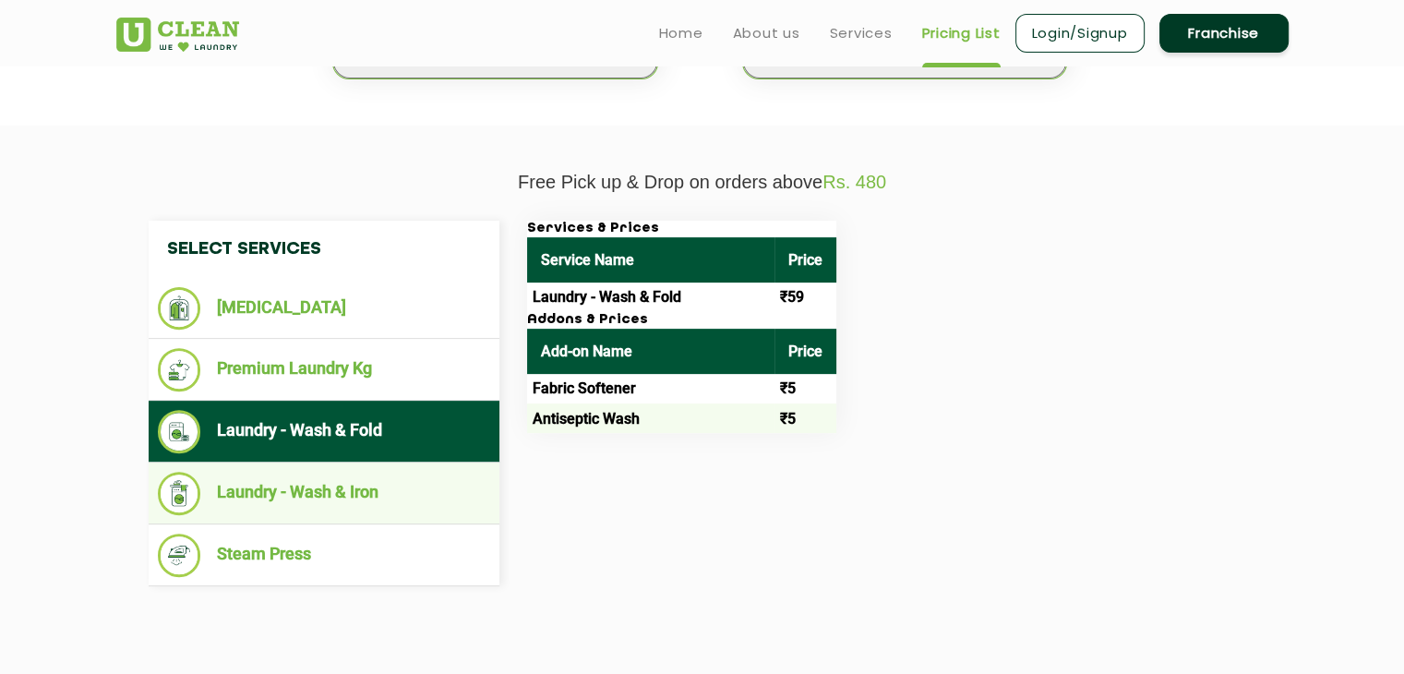
click at [349, 479] on li "Laundry - Wash & Iron" at bounding box center [324, 493] width 332 height 43
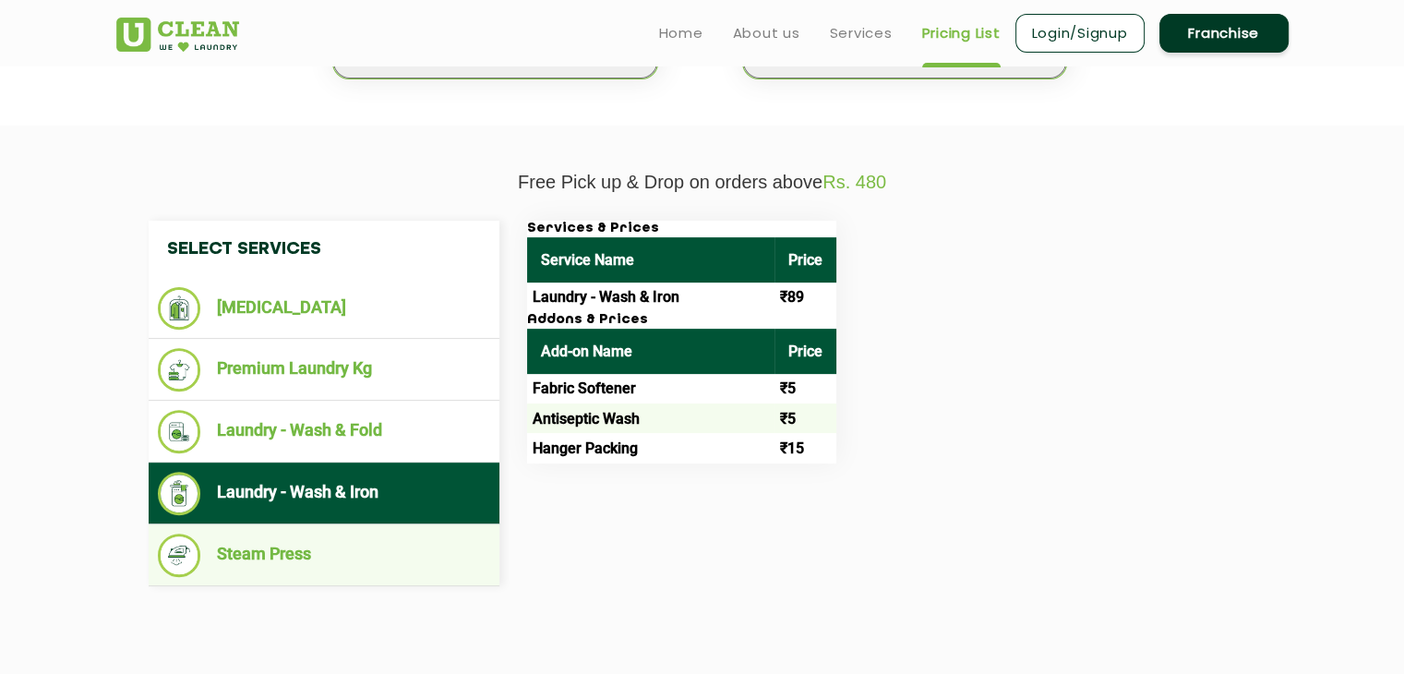
click at [284, 559] on li "Steam Press" at bounding box center [324, 555] width 332 height 43
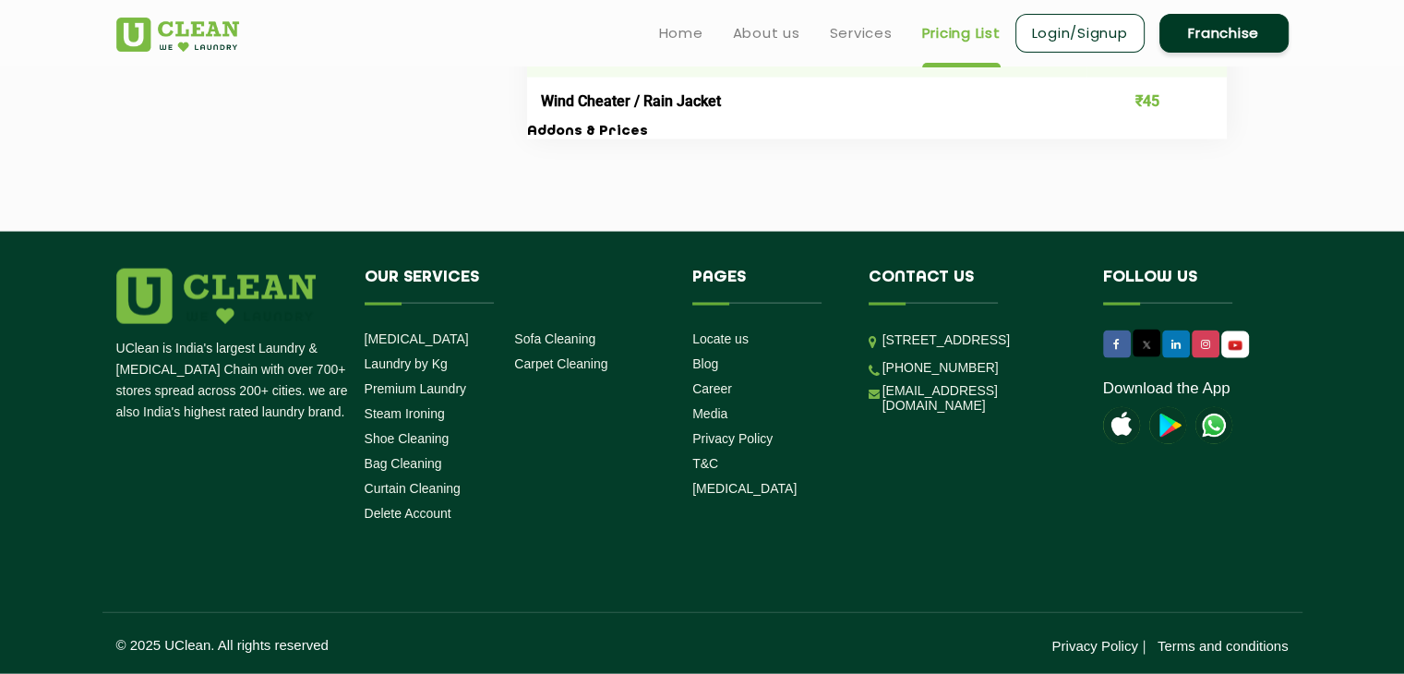
scroll to position [3601, 0]
